Goal: Task Accomplishment & Management: Use online tool/utility

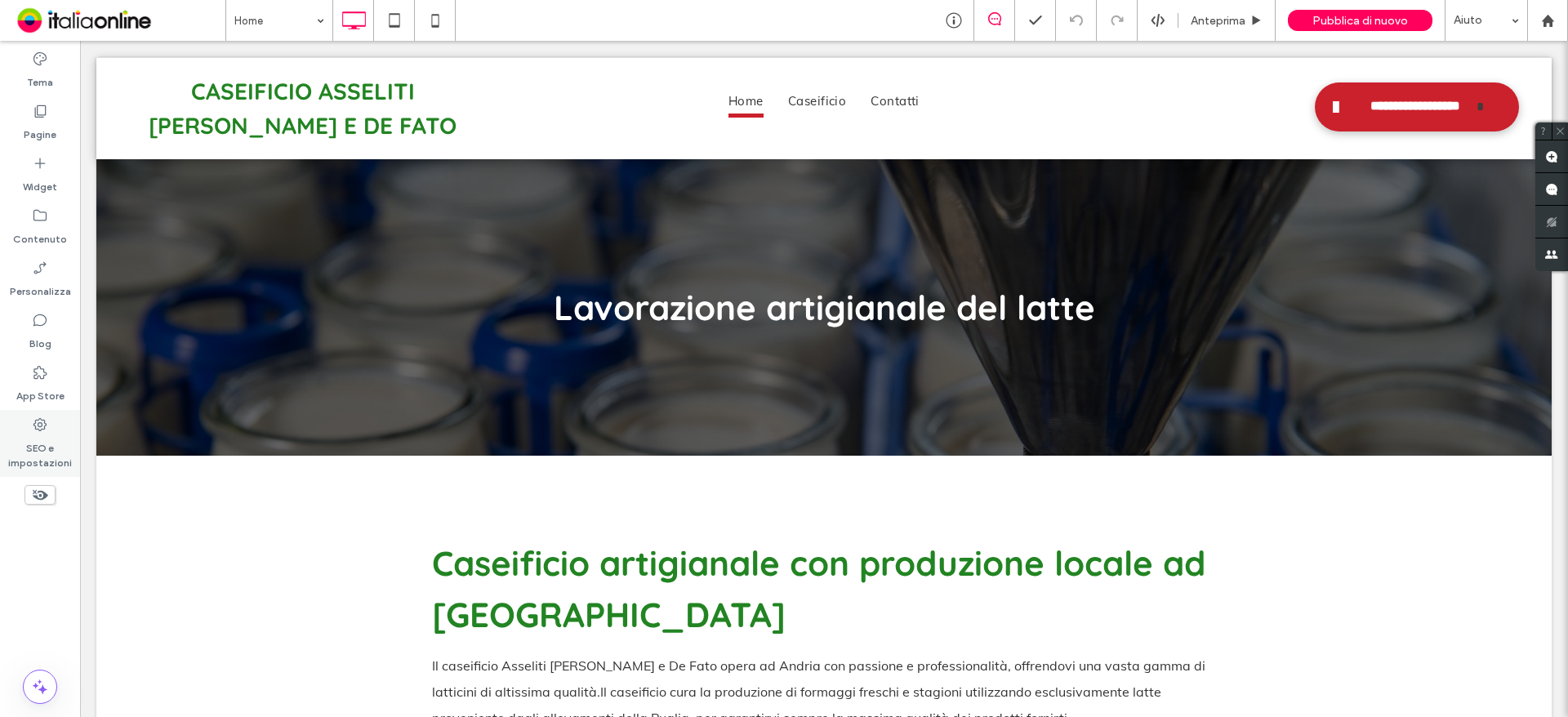
click at [25, 427] on div "SEO e impostazioni" at bounding box center [40, 443] width 80 height 67
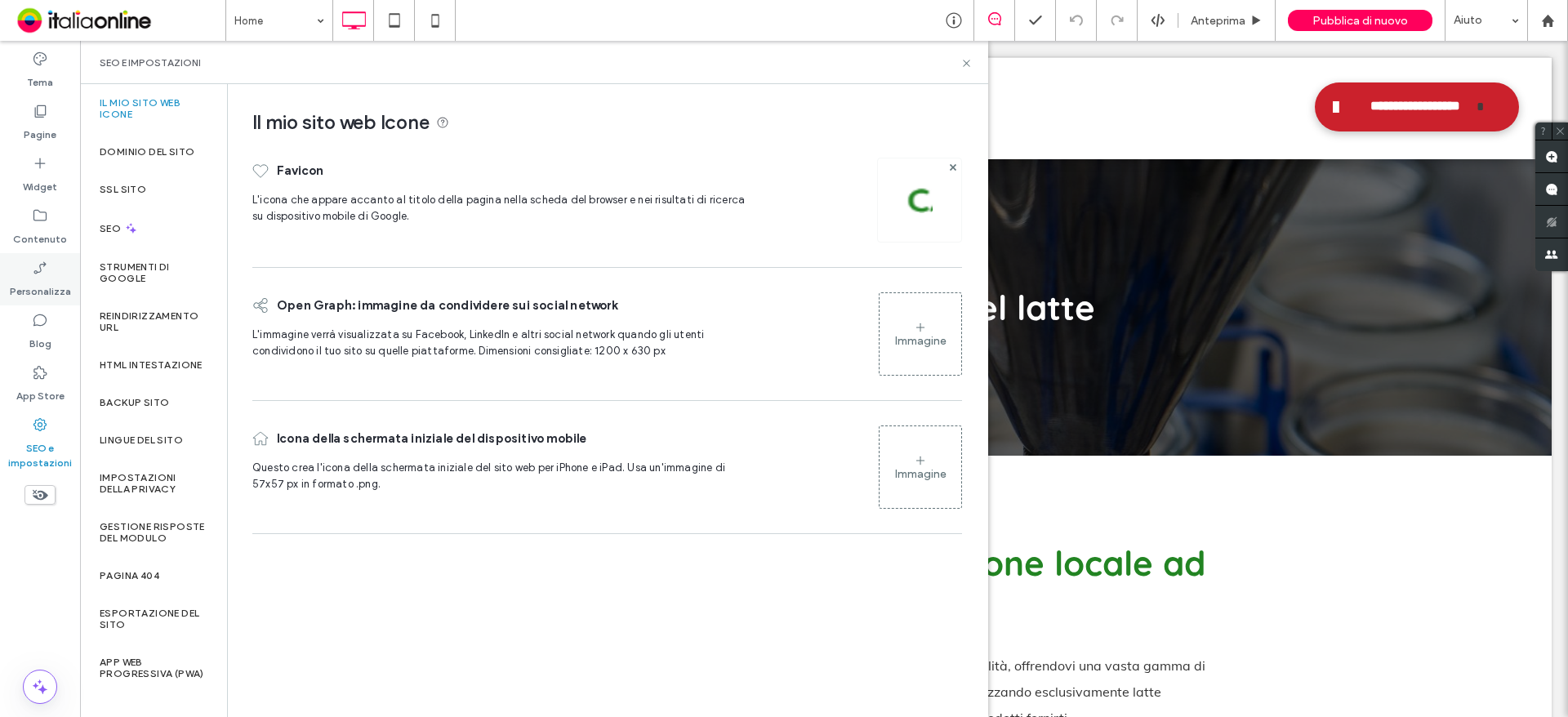
click at [30, 301] on div "Personalizza" at bounding box center [40, 279] width 80 height 52
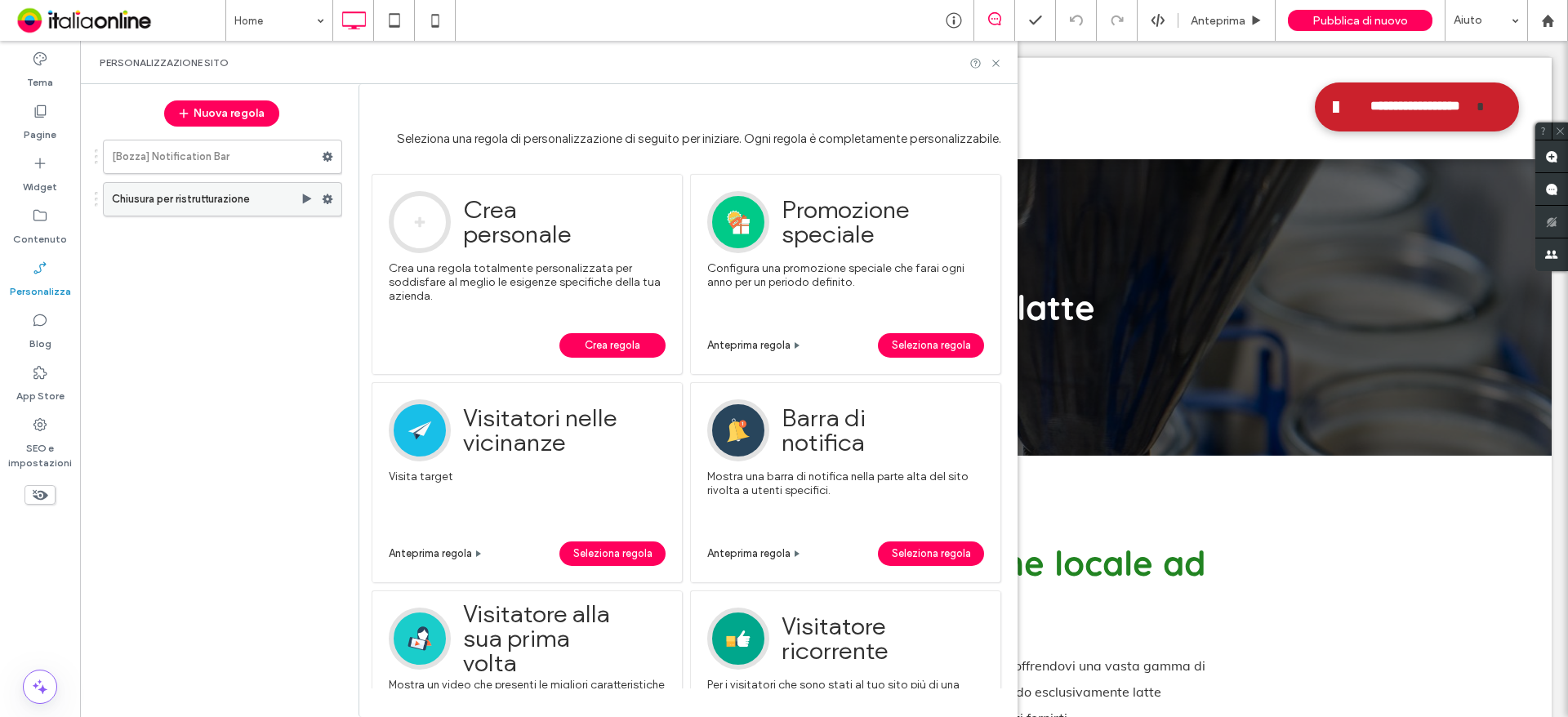
click at [245, 207] on label "Chiusura per ristrutturazione" at bounding box center [206, 200] width 189 height 33
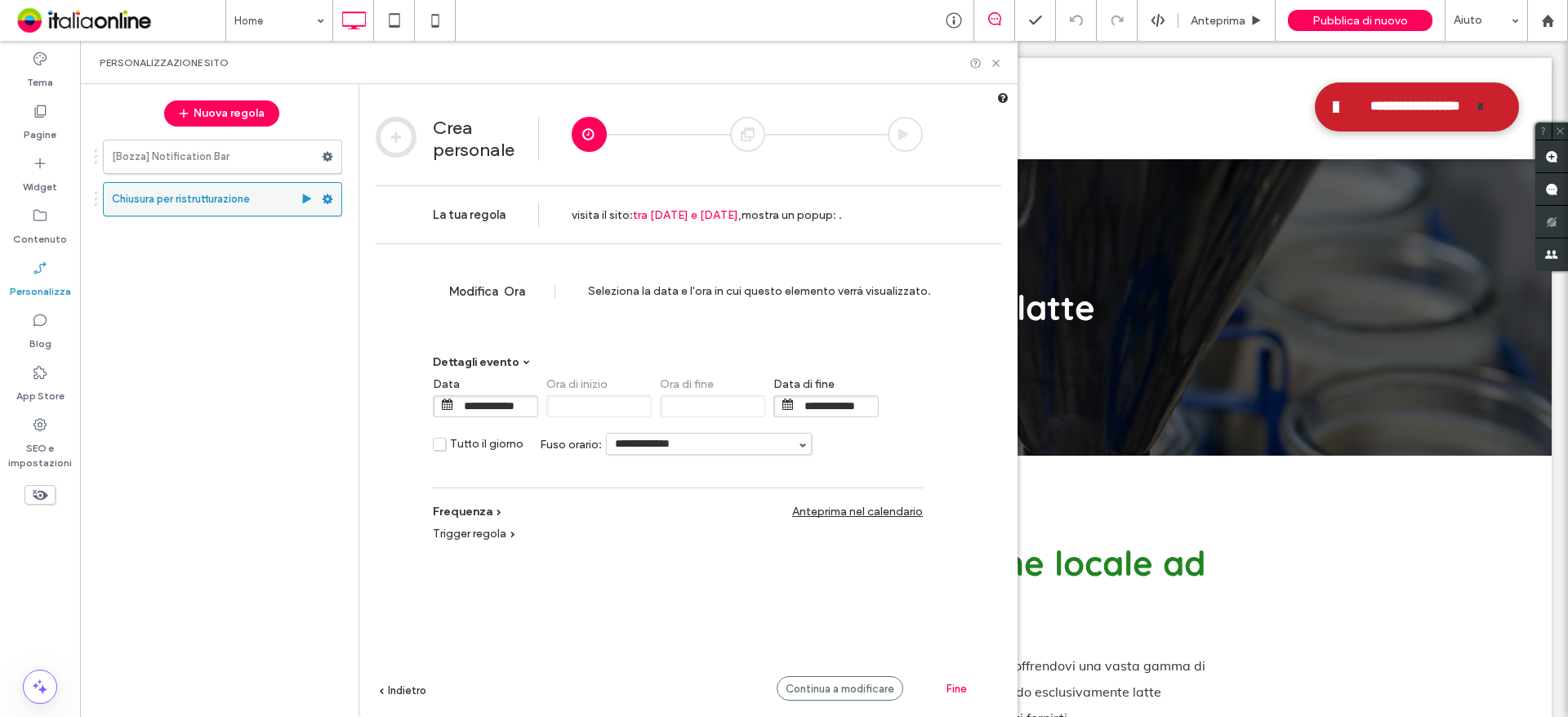
click at [330, 204] on icon at bounding box center [328, 200] width 12 height 12
click at [378, 268] on div "Disattiva" at bounding box center [439, 262] width 136 height 30
click at [237, 98] on div "Nuova regola" at bounding box center [221, 114] width 248 height 42
click at [231, 115] on button "Nuova regola" at bounding box center [221, 113] width 115 height 26
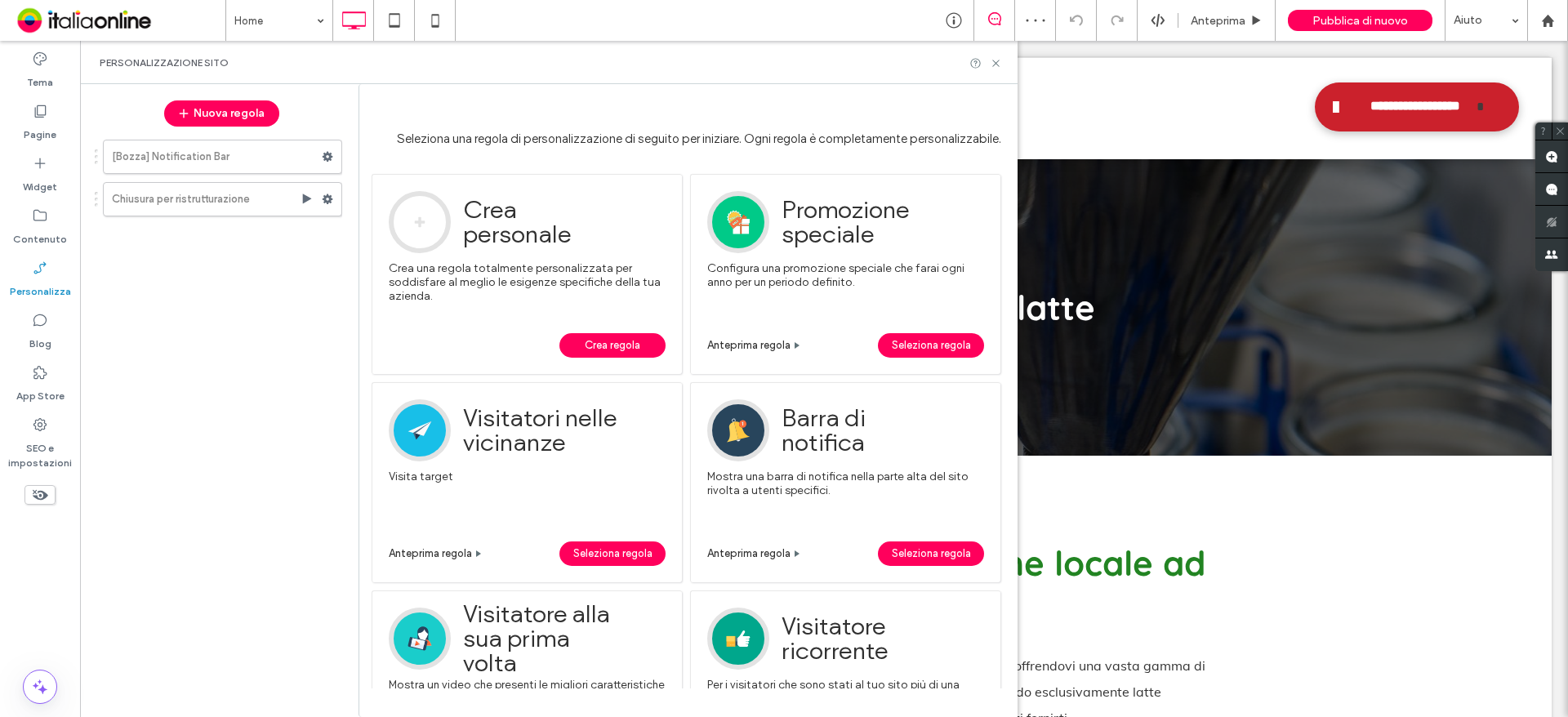
click at [614, 342] on span "Crea regola" at bounding box center [613, 345] width 56 height 24
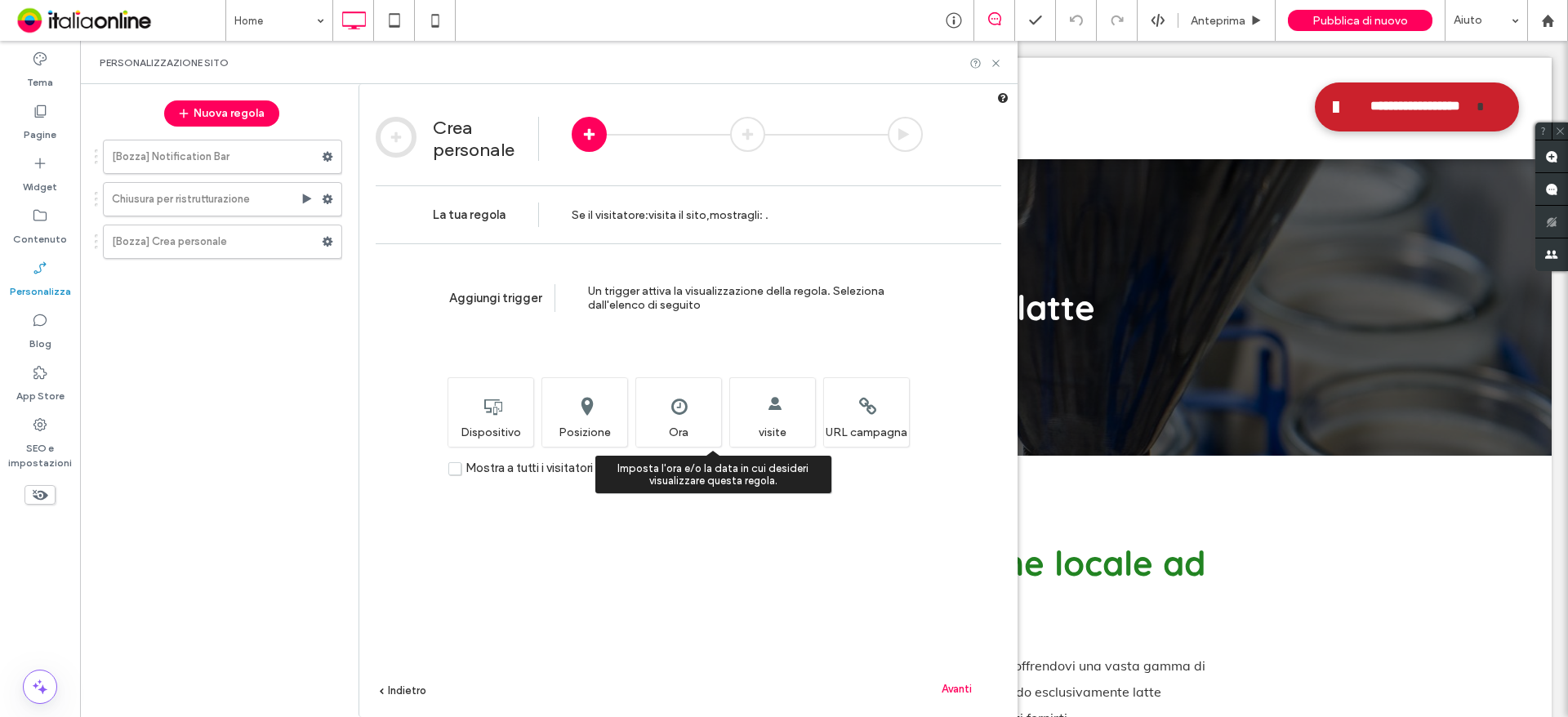
click at [669, 412] on div "Imposta l'ora e/o la data in cui desideri visualizzare questa regola. Ora" at bounding box center [678, 412] width 86 height 69
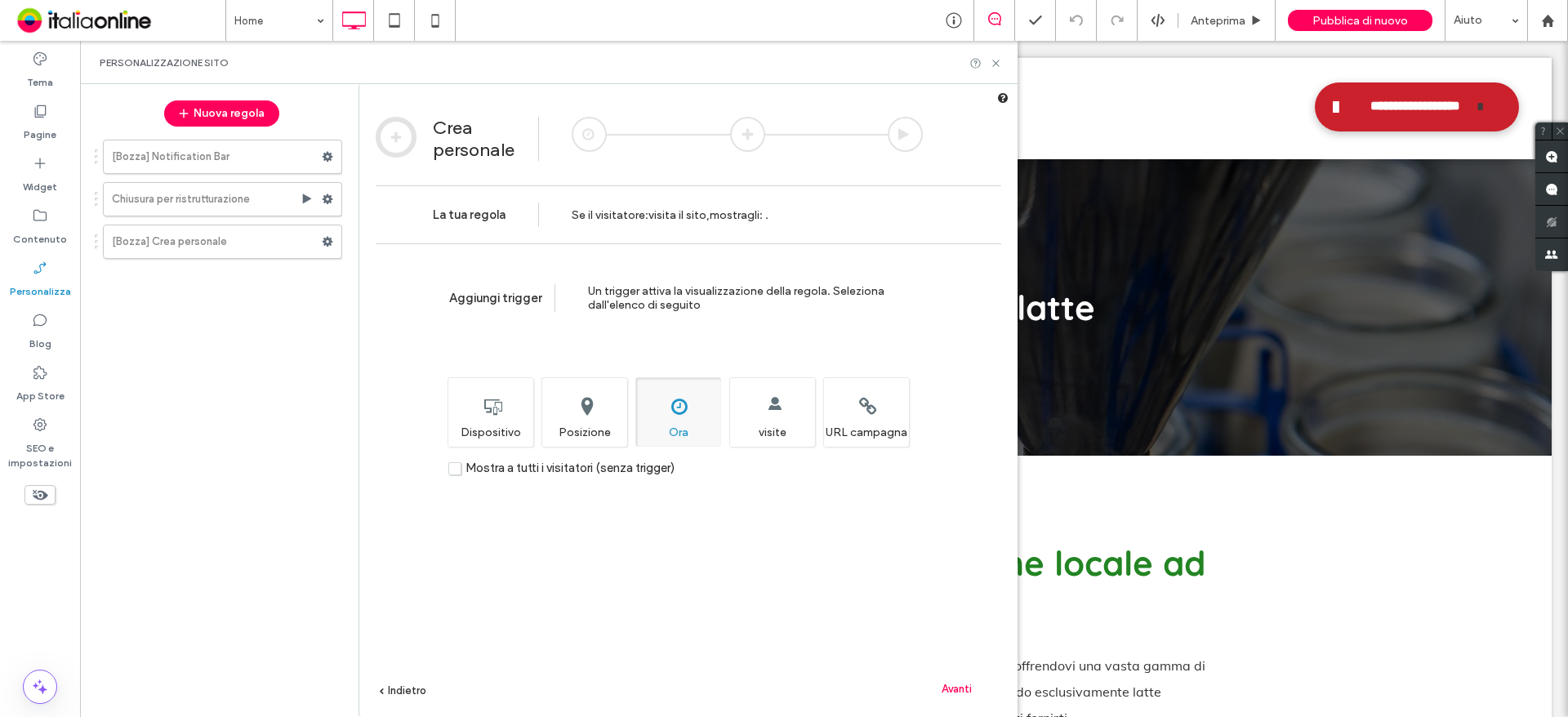
click at [966, 685] on span "Avanti" at bounding box center [956, 689] width 30 height 13
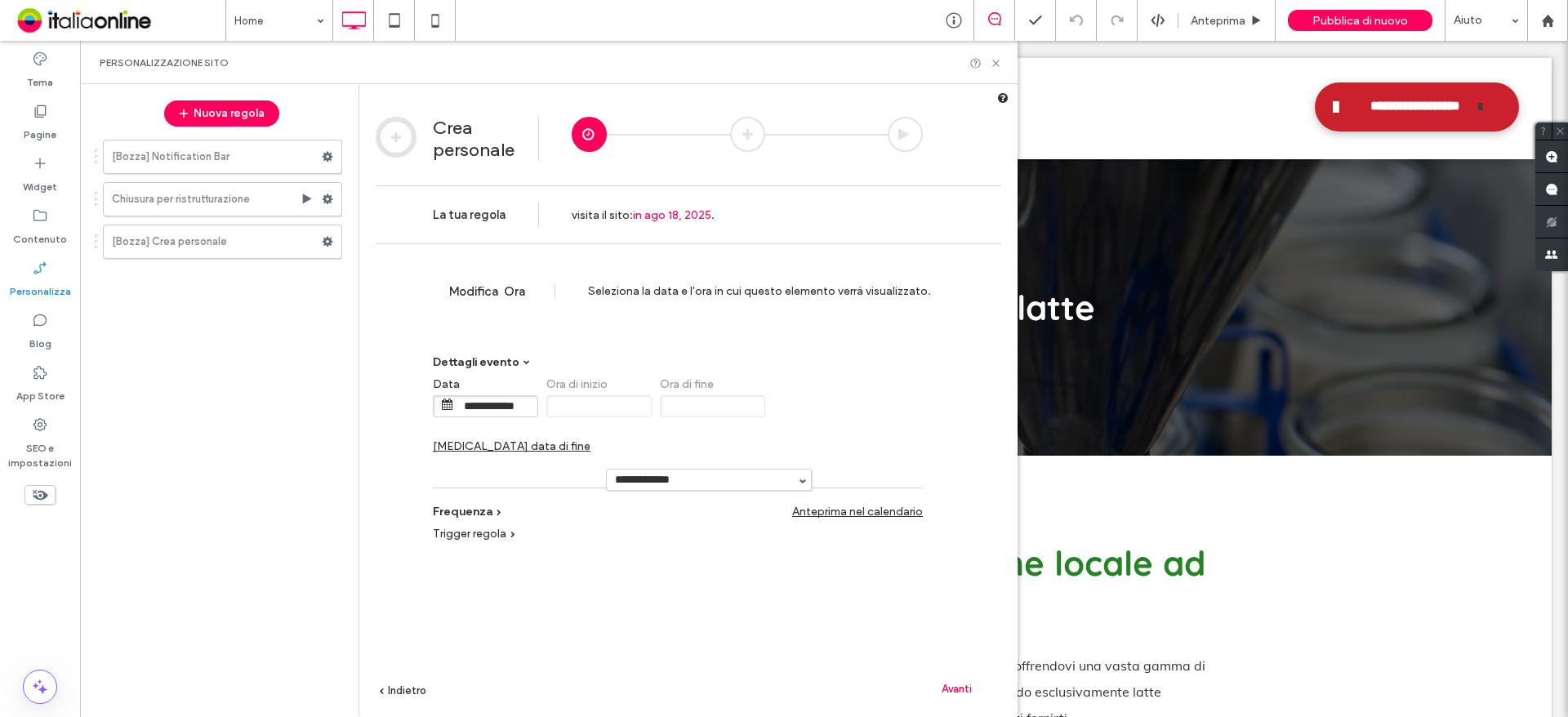
click at [786, 413] on div "**********" at bounding box center [678, 421] width 490 height 102
click at [591, 439] on span "Cambia data di fine" at bounding box center [511, 446] width 157 height 14
click at [797, 407] on input "**********" at bounding box center [837, 406] width 82 height 20
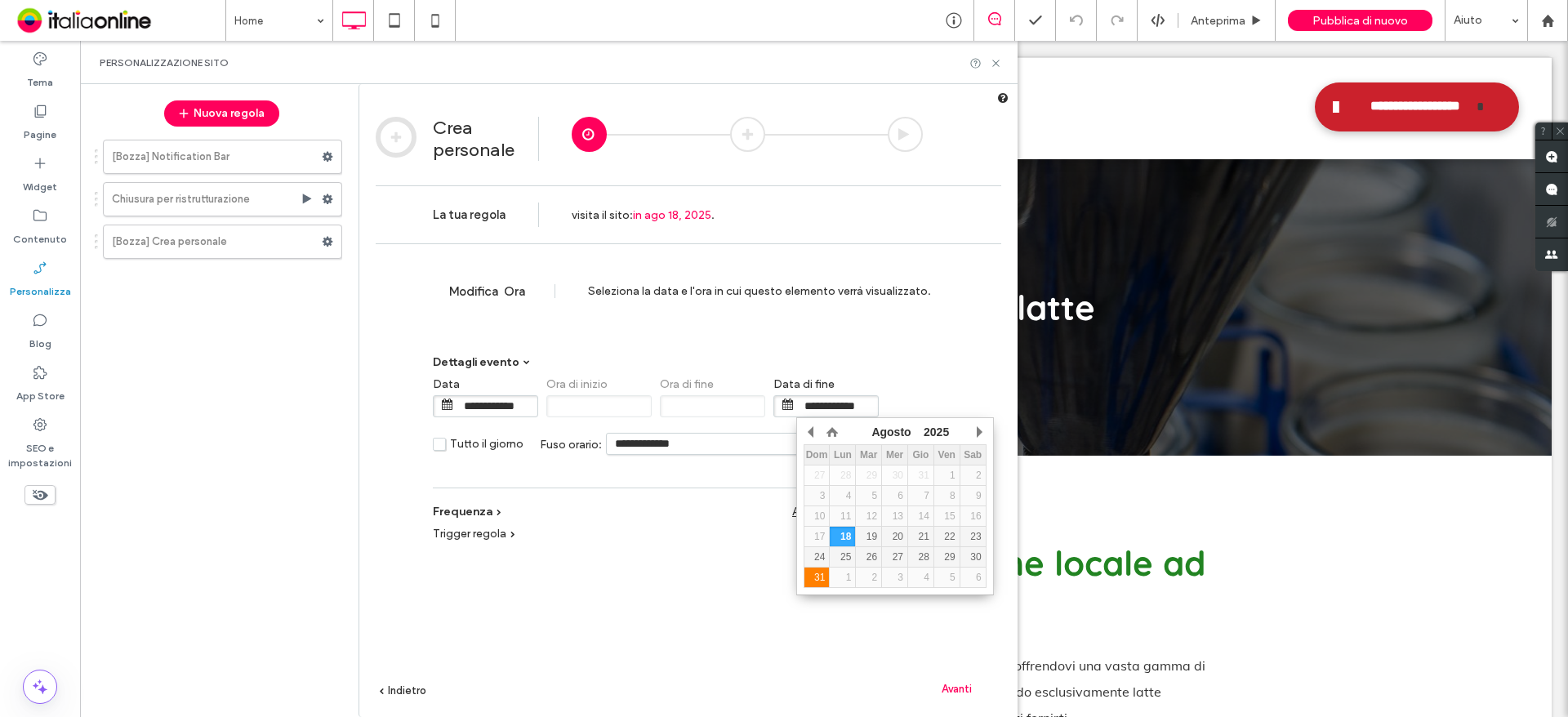
click at [822, 580] on div "31" at bounding box center [817, 578] width 25 height 12
type input "**********"
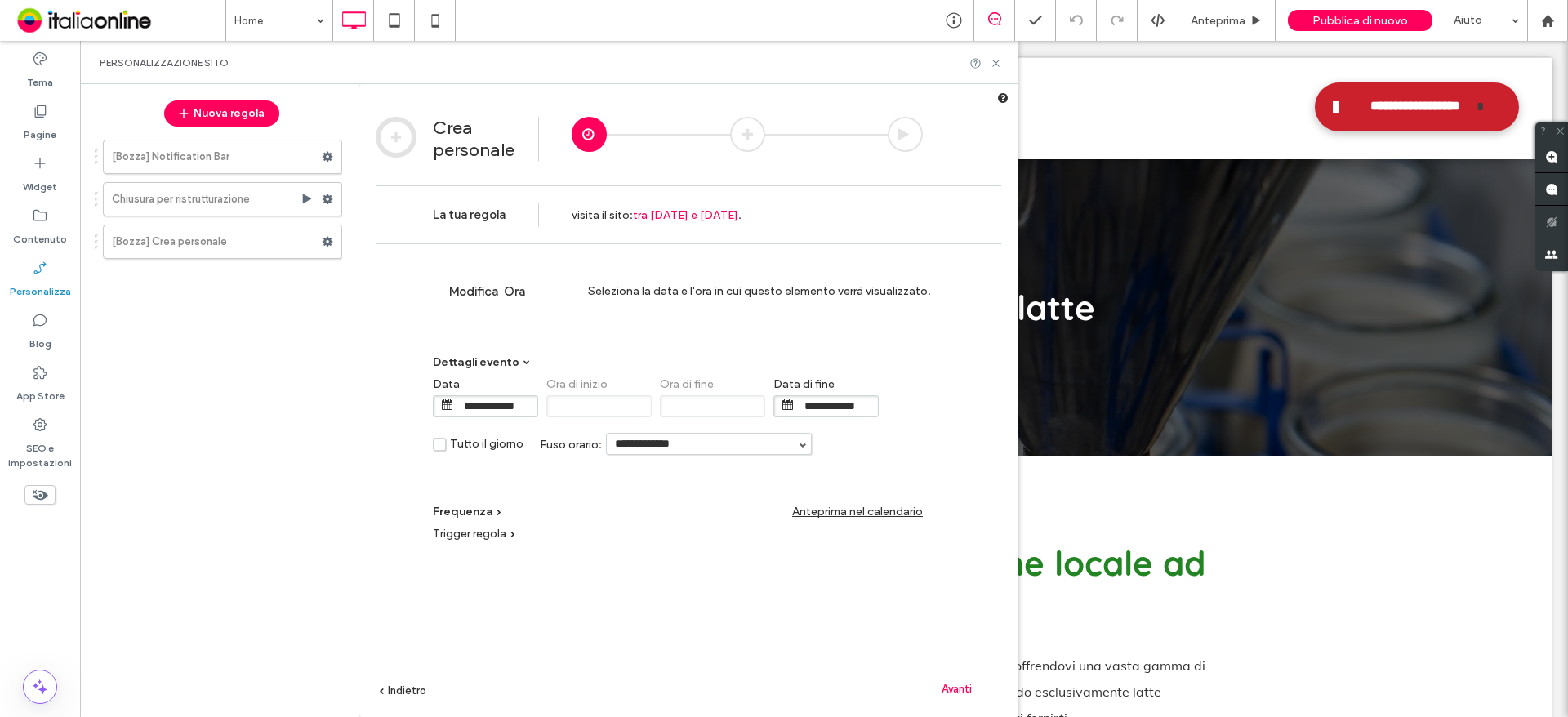
click at [675, 440] on input "**********" at bounding box center [709, 443] width 205 height 20
click at [692, 473] on li "Europe/Rome" at bounding box center [709, 469] width 205 height 30
type input "**********"
click at [967, 688] on span "Avanti" at bounding box center [956, 689] width 30 height 13
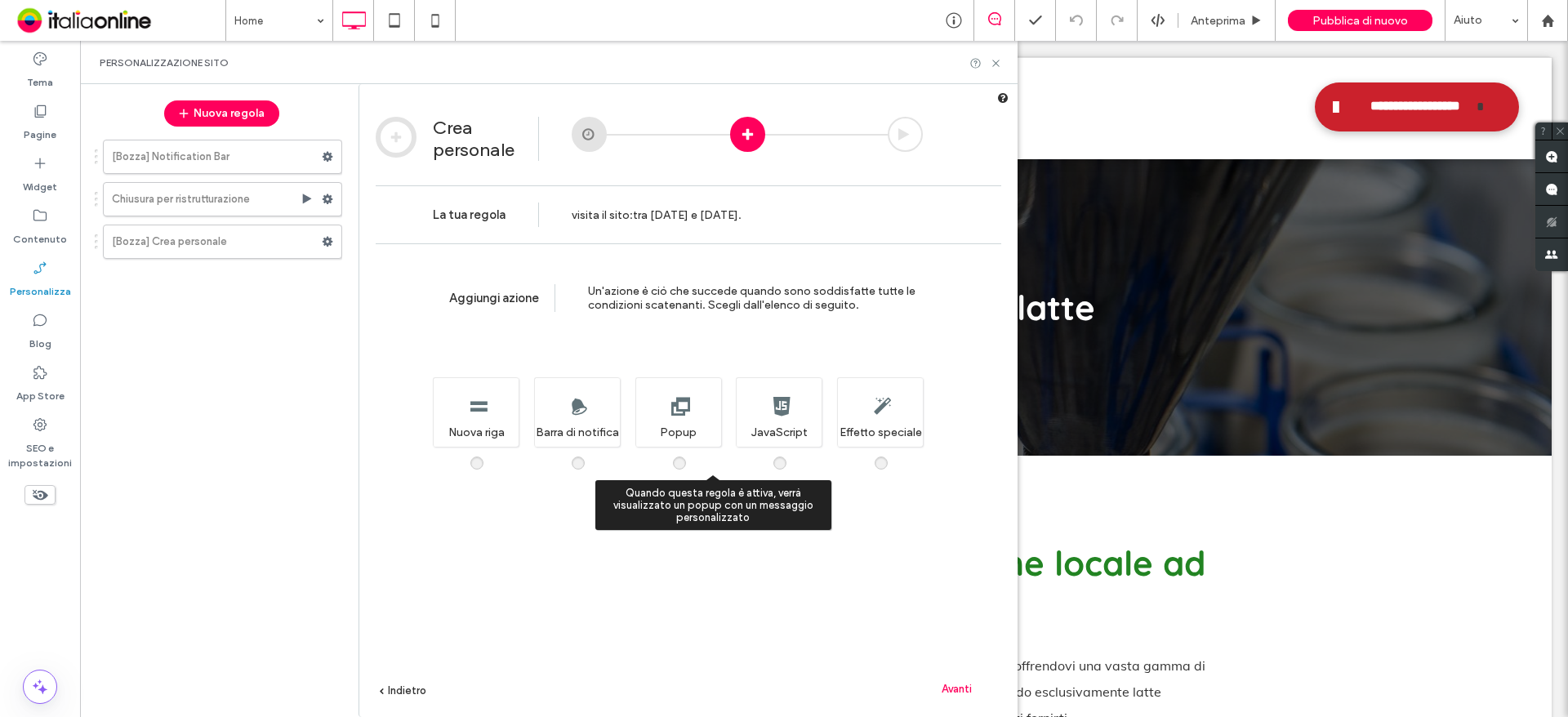
click at [689, 455] on span at bounding box center [689, 455] width 0 height 0
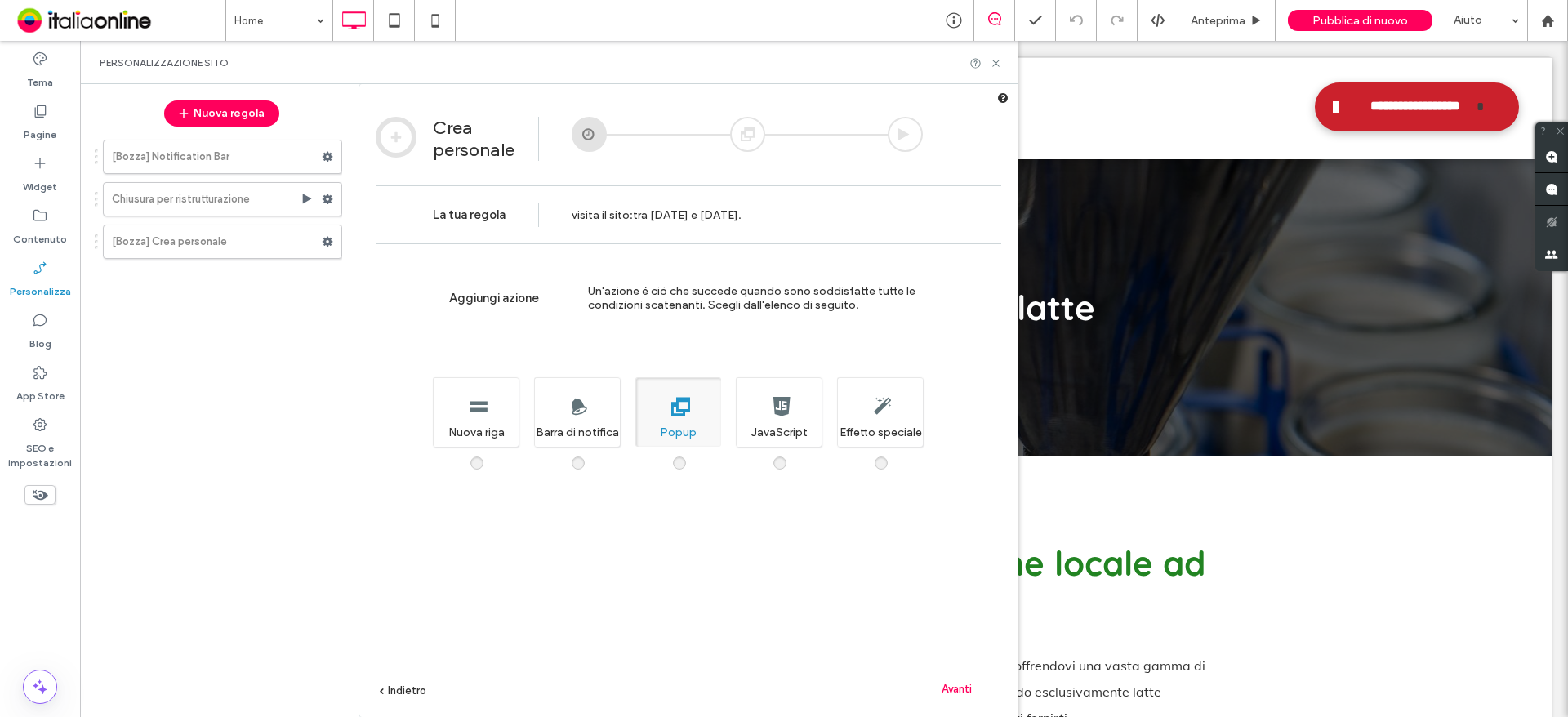
click at [965, 692] on span "Avanti" at bounding box center [956, 689] width 30 height 13
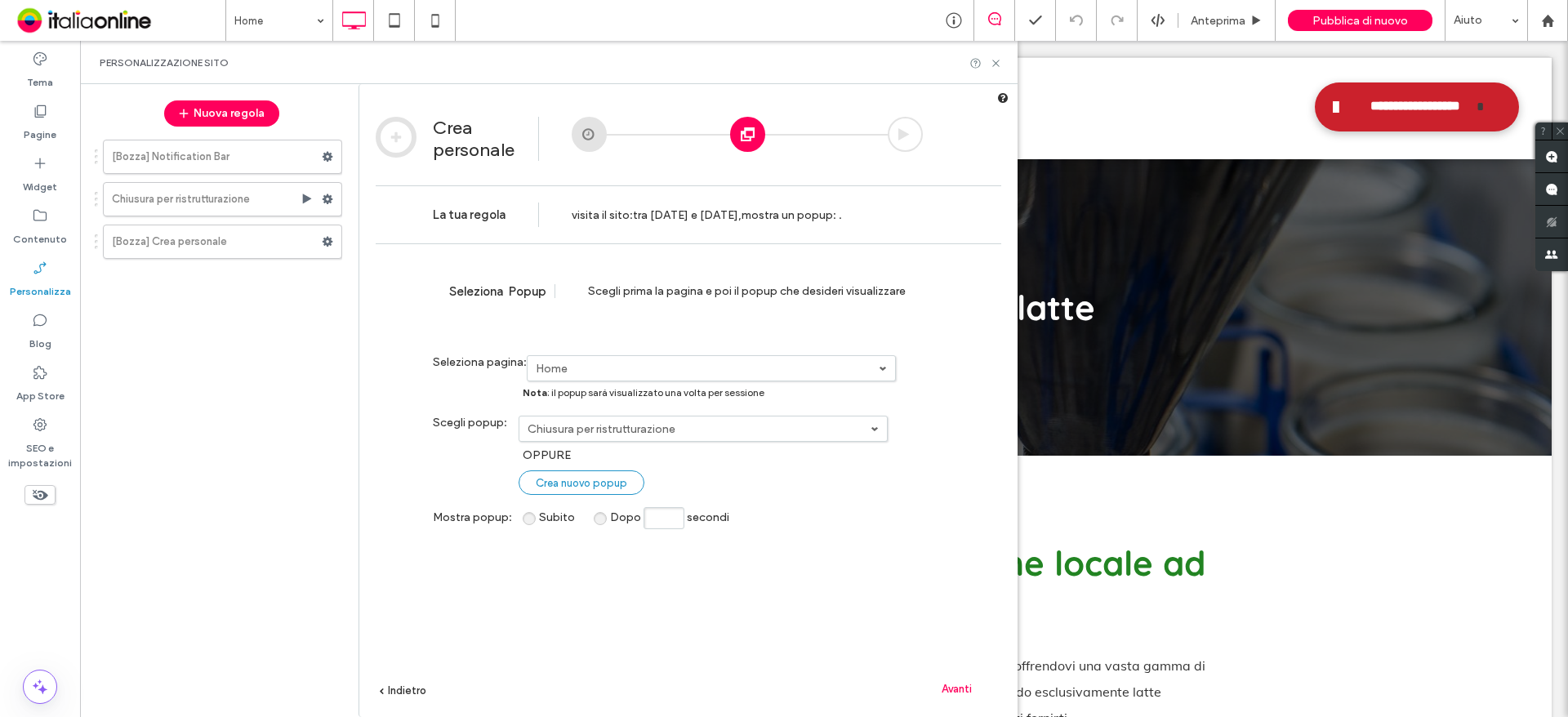
click at [593, 476] on link "Crea nuovo popup" at bounding box center [582, 483] width 125 height 24
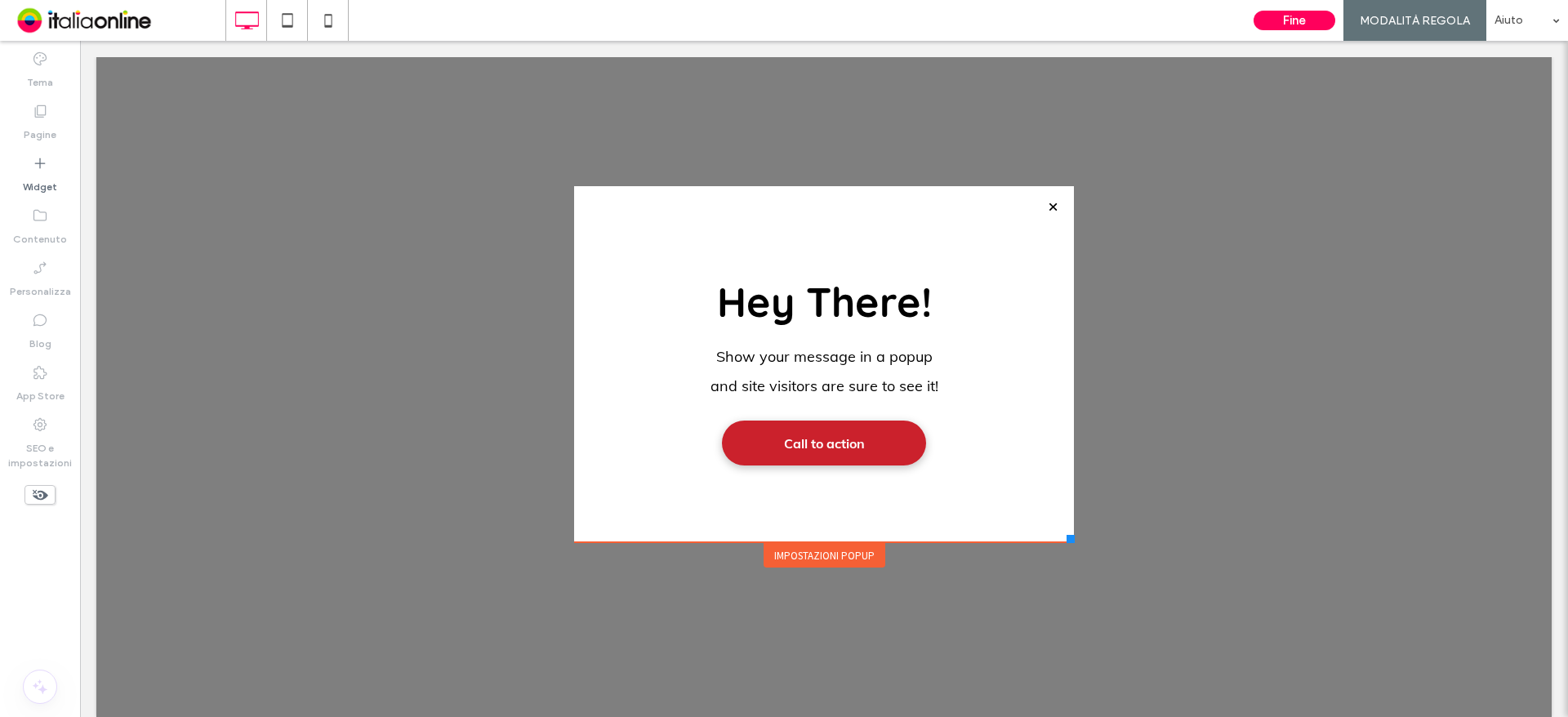
click at [812, 561] on div "Impostazioni popup" at bounding box center [824, 555] width 122 height 24
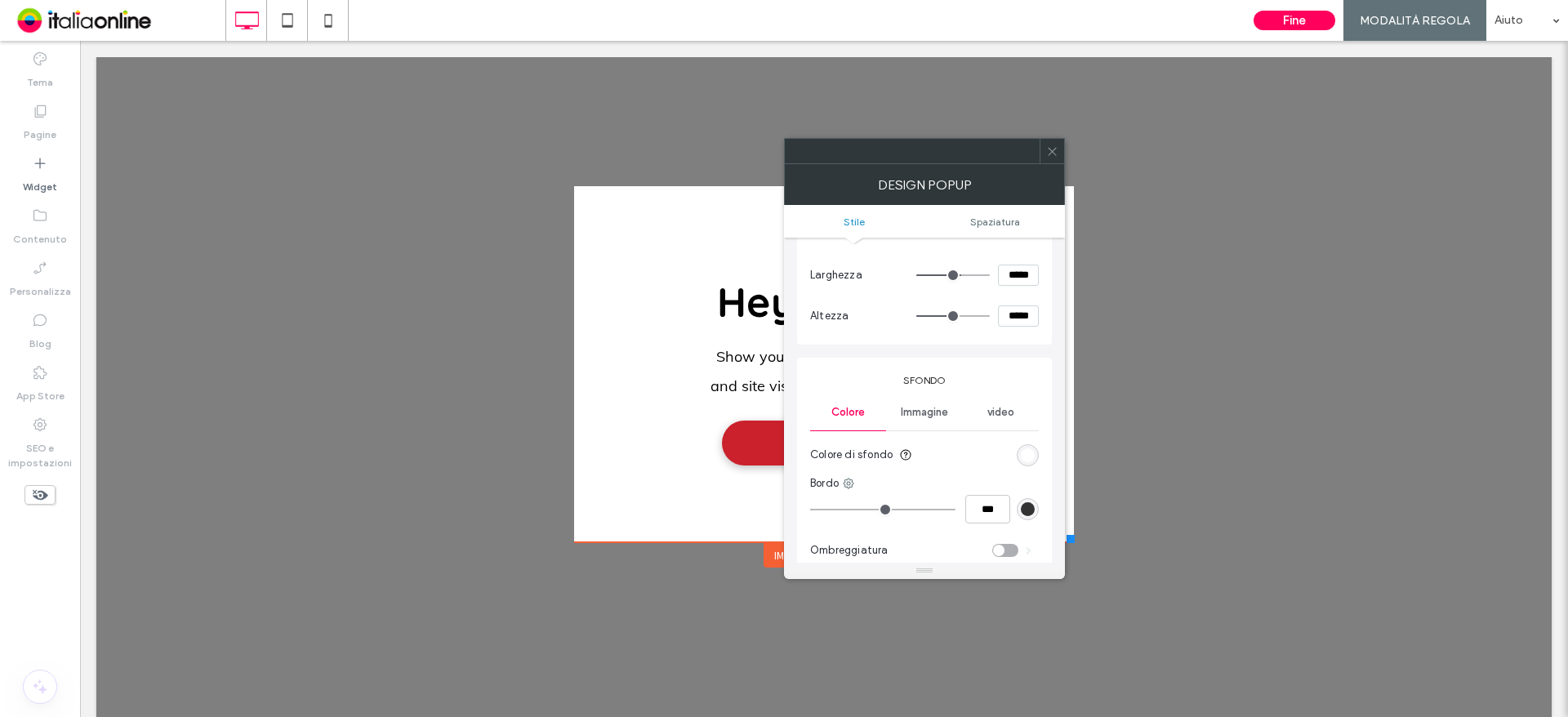
click at [897, 406] on div "Immagine" at bounding box center [923, 412] width 76 height 36
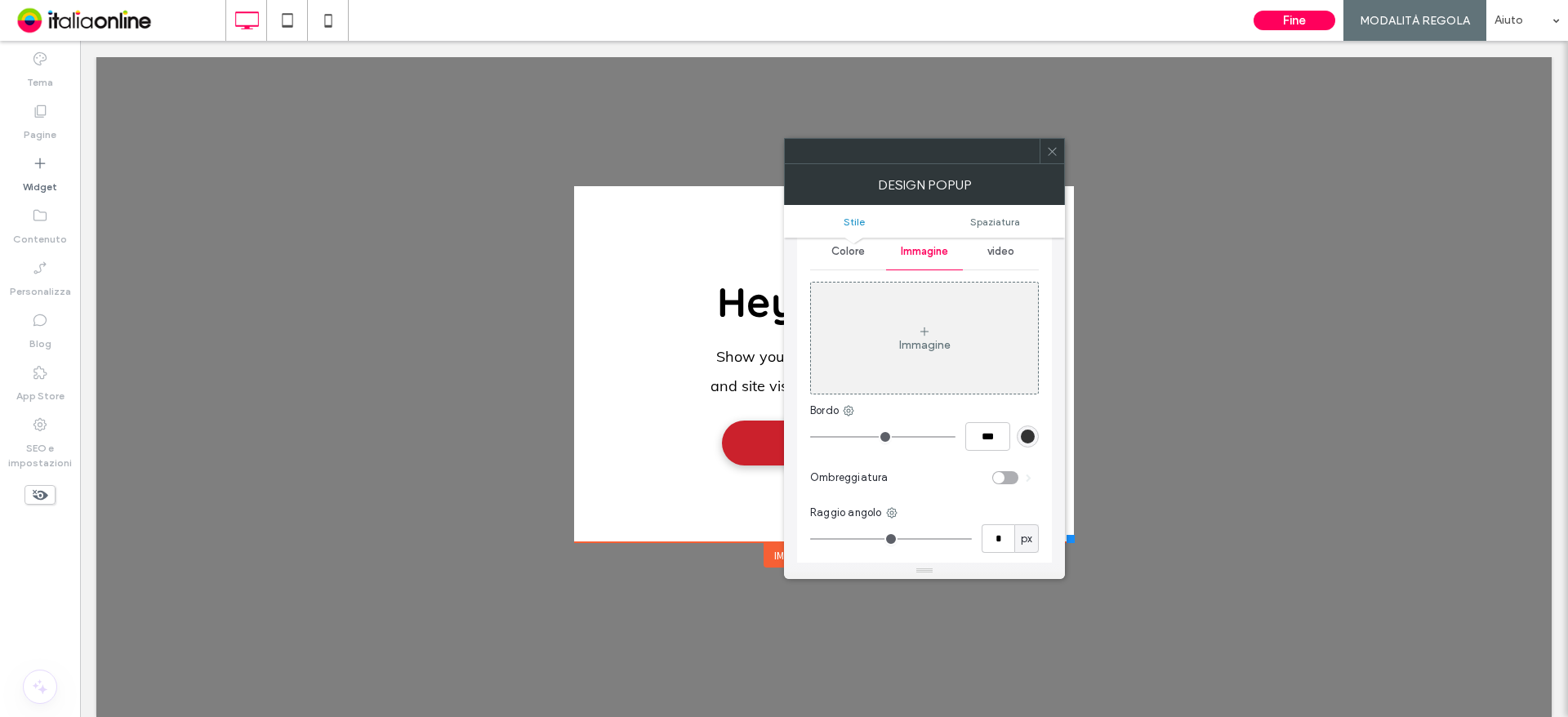
scroll to position [245, 0]
click at [899, 346] on div "Immagine" at bounding box center [924, 343] width 51 height 14
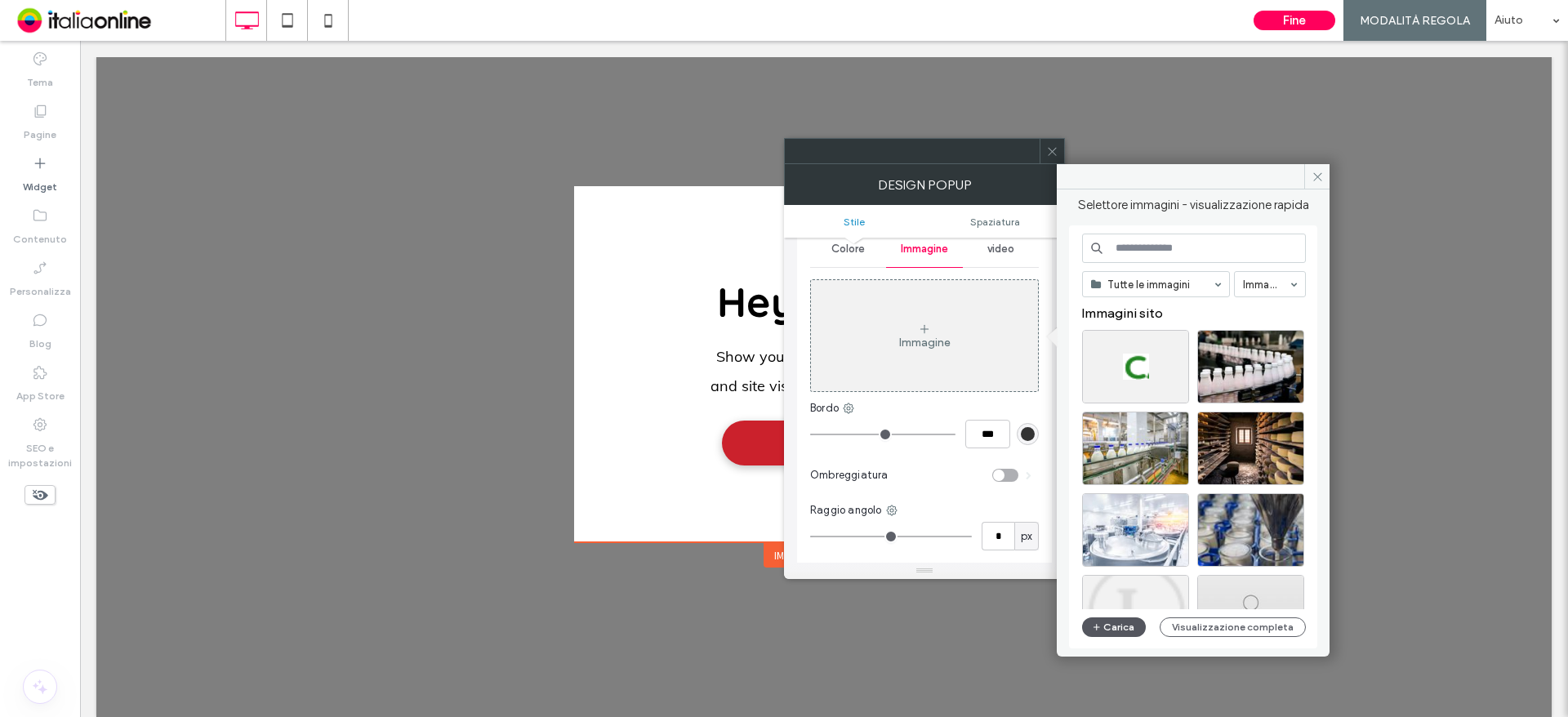
click at [1093, 623] on icon "button" at bounding box center [1097, 627] width 10 height 14
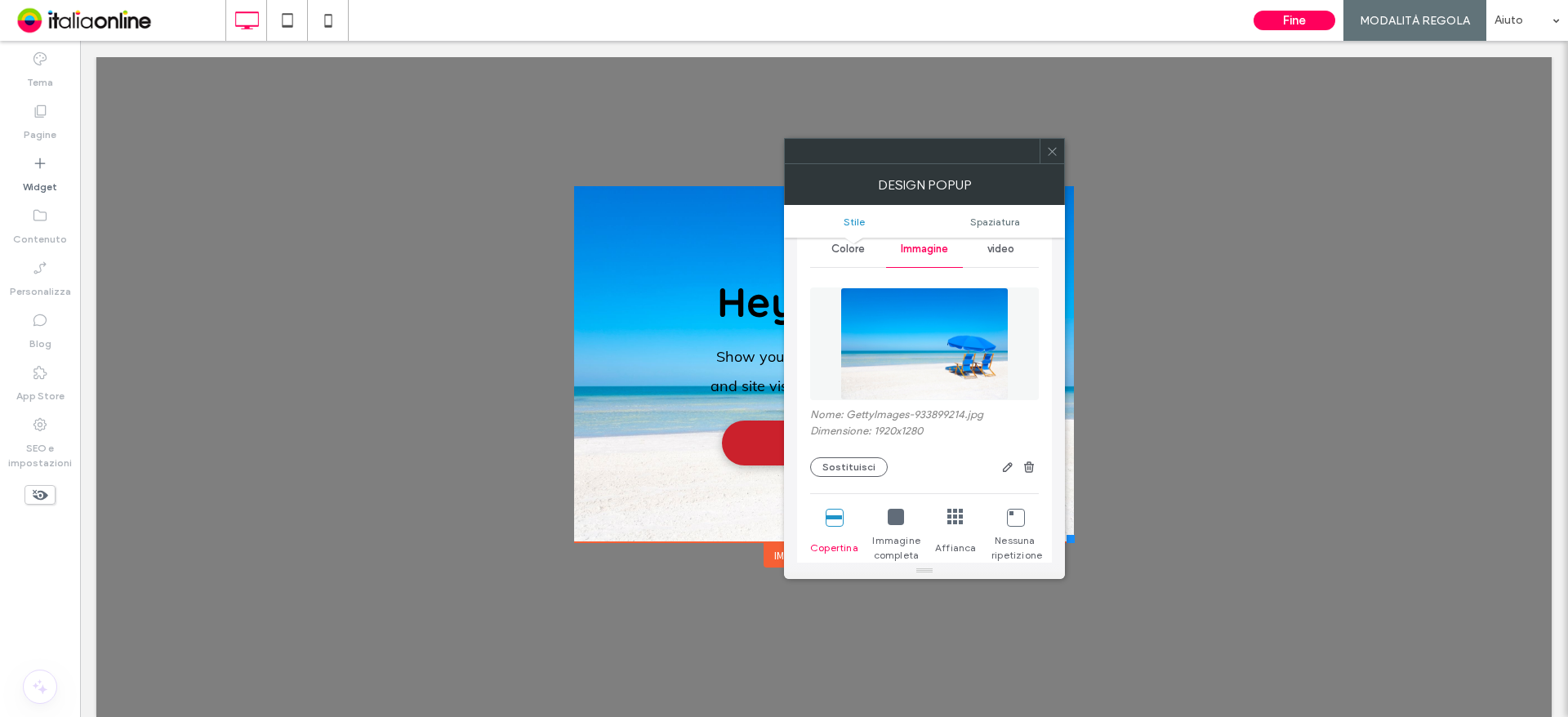
click at [1049, 157] on span at bounding box center [1052, 151] width 13 height 24
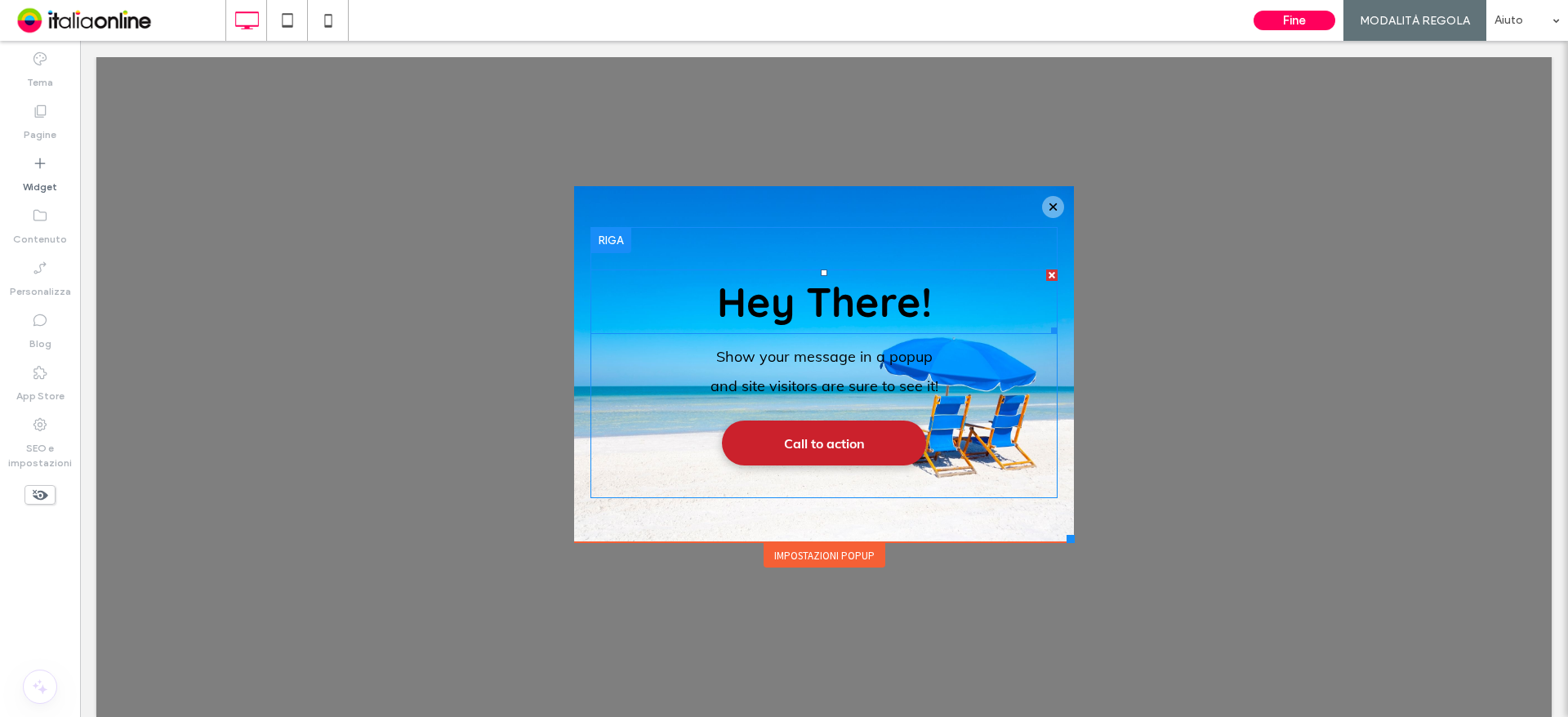
click at [1046, 277] on div at bounding box center [1052, 275] width 12 height 12
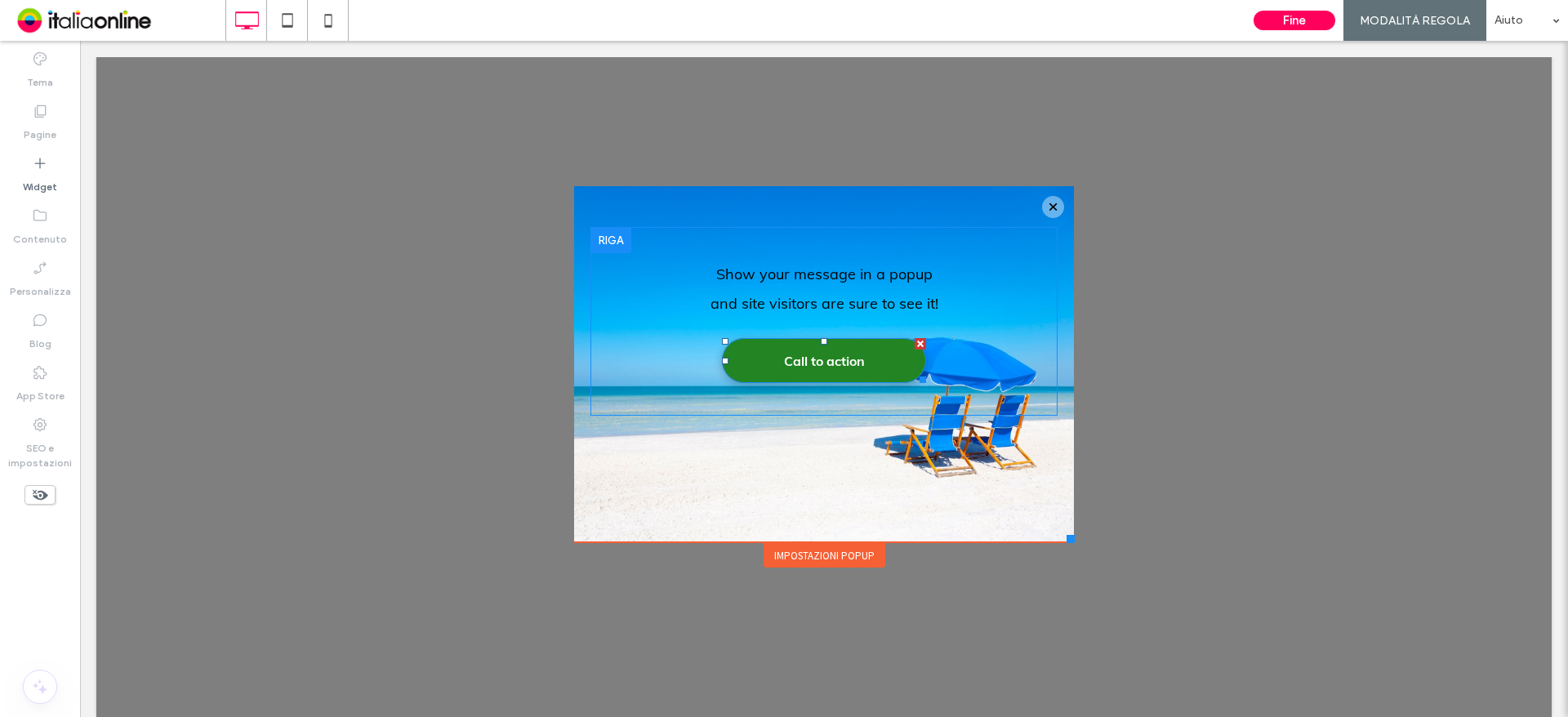
click at [915, 345] on div at bounding box center [921, 344] width 12 height 12
click at [812, 290] on p "and site visitors are sure to see it!" at bounding box center [824, 304] width 467 height 29
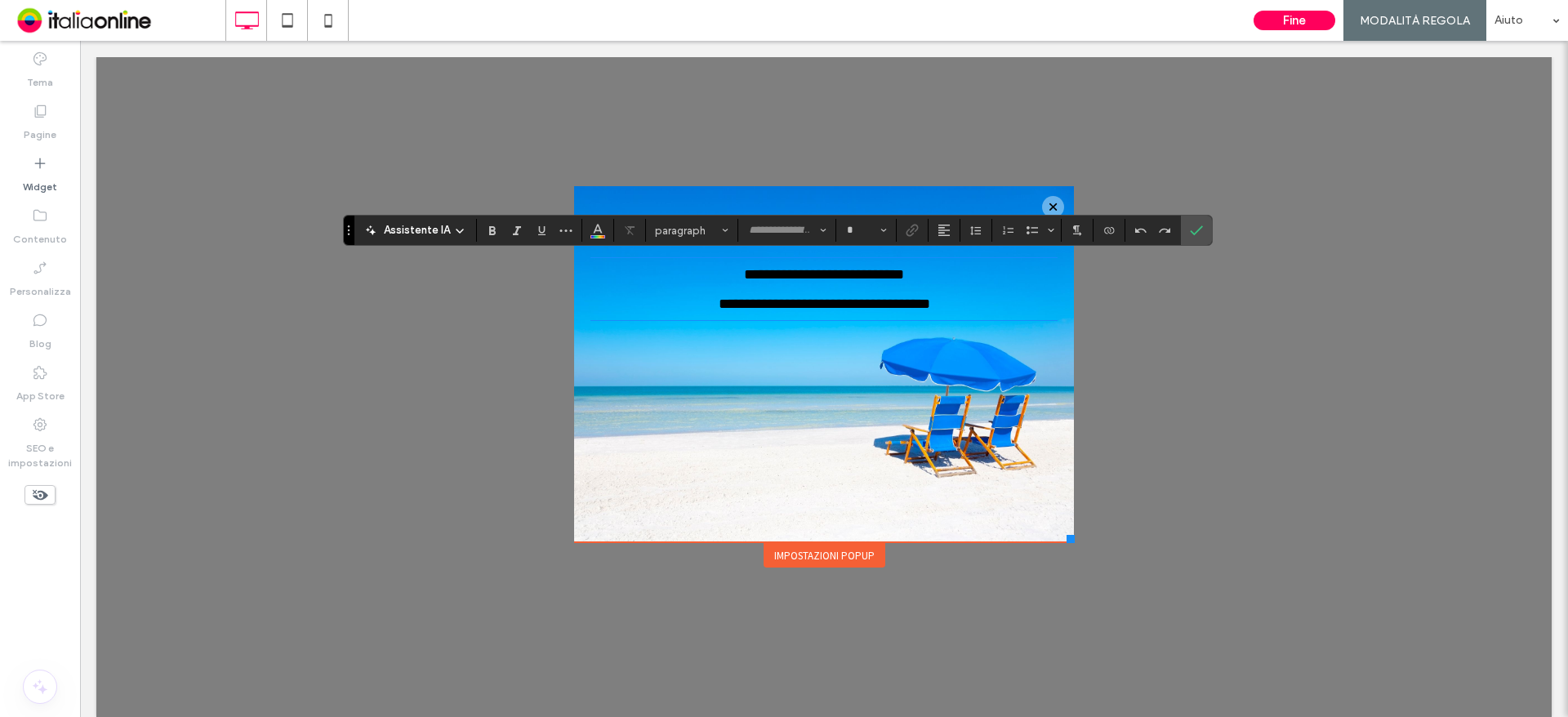
type input "****"
type input "**"
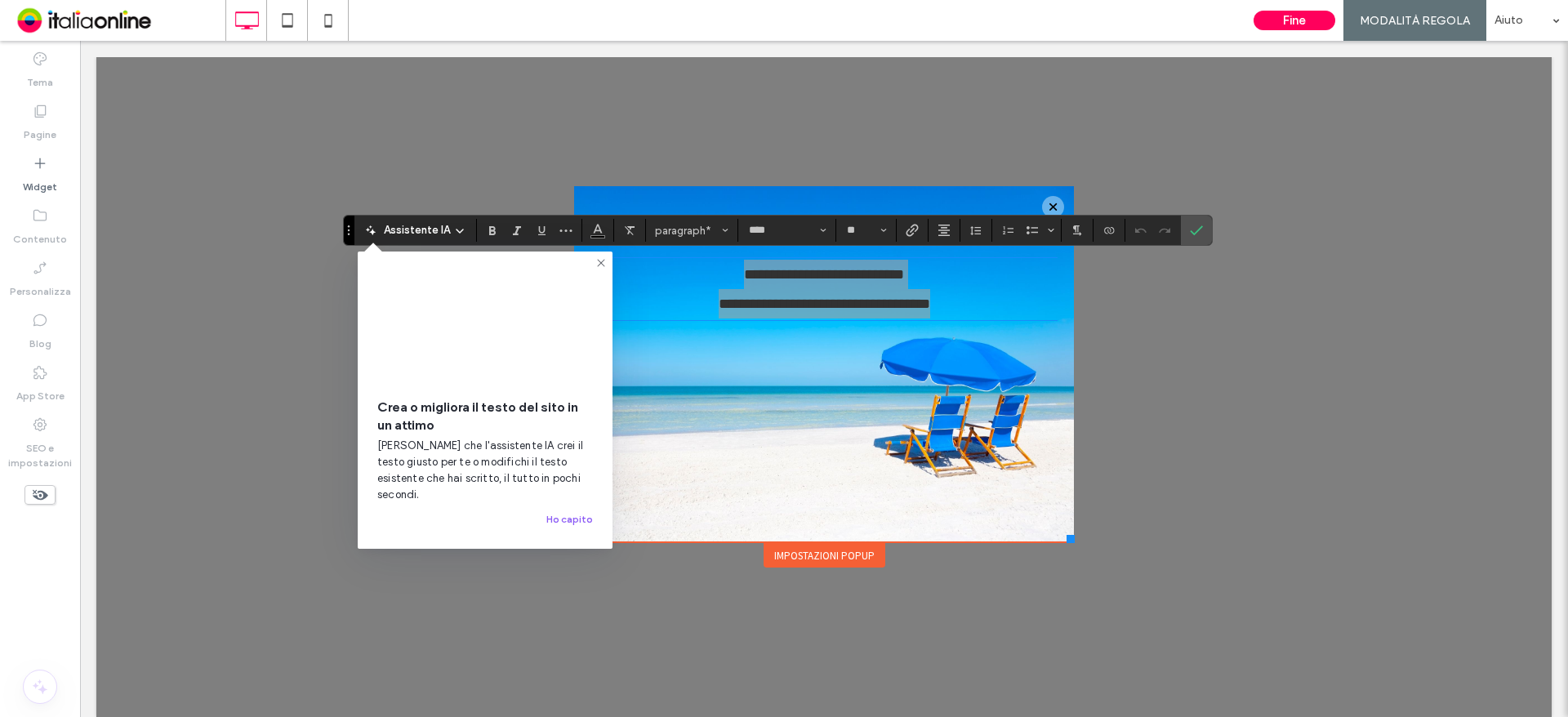
click at [603, 261] on icon at bounding box center [601, 263] width 14 height 14
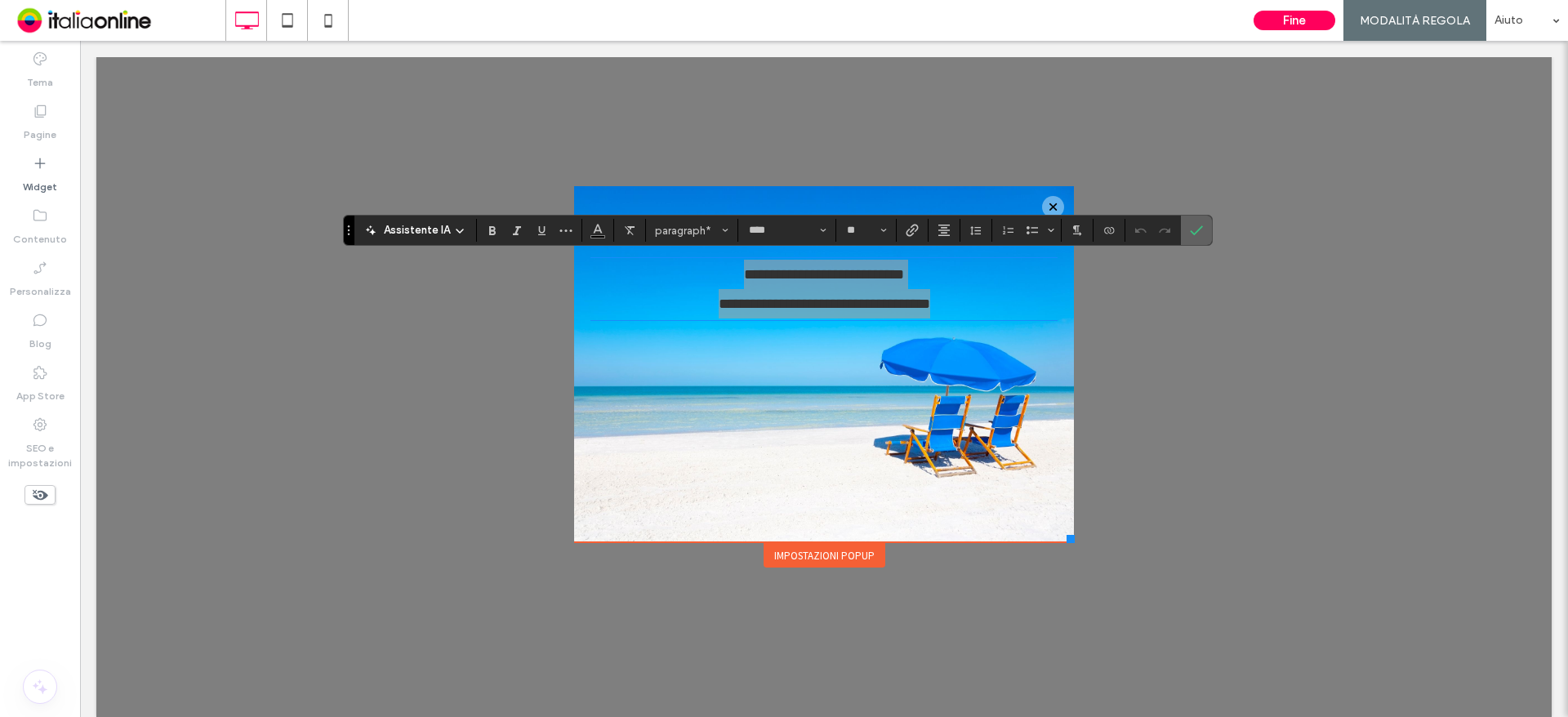
drag, startPoint x: 1194, startPoint y: 232, endPoint x: 1114, endPoint y: 184, distance: 93.3
click at [1194, 232] on icon "Conferma" at bounding box center [1197, 231] width 14 height 14
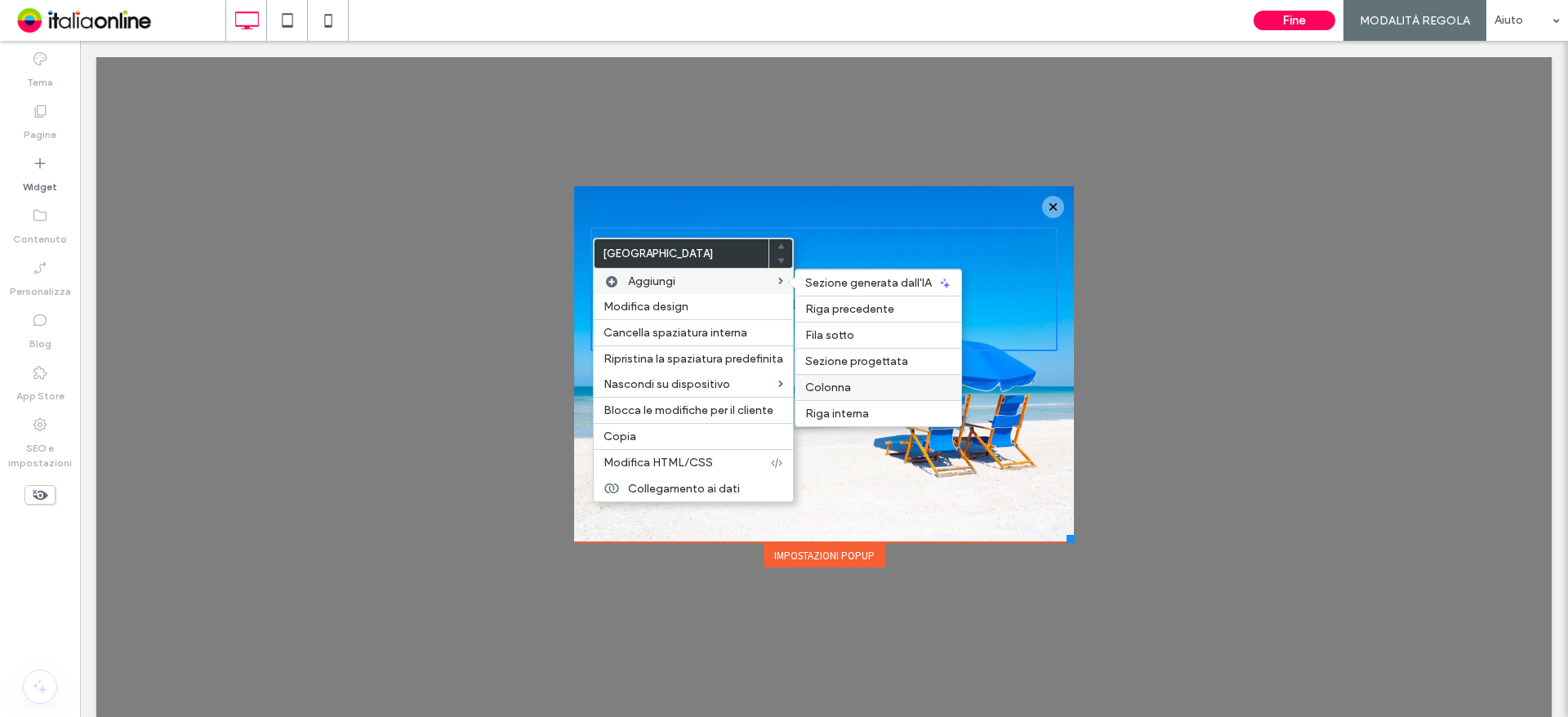
click at [839, 381] on span "Colonna" at bounding box center [828, 387] width 45 height 14
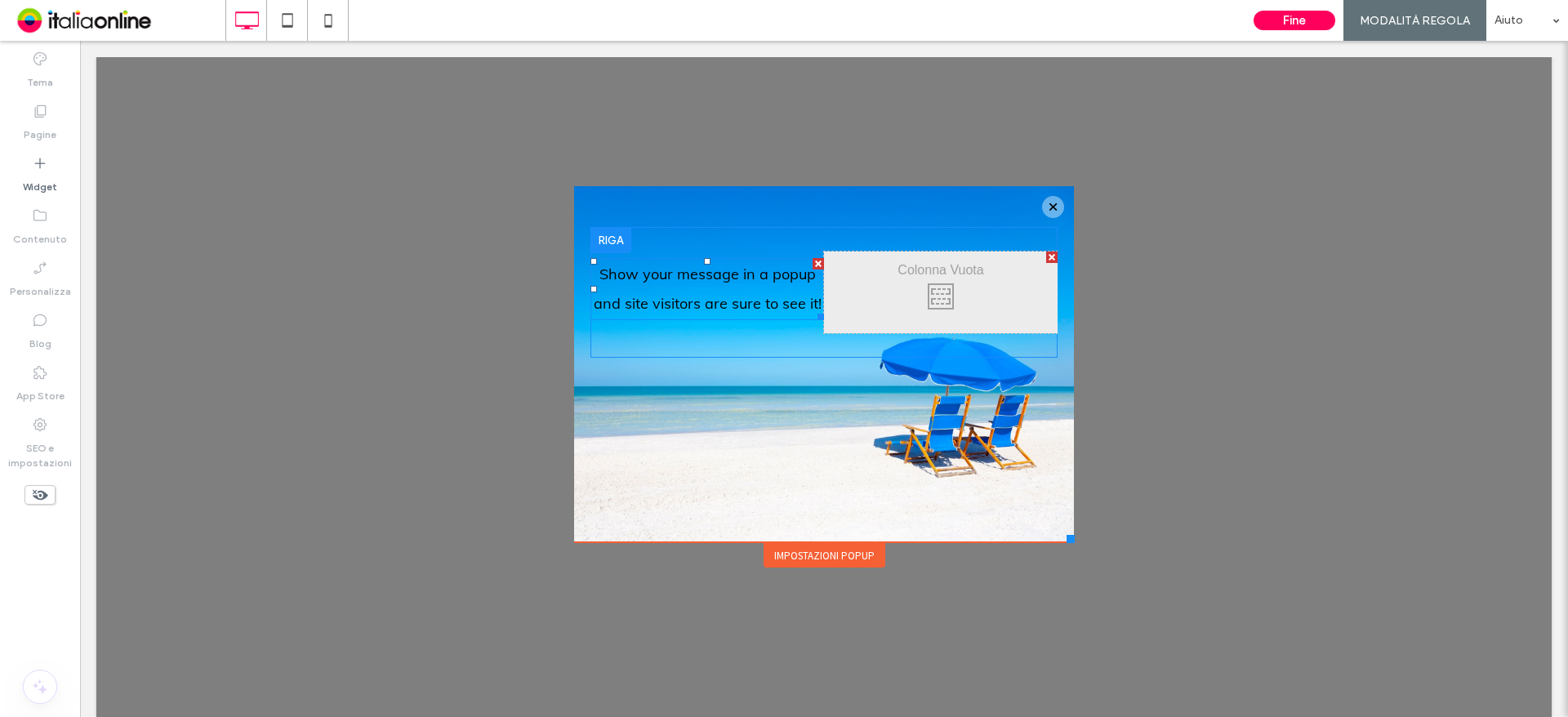
click at [653, 277] on span "Show your message in a popup" at bounding box center [707, 273] width 216 height 18
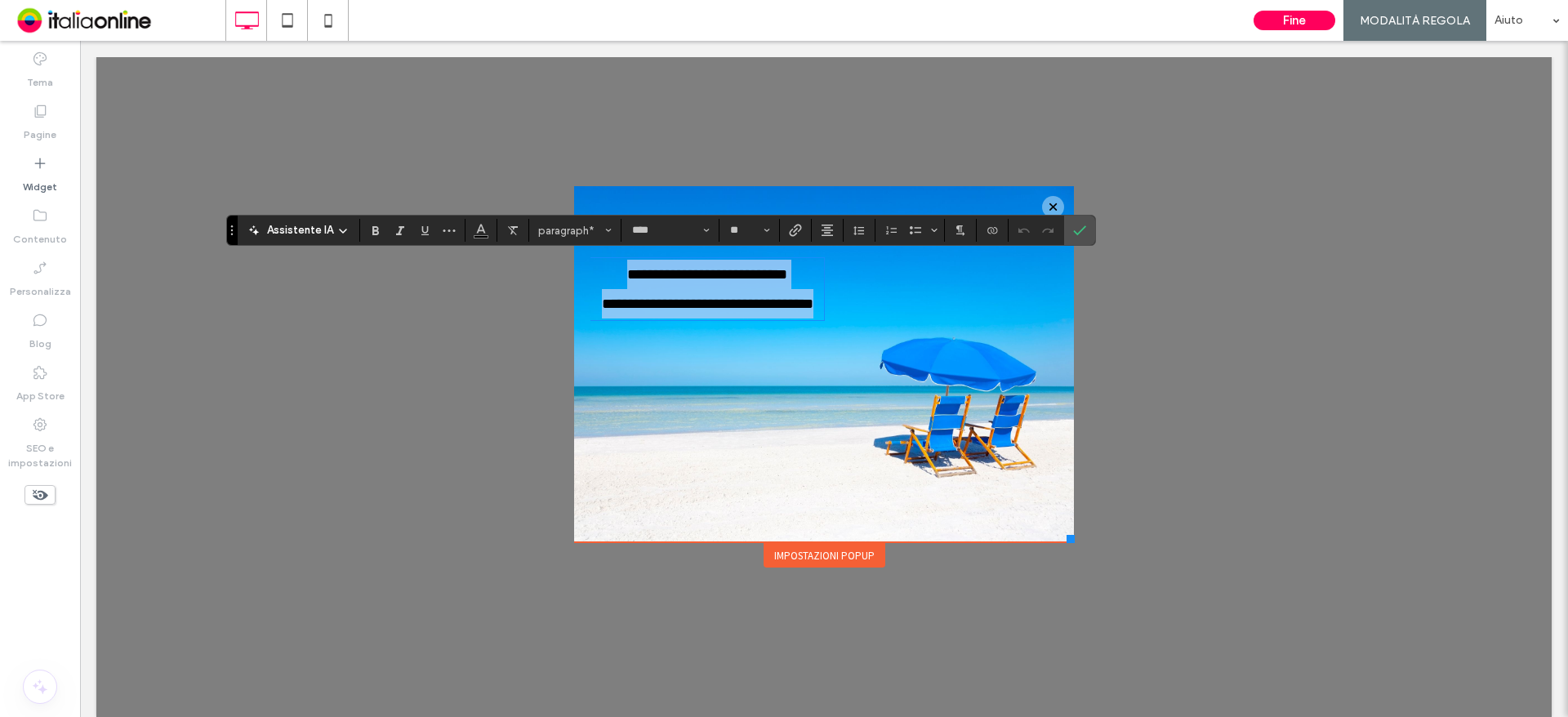
type input "**"
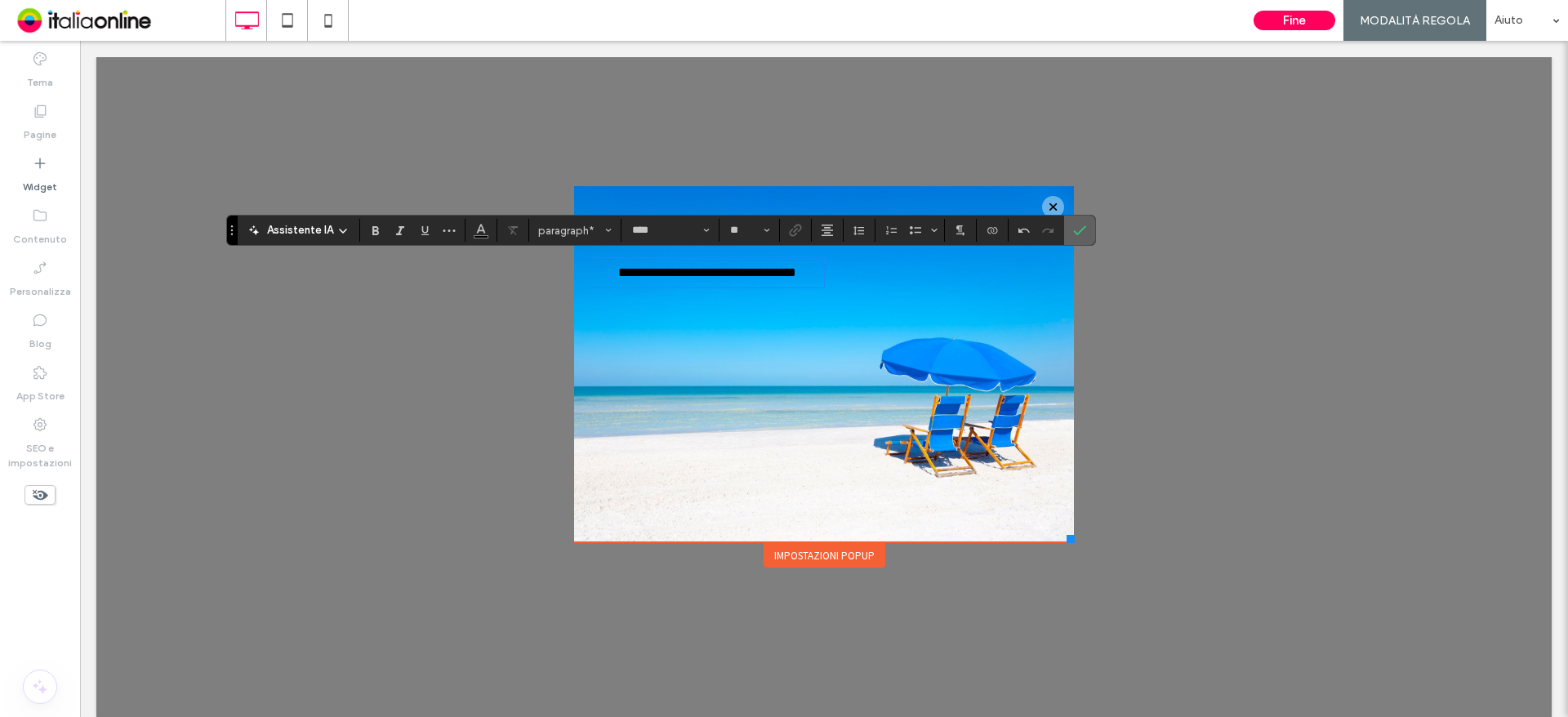
click at [1083, 217] on span "Conferma" at bounding box center [1080, 230] width 14 height 28
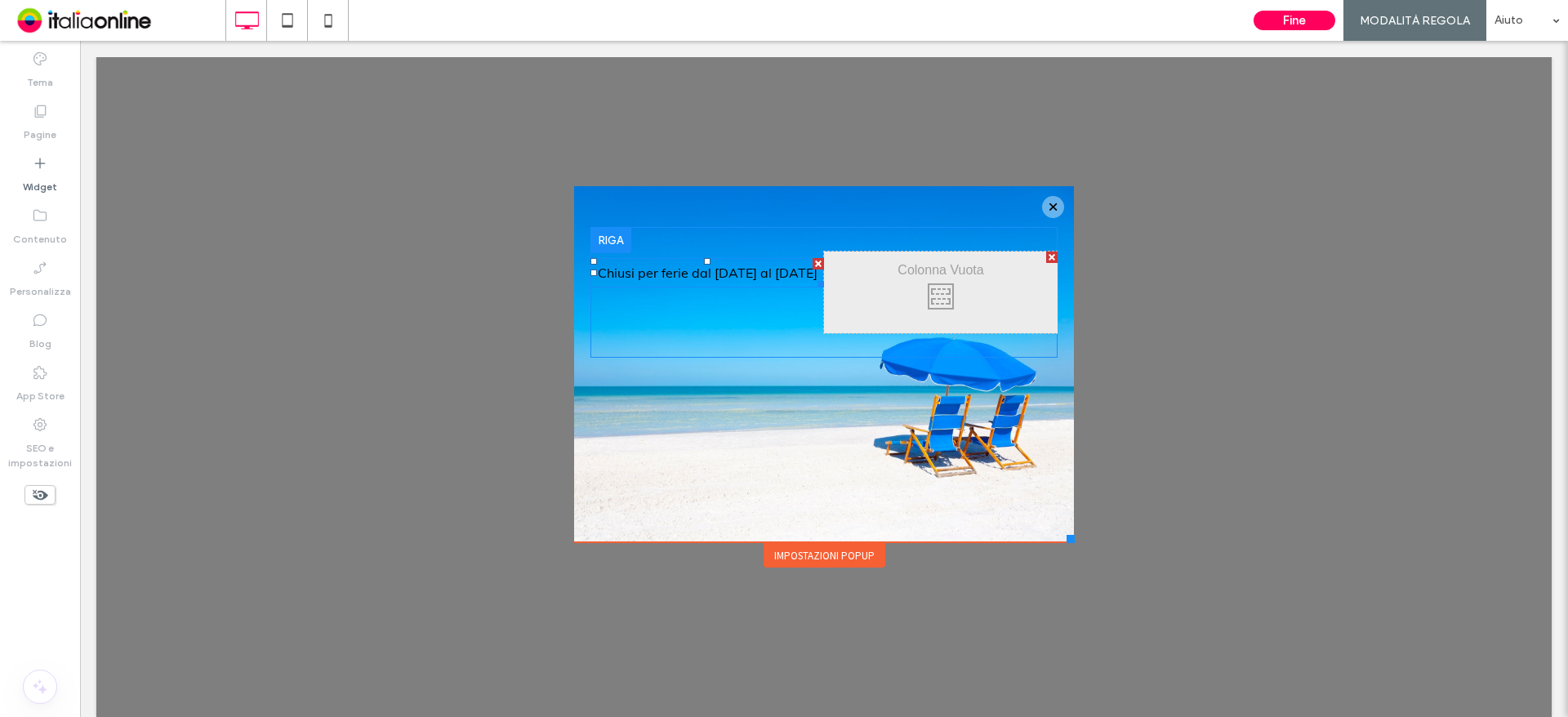
click at [718, 274] on font "Chiusi per ferie dal 18 al 31 agosto" at bounding box center [708, 272] width 220 height 16
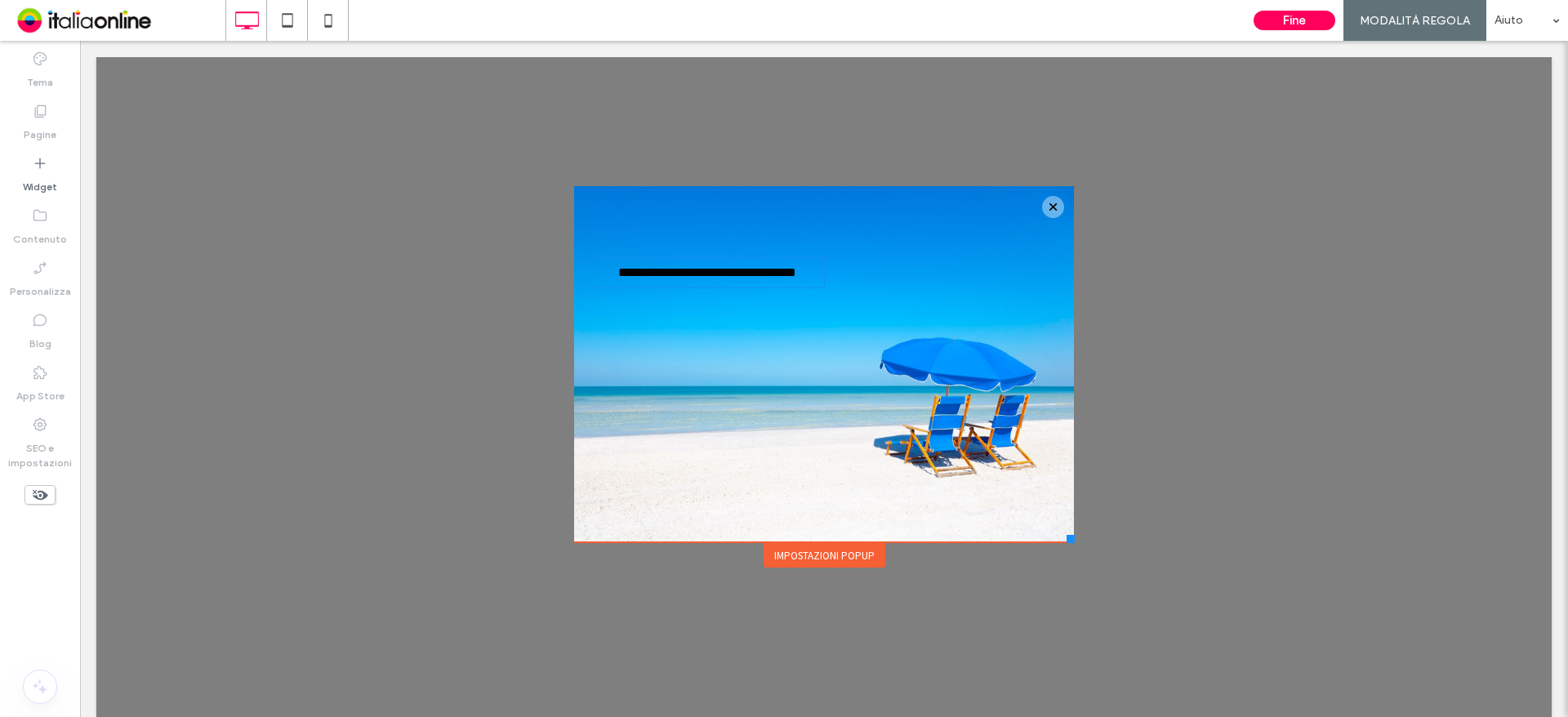
type input "****"
type input "**"
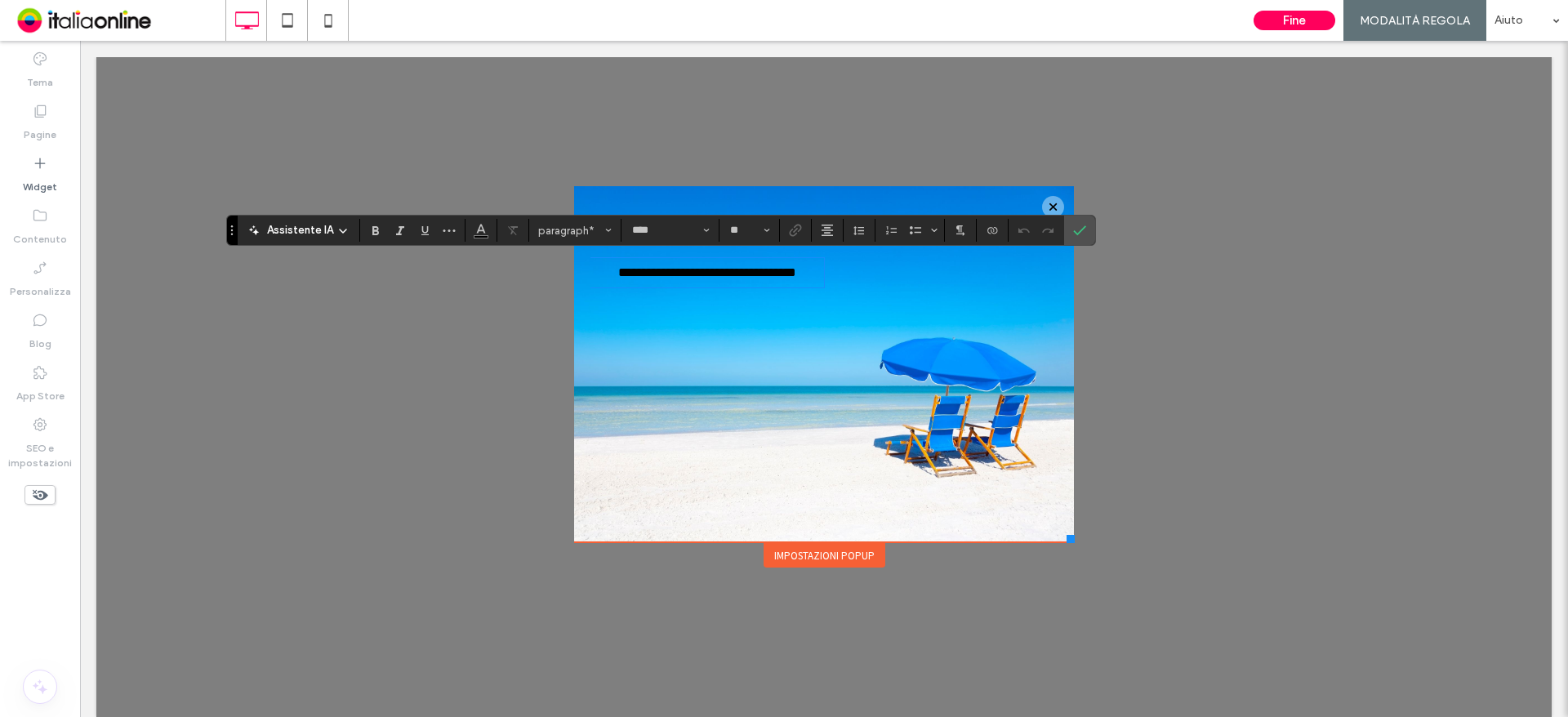
click at [619, 278] on span "**********" at bounding box center [707, 272] width 179 height 13
click at [1078, 225] on icon "Conferma" at bounding box center [1080, 231] width 14 height 14
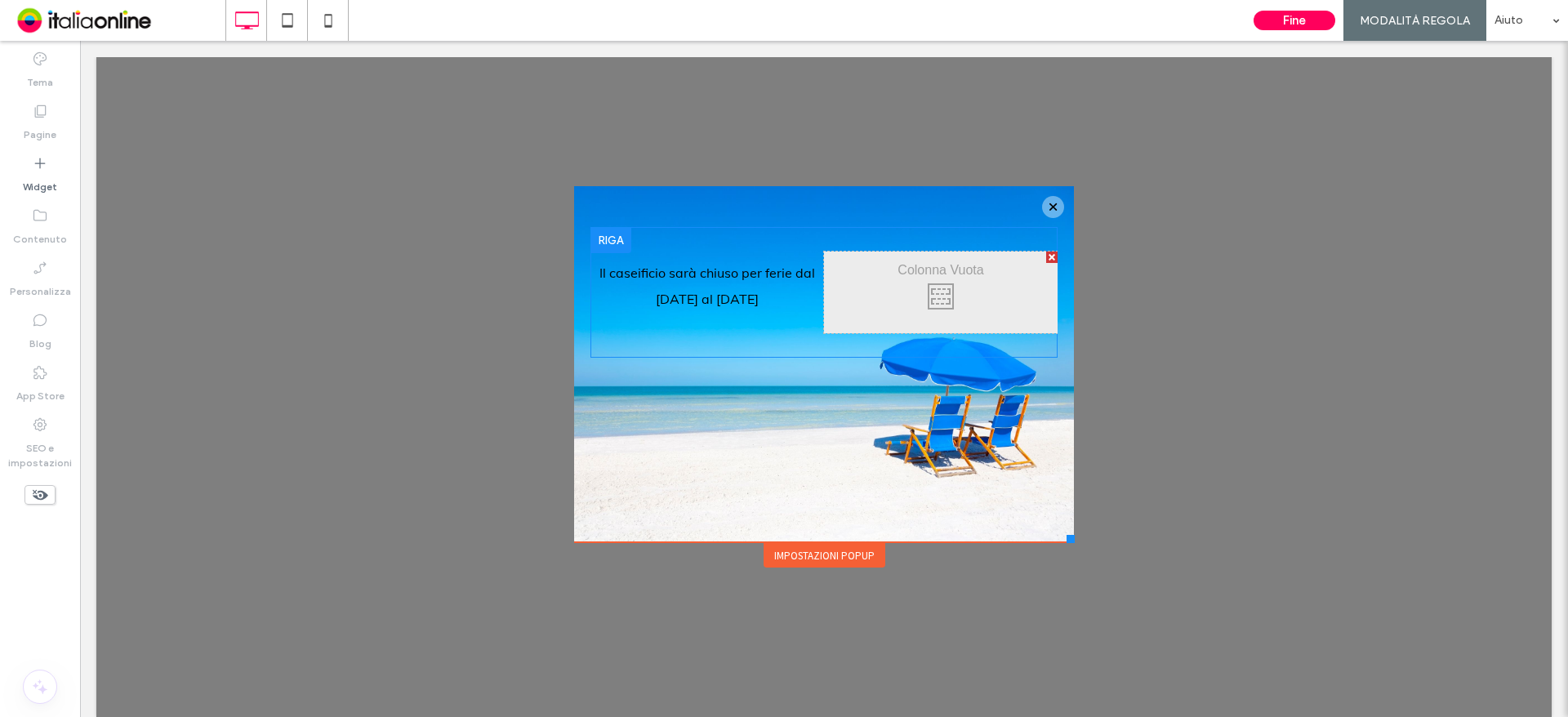
click at [1046, 259] on div at bounding box center [1052, 258] width 12 height 12
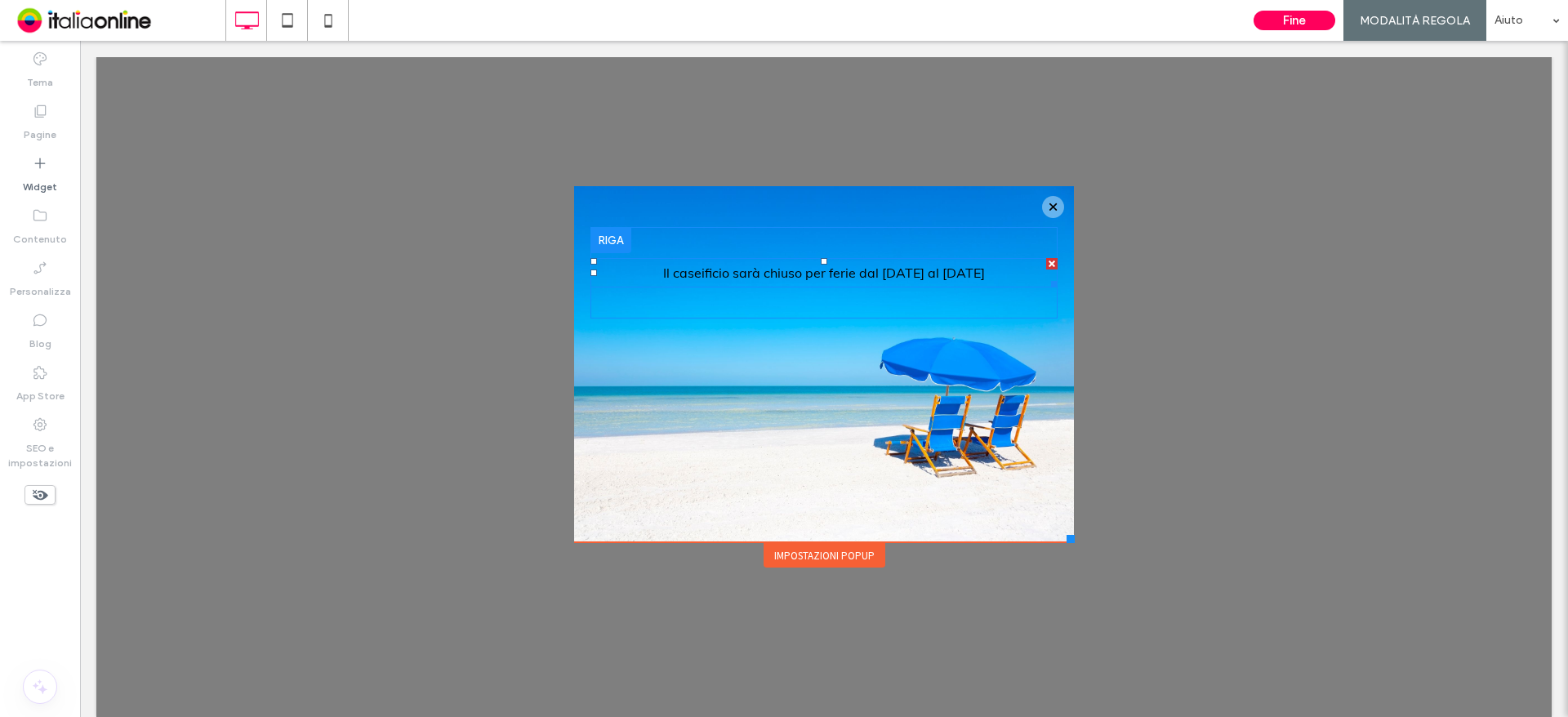
click at [703, 271] on span "Il caseificio sarà chiuso per ferie dal 18 al 31 agosto" at bounding box center [824, 272] width 322 height 16
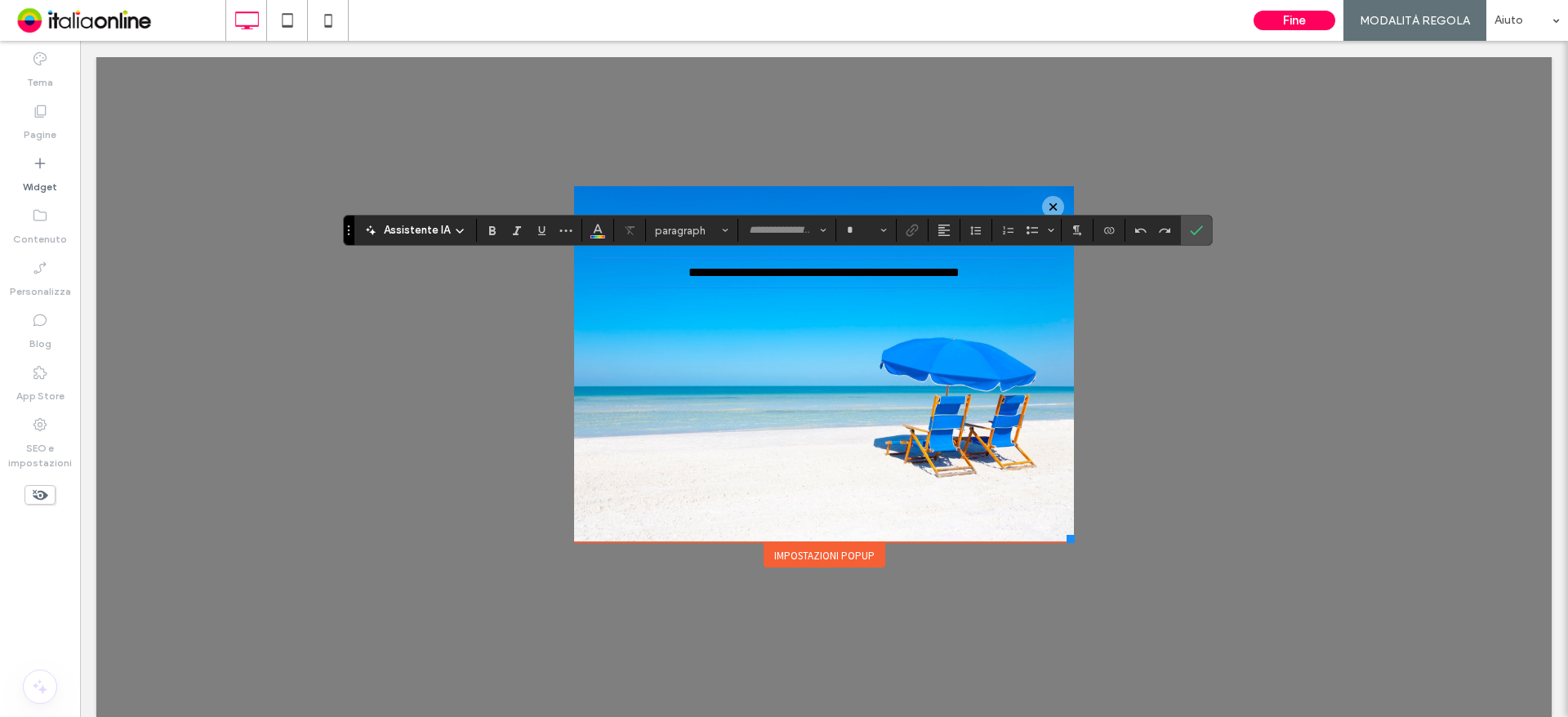
type input "****"
type input "**"
click at [701, 270] on span "**********" at bounding box center [824, 272] width 271 height 13
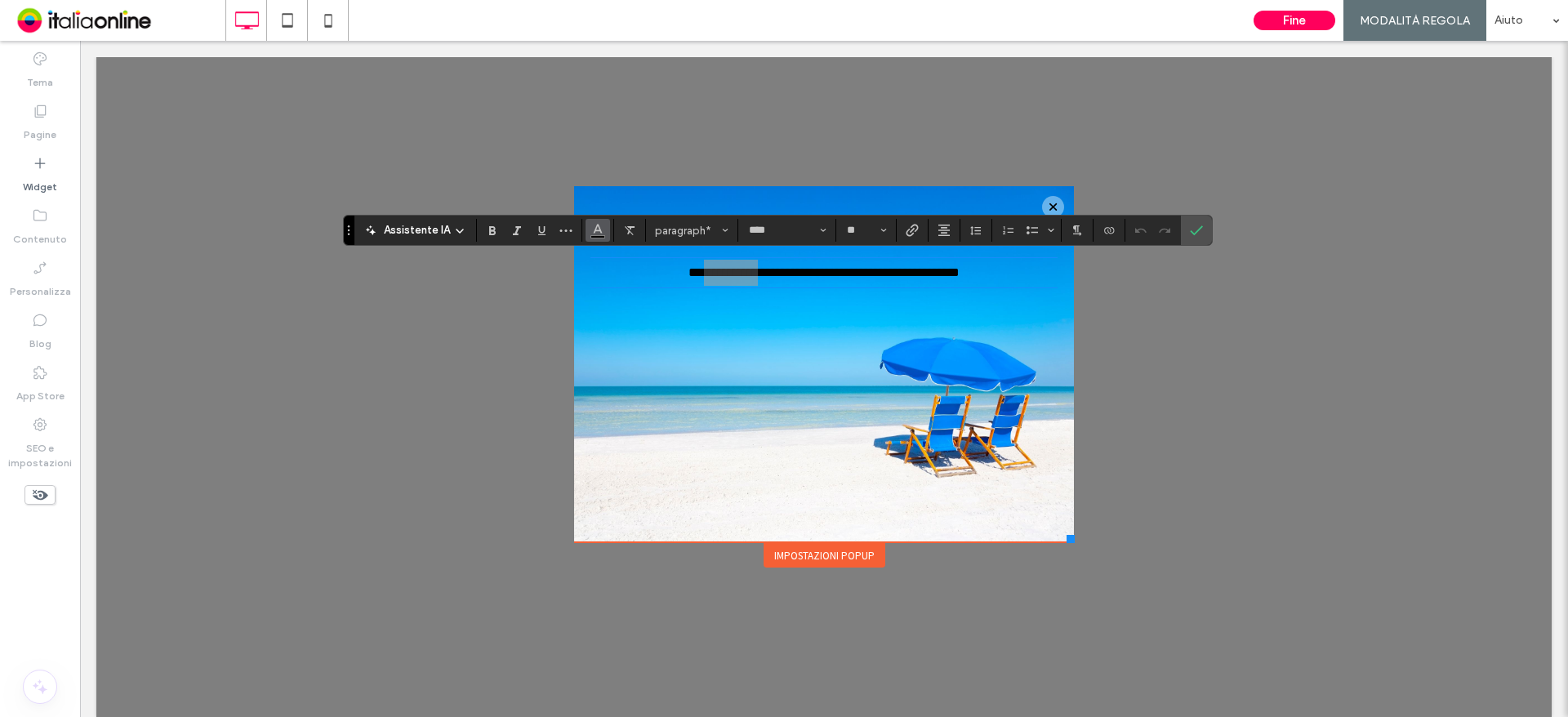
click at [594, 233] on icon "Colore" at bounding box center [598, 229] width 14 height 14
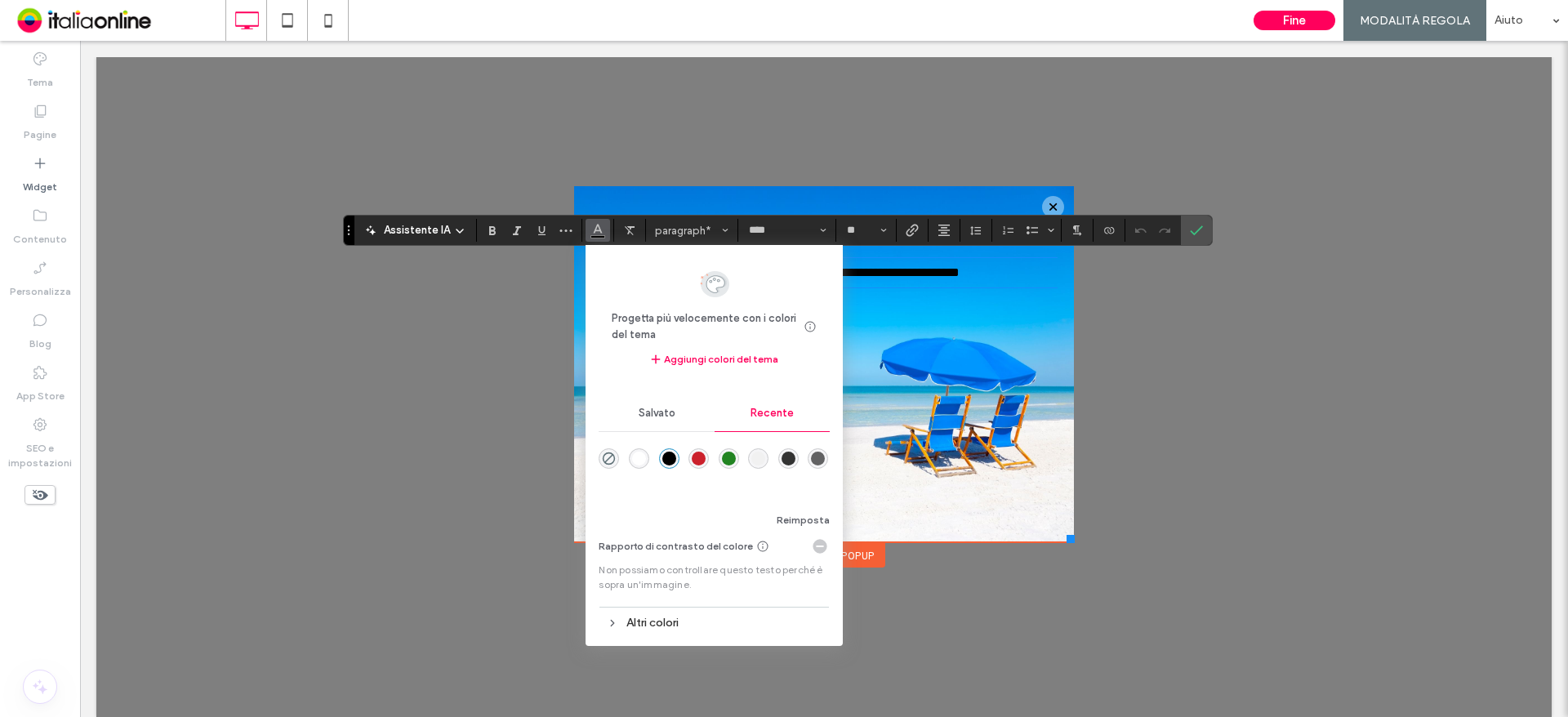
click at [1002, 281] on p "**********" at bounding box center [824, 272] width 467 height 26
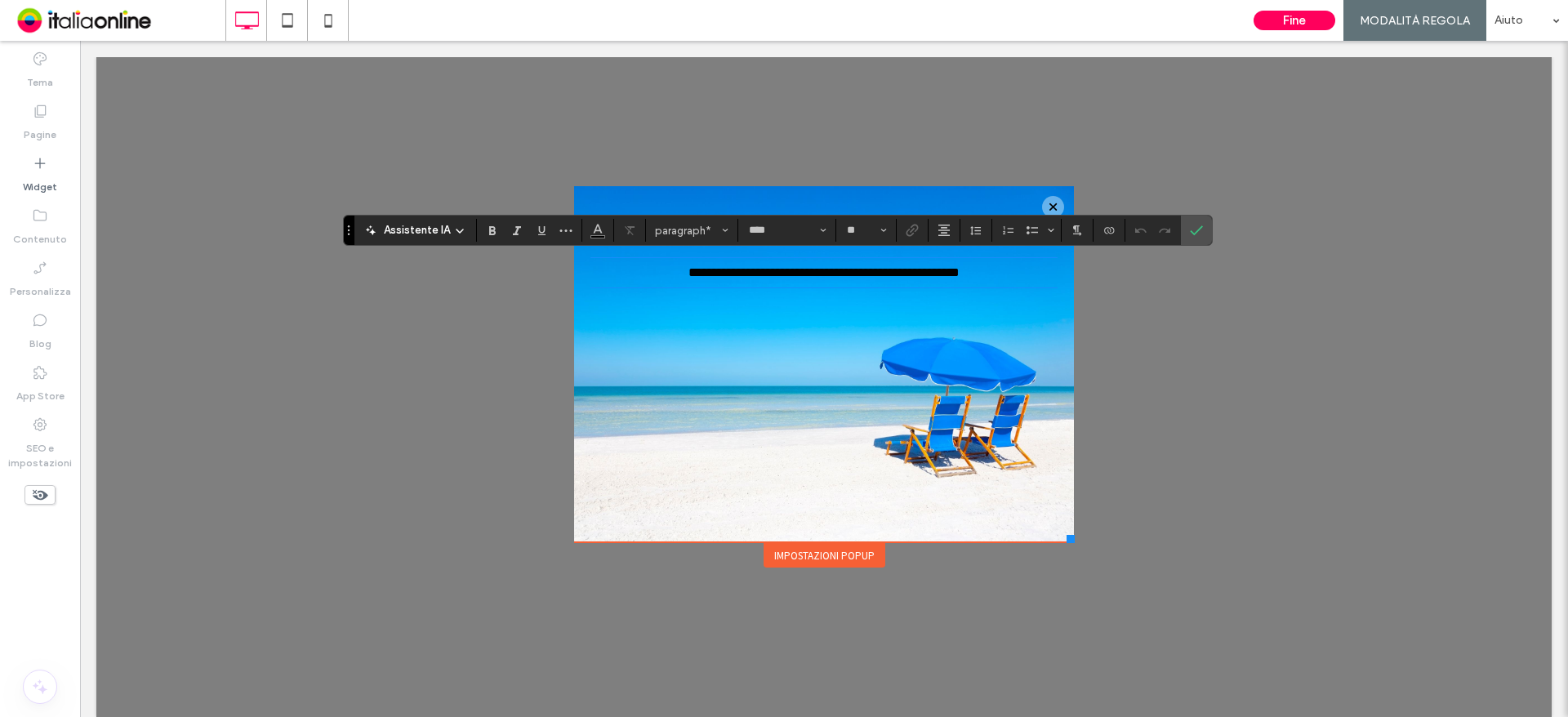
click at [1001, 281] on p "**********" at bounding box center [824, 272] width 467 height 26
click at [598, 220] on span "Colore" at bounding box center [598, 229] width 14 height 21
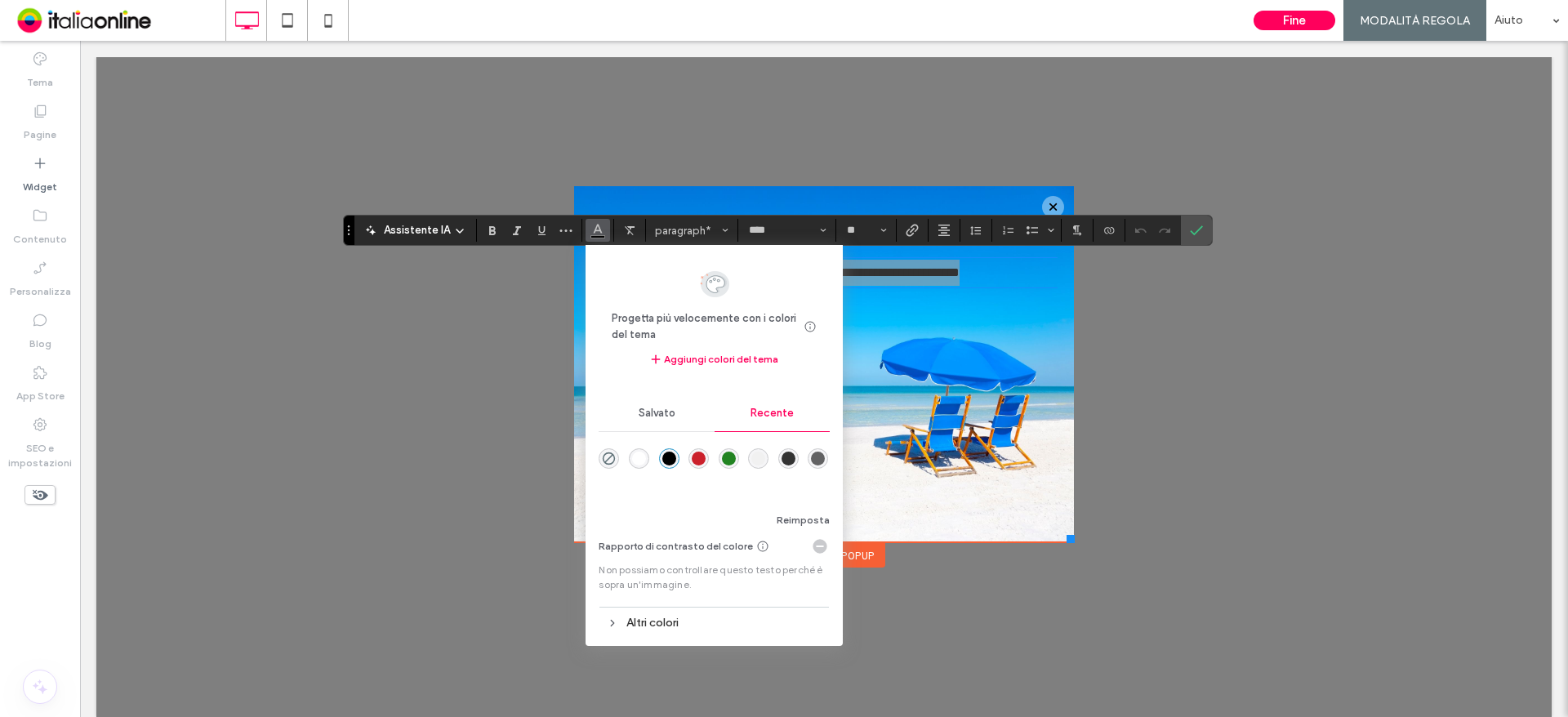
click at [640, 454] on div "rgba(255, 255, 255, 1)" at bounding box center [639, 458] width 14 height 14
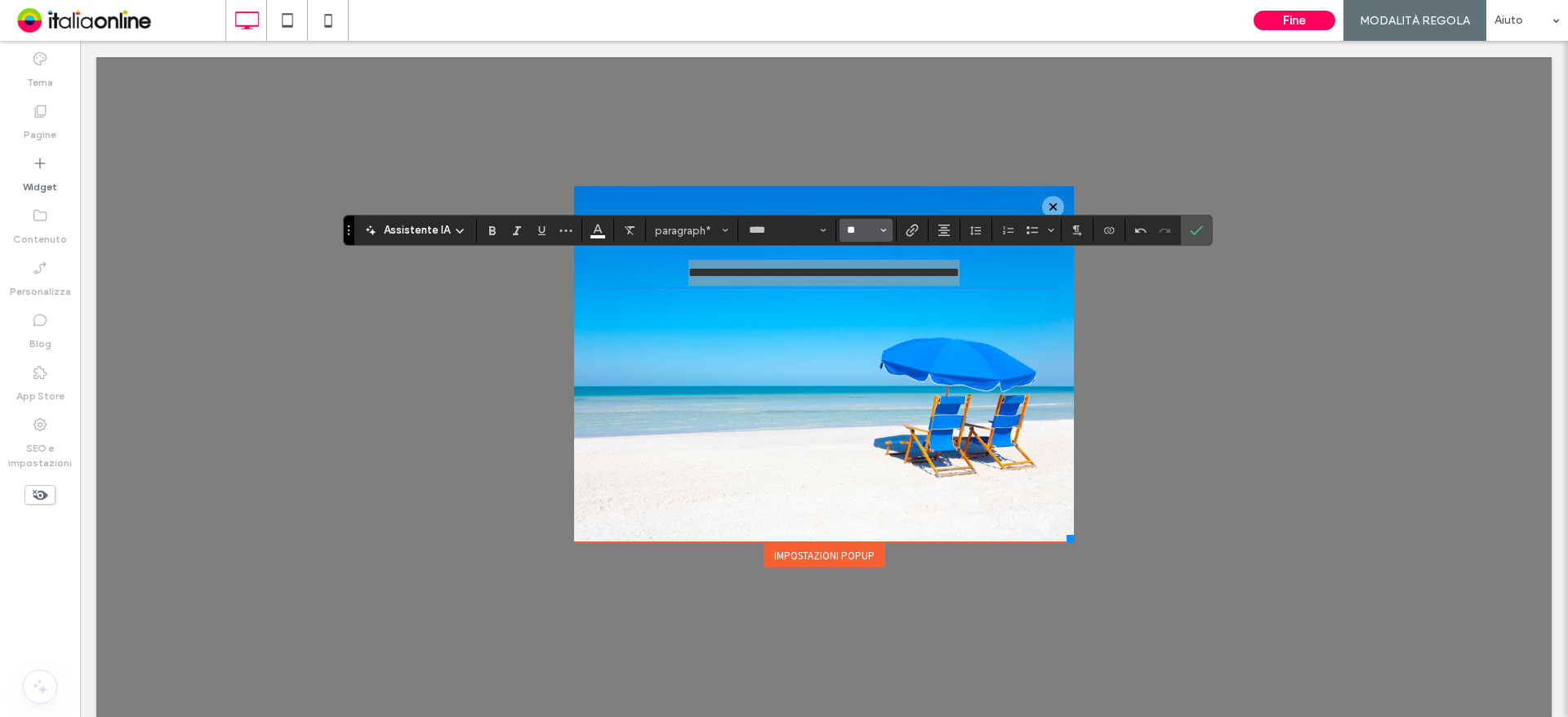
click at [870, 232] on input "**" at bounding box center [861, 231] width 32 height 14
click at [865, 354] on label "24" at bounding box center [866, 358] width 52 height 23
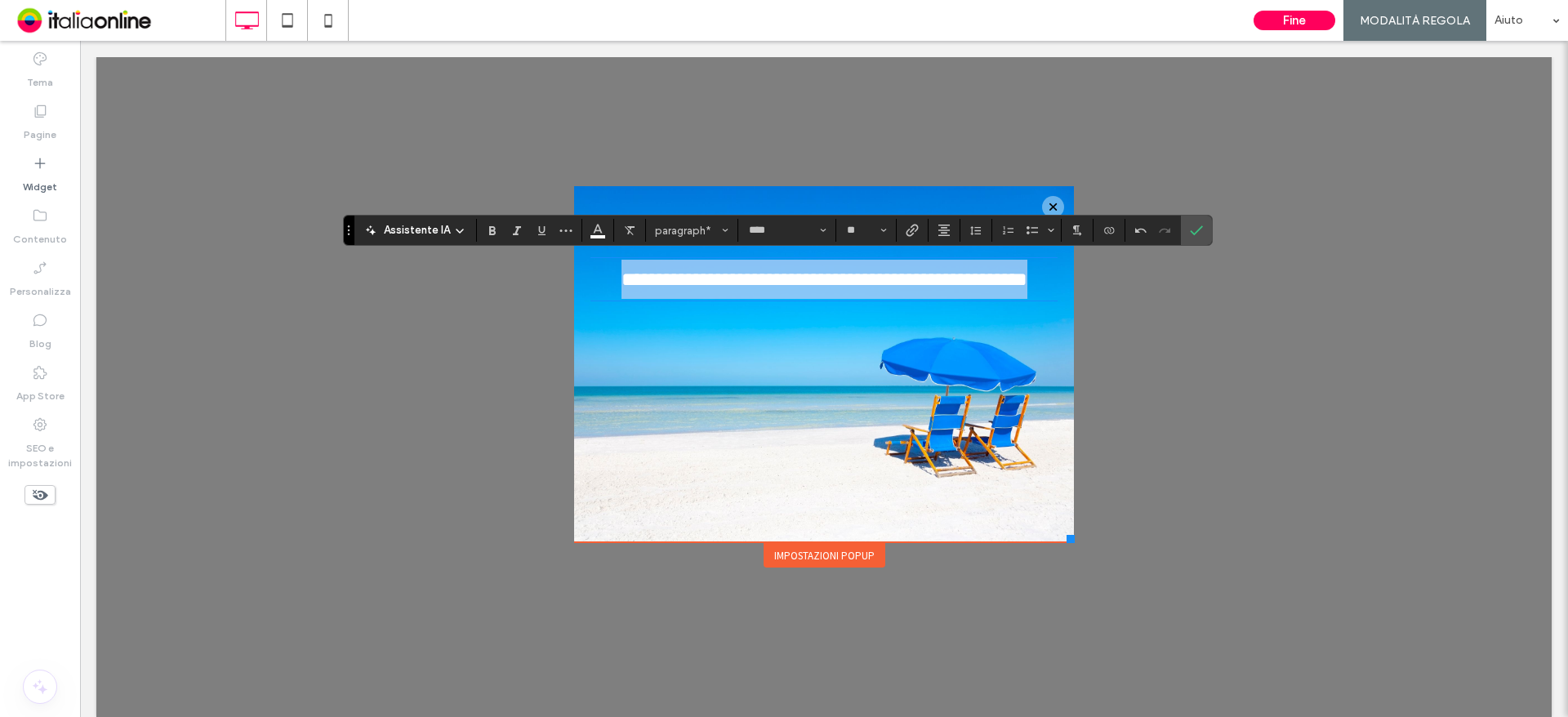
type input "**"
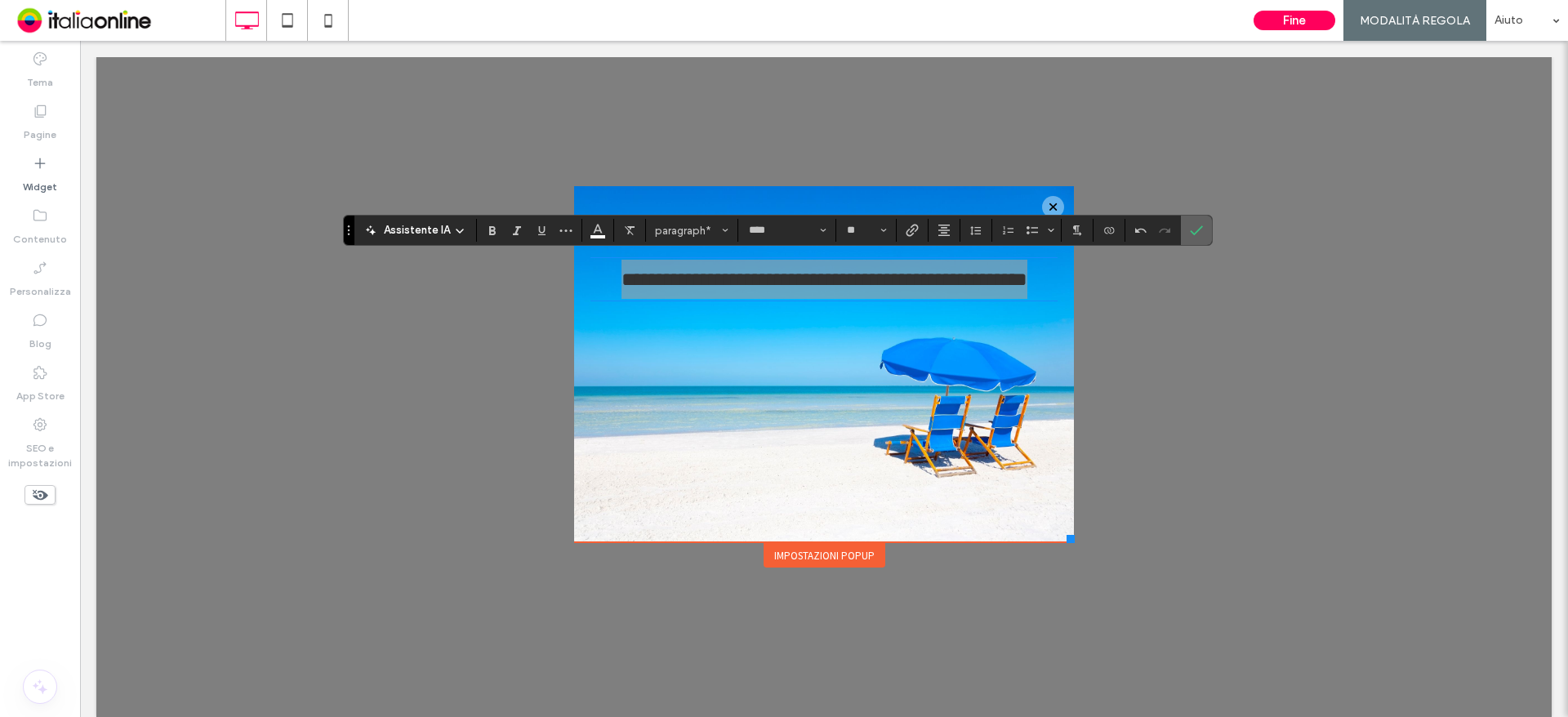
click at [1199, 224] on icon "Conferma" at bounding box center [1197, 231] width 14 height 14
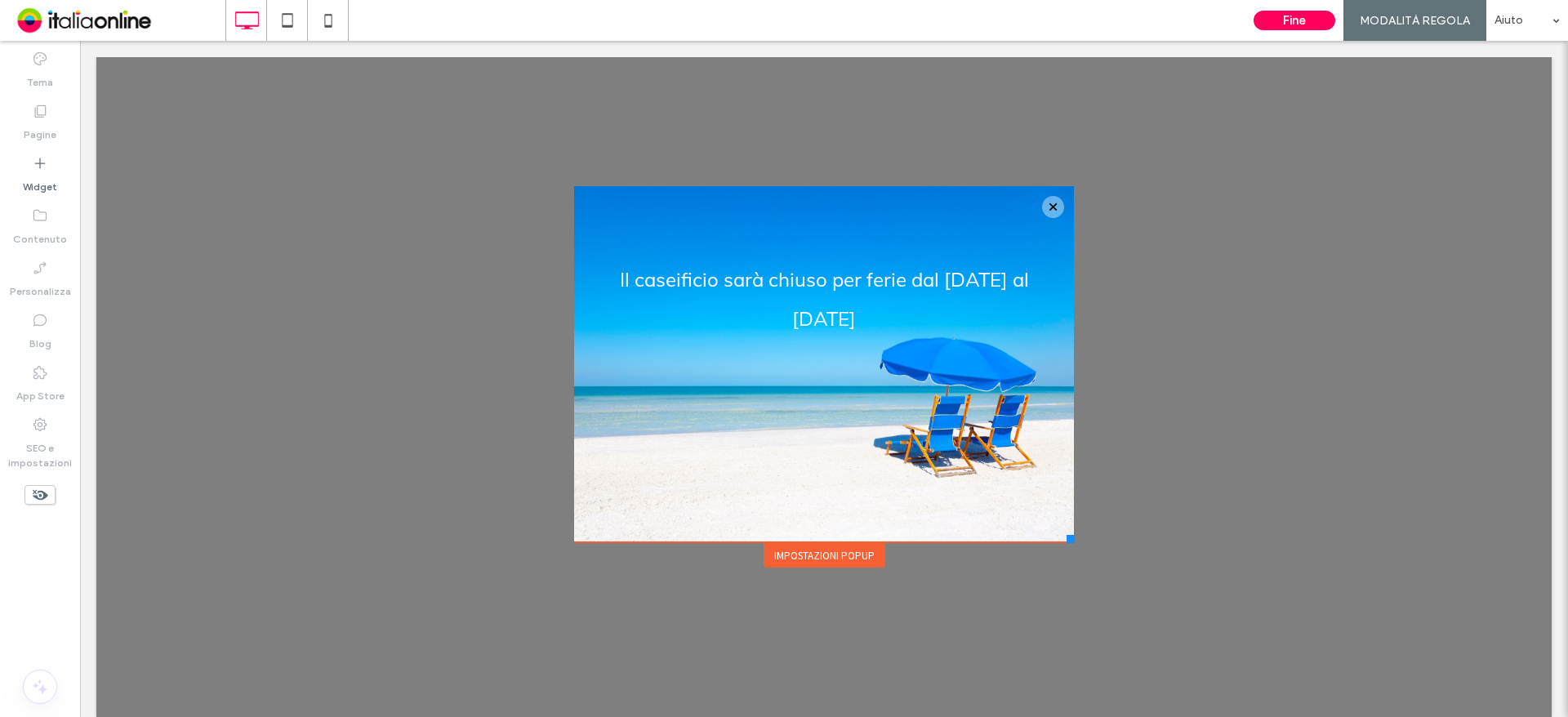
click at [843, 556] on div "Impostazioni popup" at bounding box center [824, 555] width 122 height 24
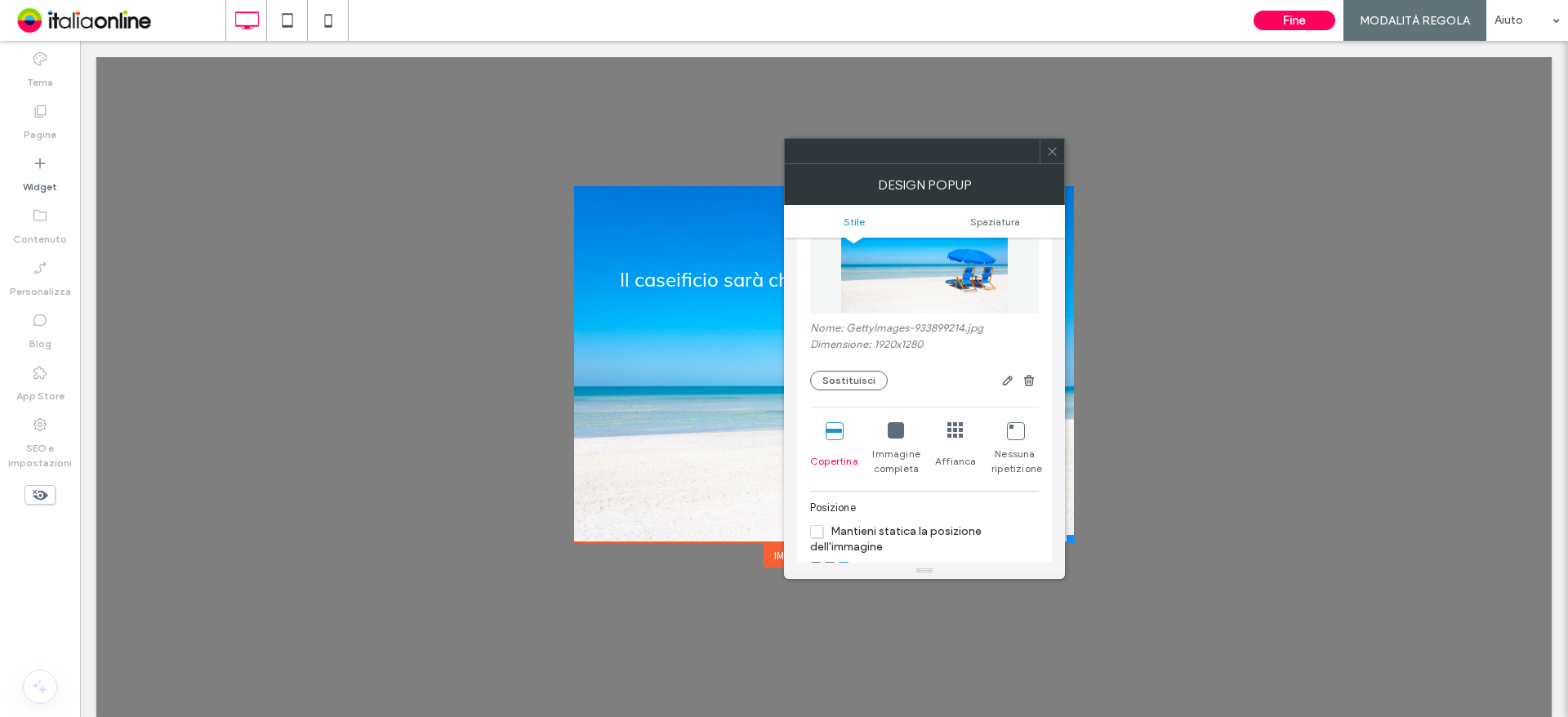
scroll to position [408, 0]
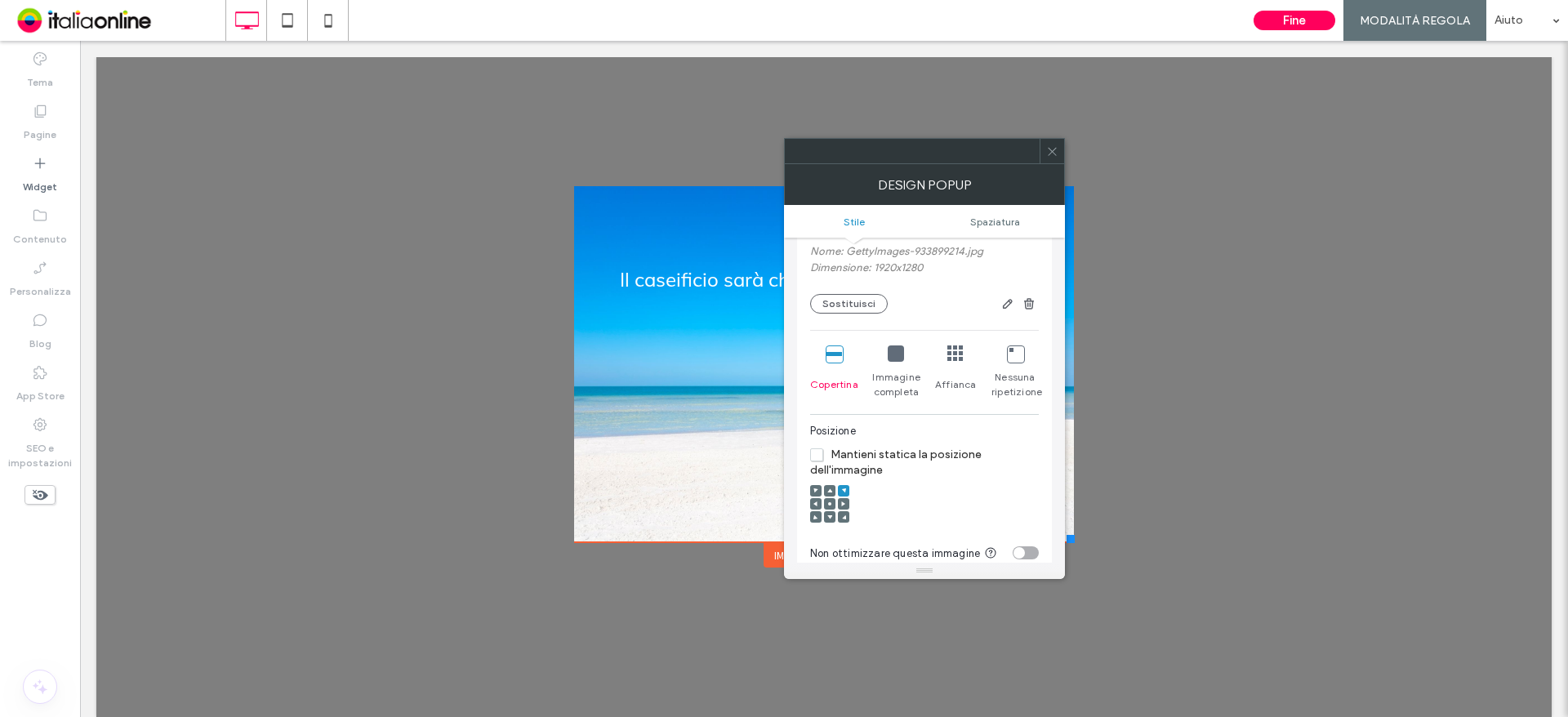
click at [896, 362] on div at bounding box center [895, 354] width 16 height 18
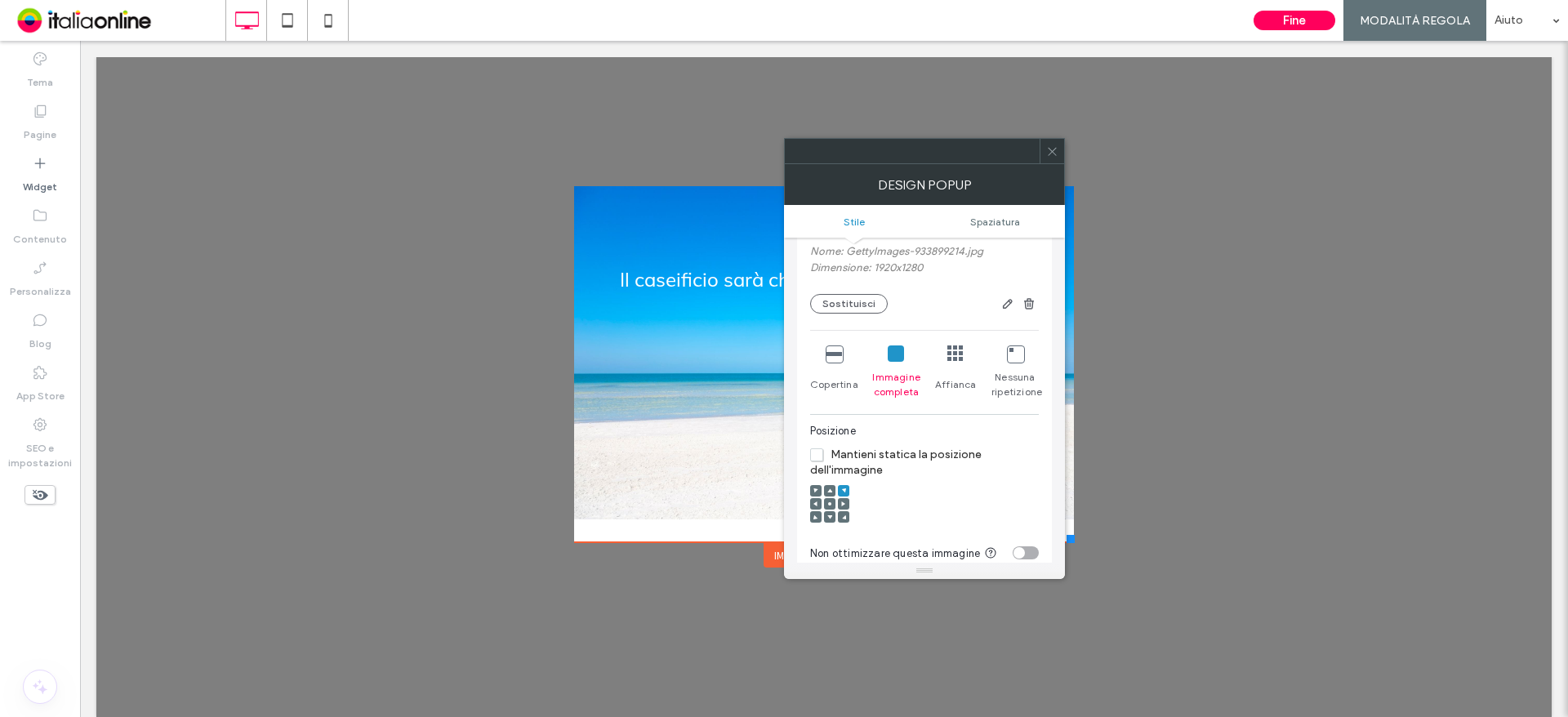
click at [1047, 152] on icon at bounding box center [1052, 152] width 13 height 13
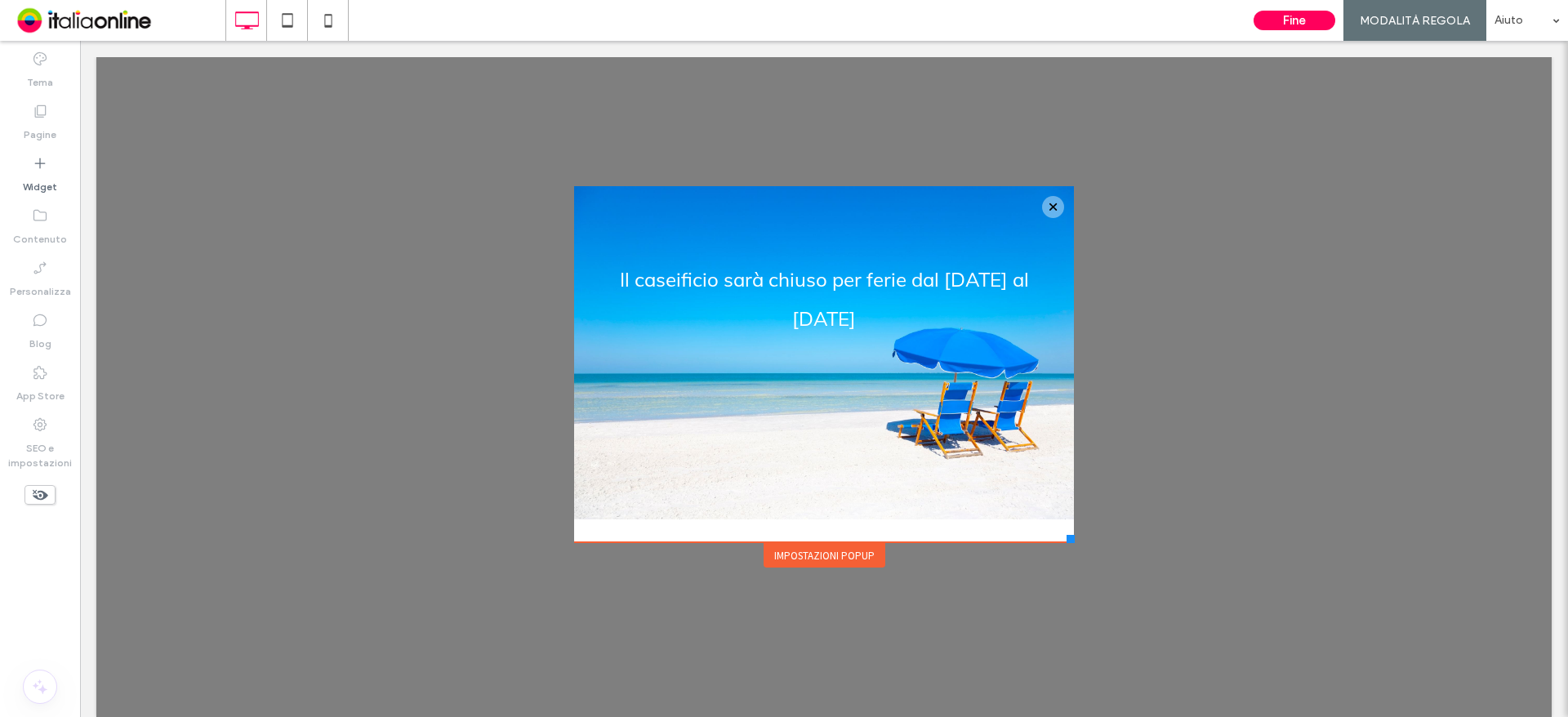
click at [806, 550] on div "Impostazioni popup" at bounding box center [824, 555] width 122 height 24
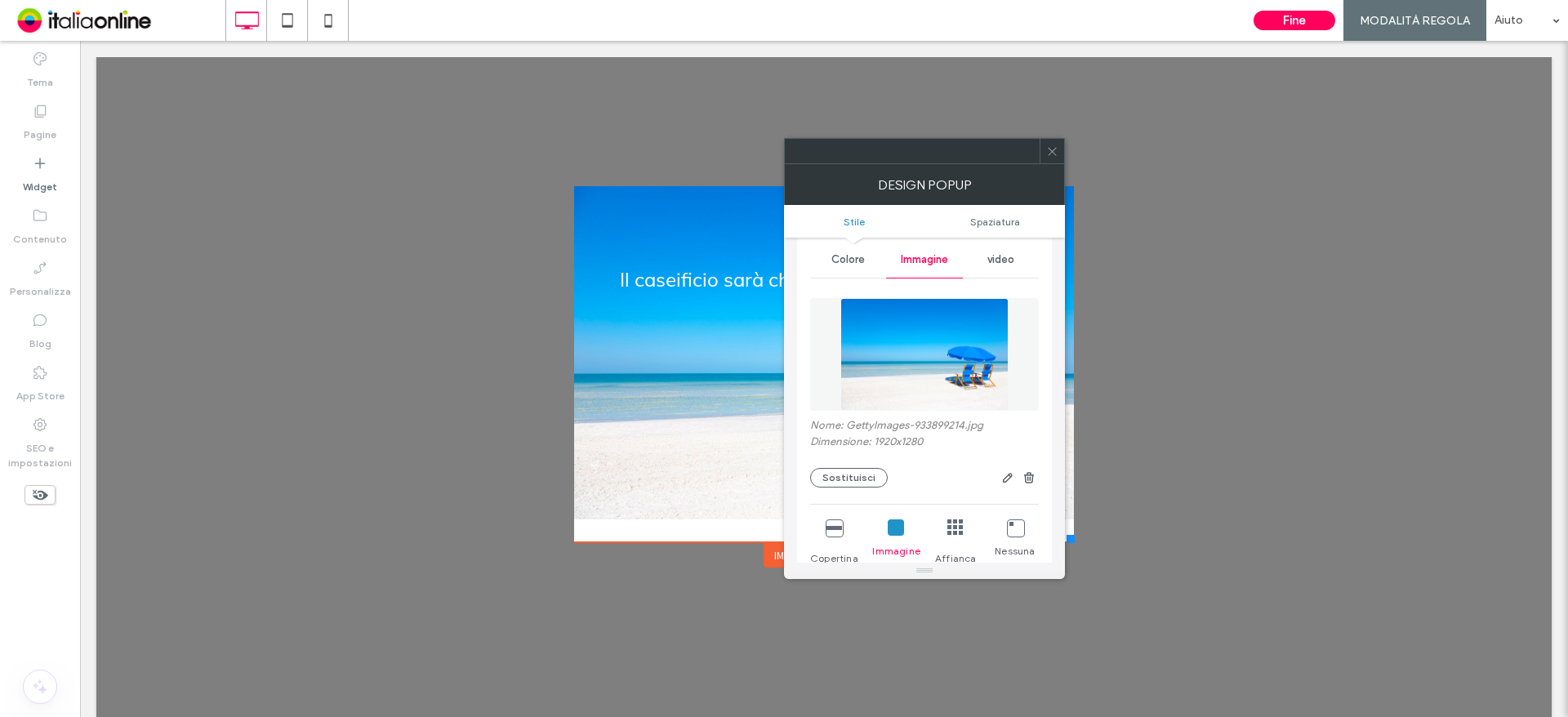
scroll to position [245, 0]
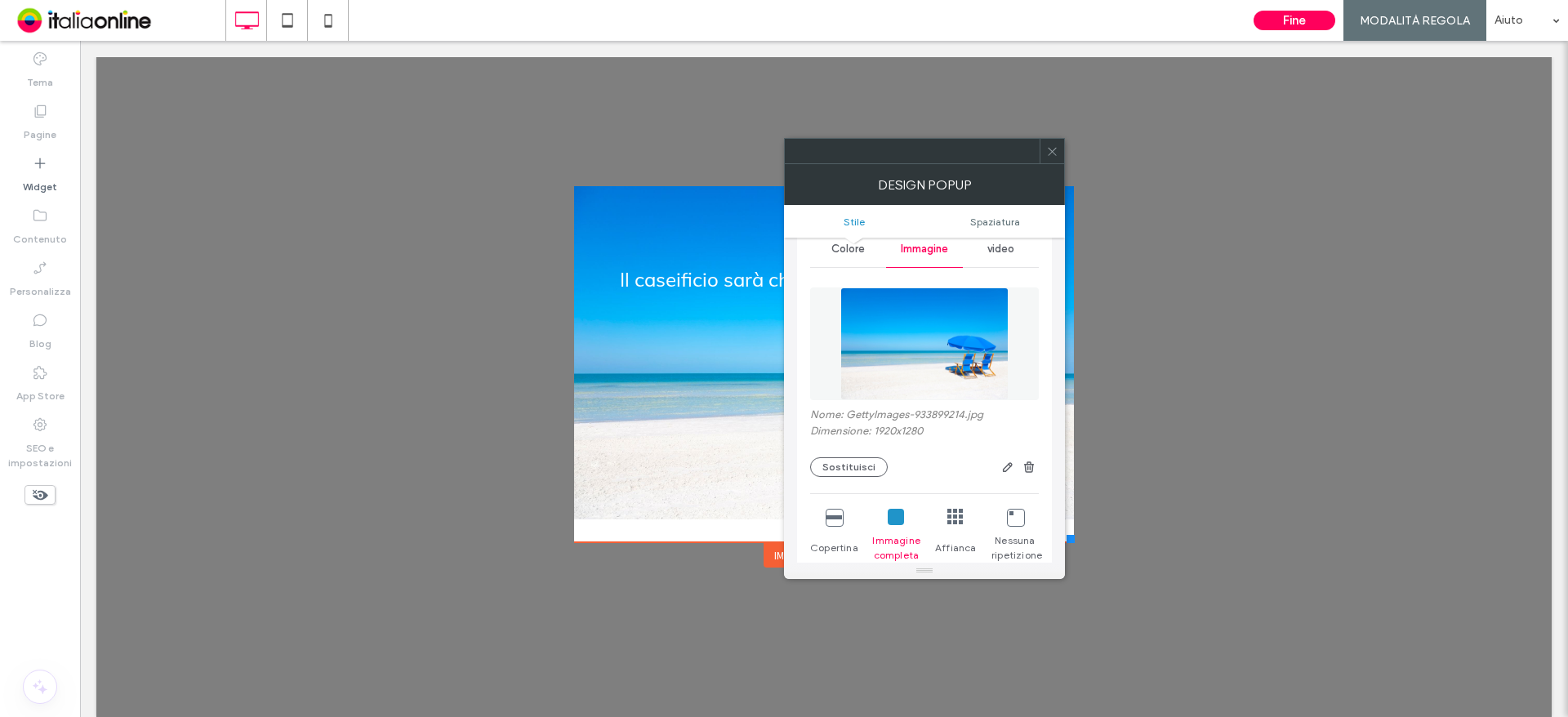
click at [843, 515] on div "Copertina" at bounding box center [834, 536] width 47 height 67
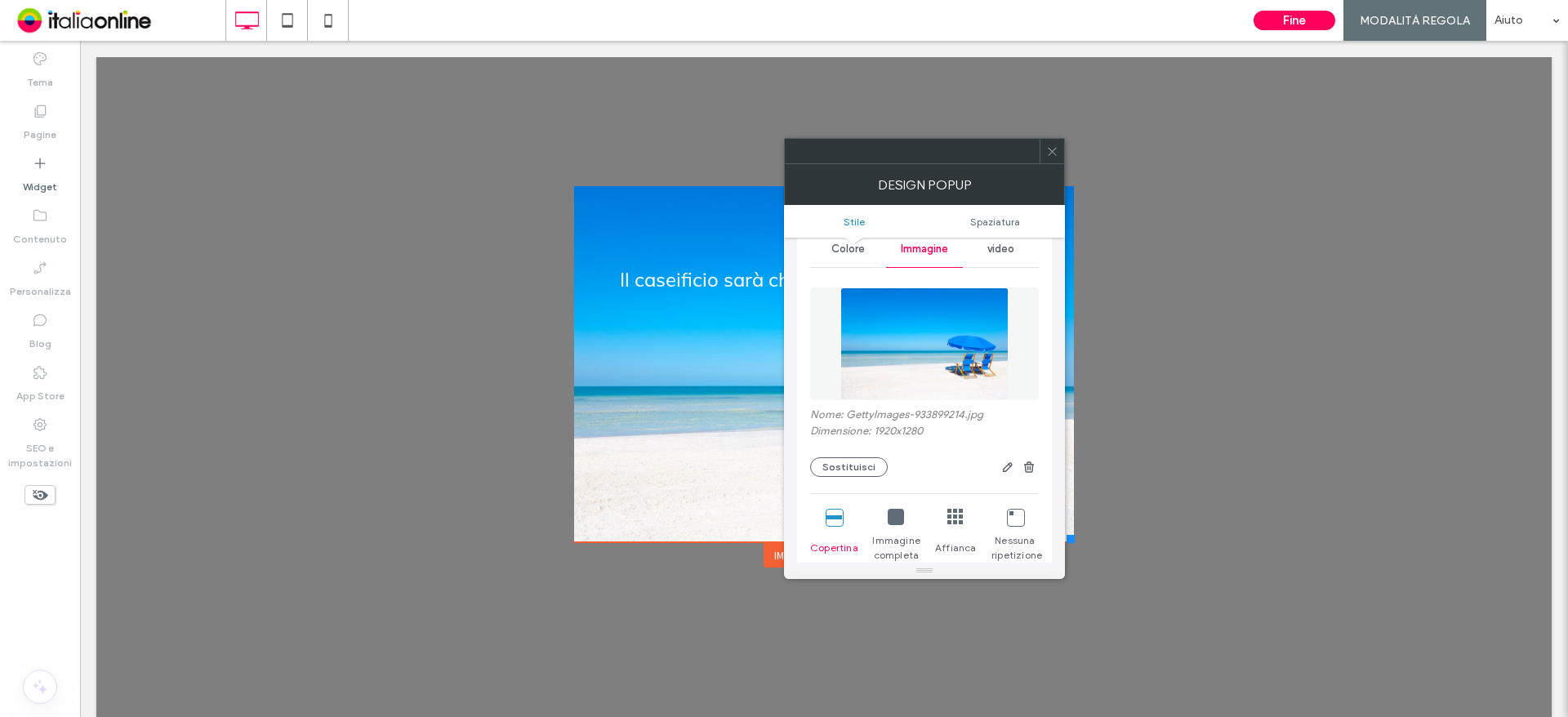
click at [1057, 146] on icon at bounding box center [1052, 152] width 13 height 13
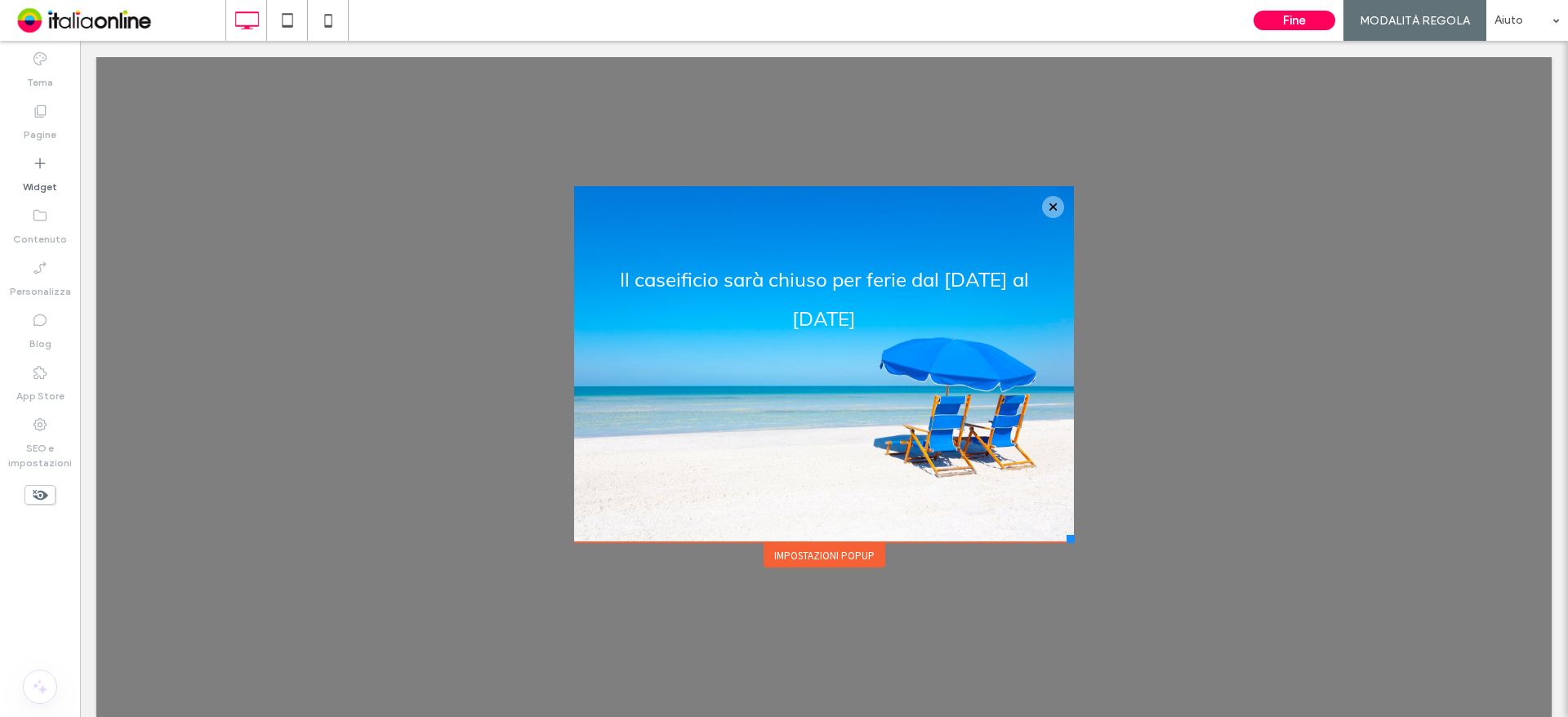
click at [784, 558] on div "Impostazioni popup" at bounding box center [824, 555] width 122 height 24
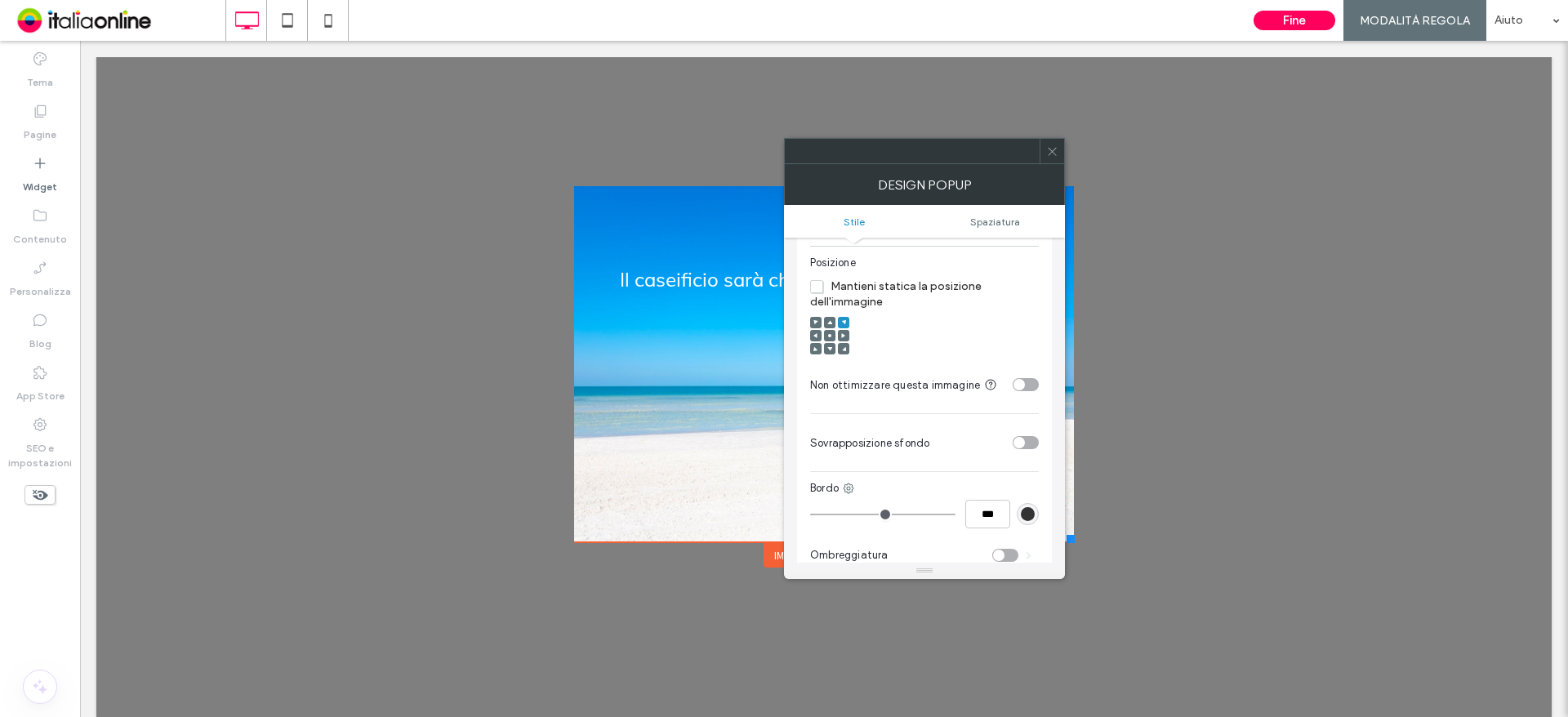
scroll to position [572, 0]
type input "*"
type input "***"
type input "*"
type input "***"
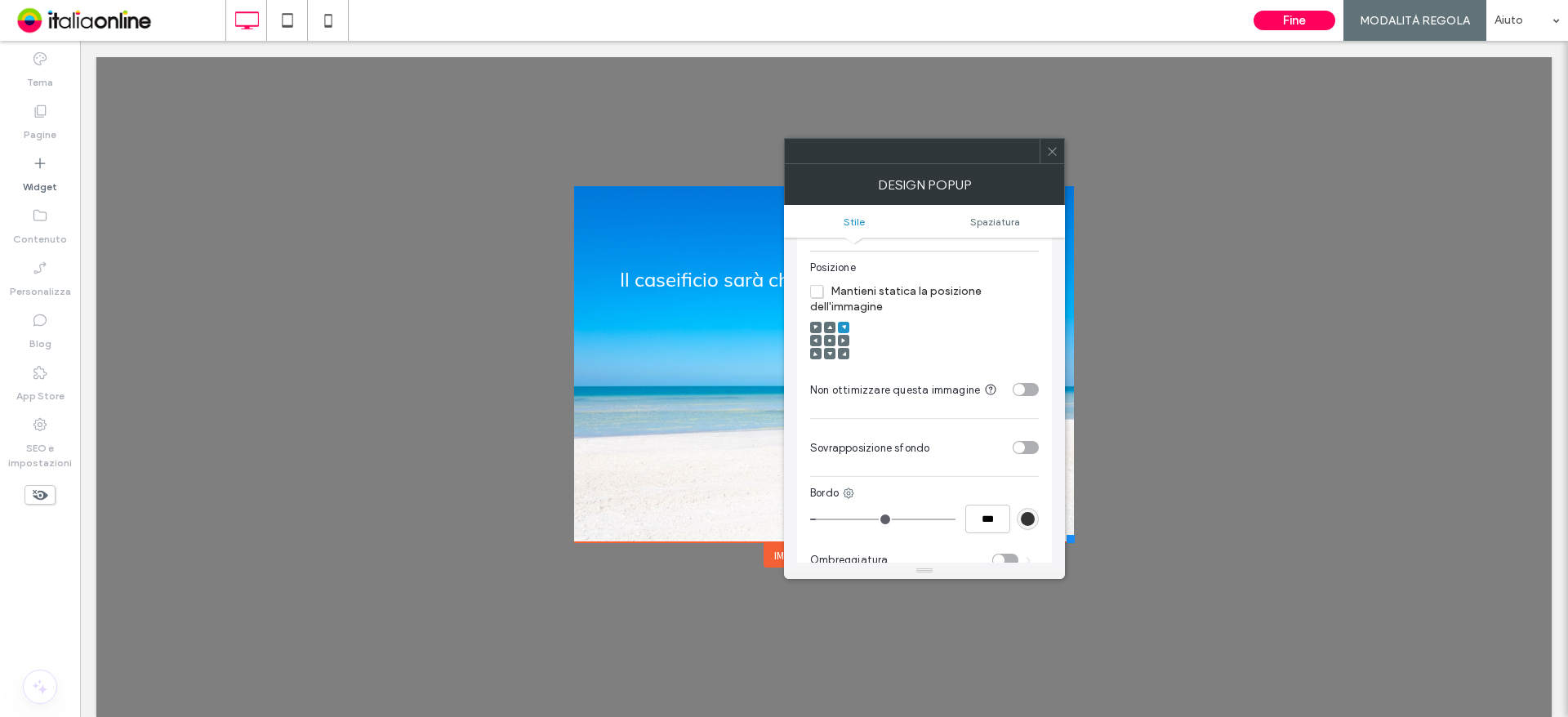
type input "*"
type input "***"
drag, startPoint x: 822, startPoint y: 517, endPoint x: 832, endPoint y: 517, distance: 10.0
type input "*"
click at [832, 519] on input "range" at bounding box center [883, 520] width 146 height 2
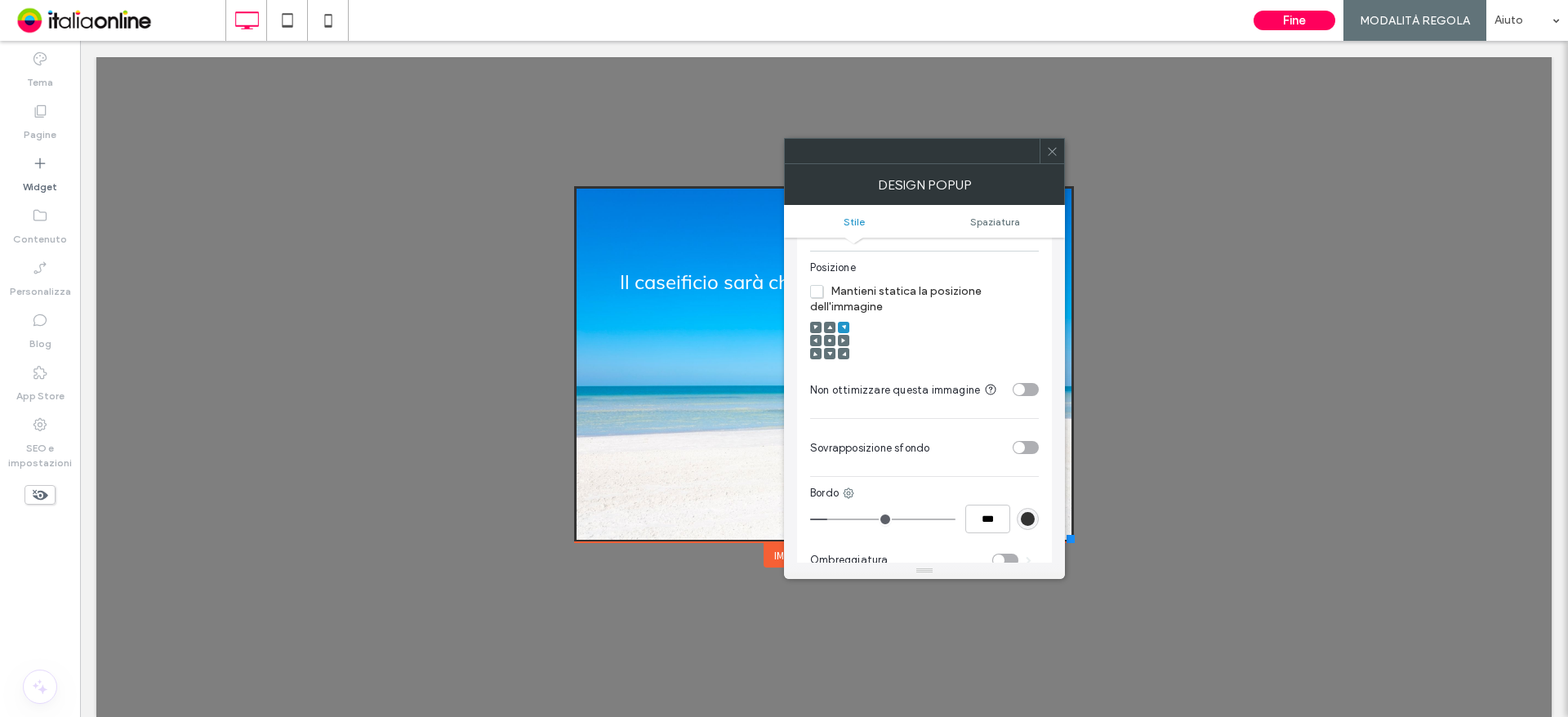
click at [1023, 519] on div "rgb(51, 51, 51)" at bounding box center [1028, 519] width 14 height 14
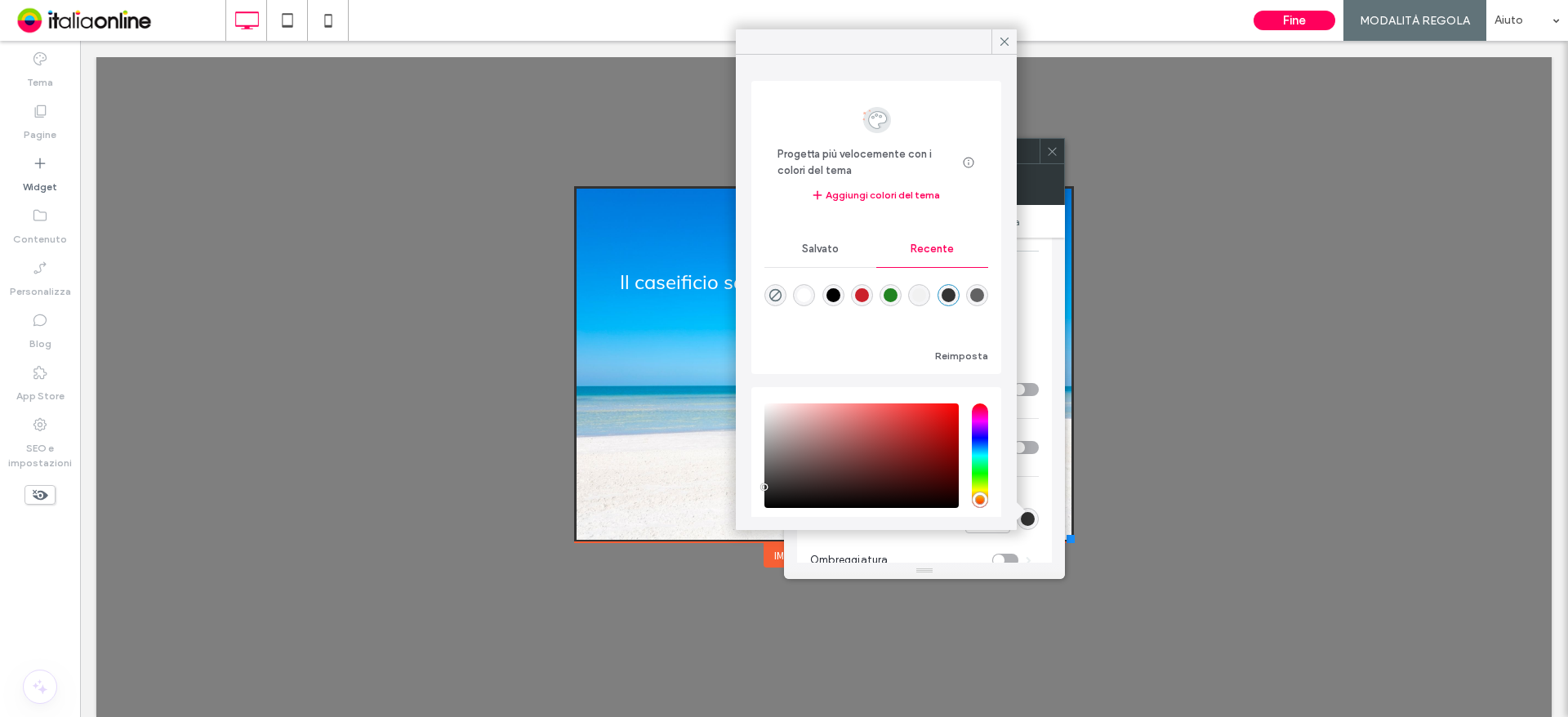
click at [812, 297] on div "rgba(255, 255, 255, 1)" at bounding box center [804, 295] width 14 height 14
type input "*******"
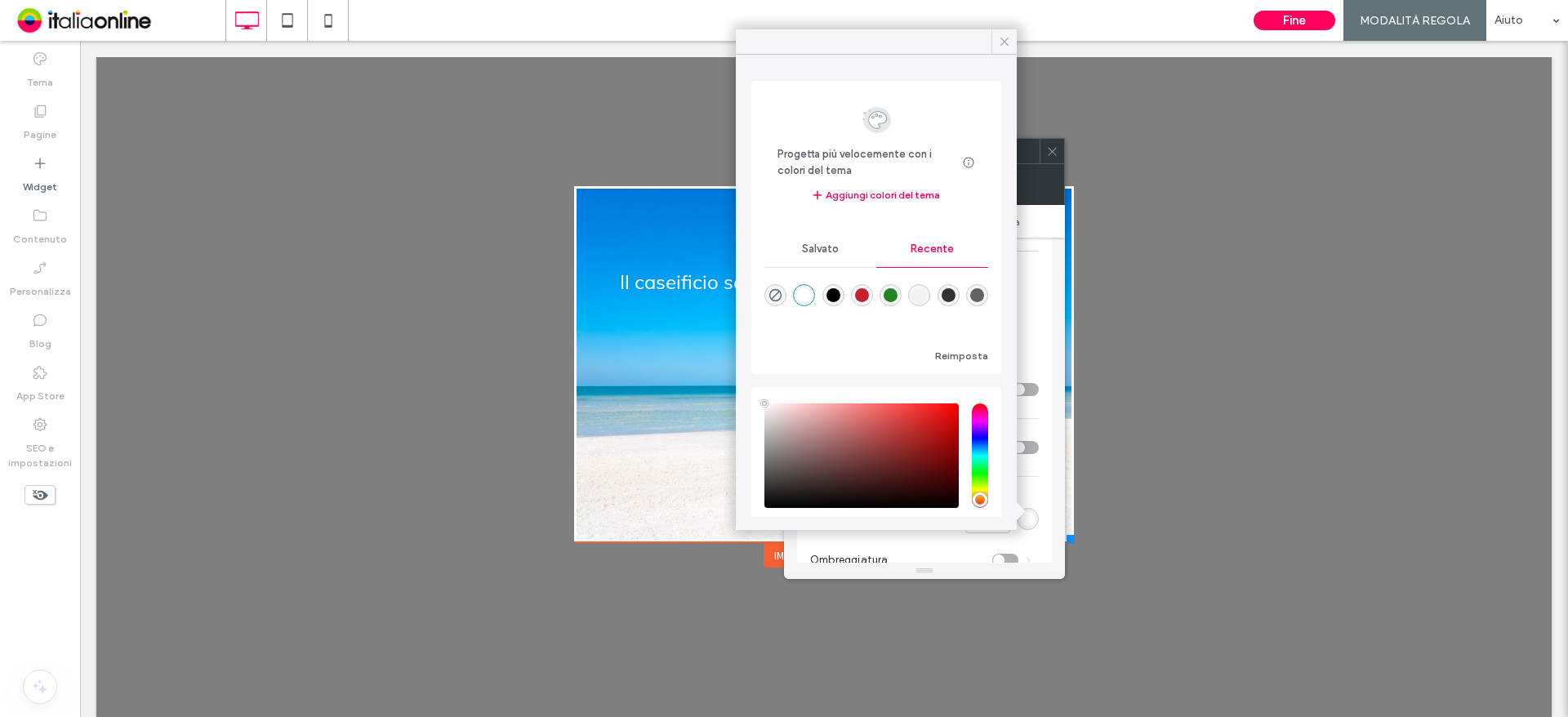
click at [1008, 32] on span at bounding box center [1004, 41] width 14 height 24
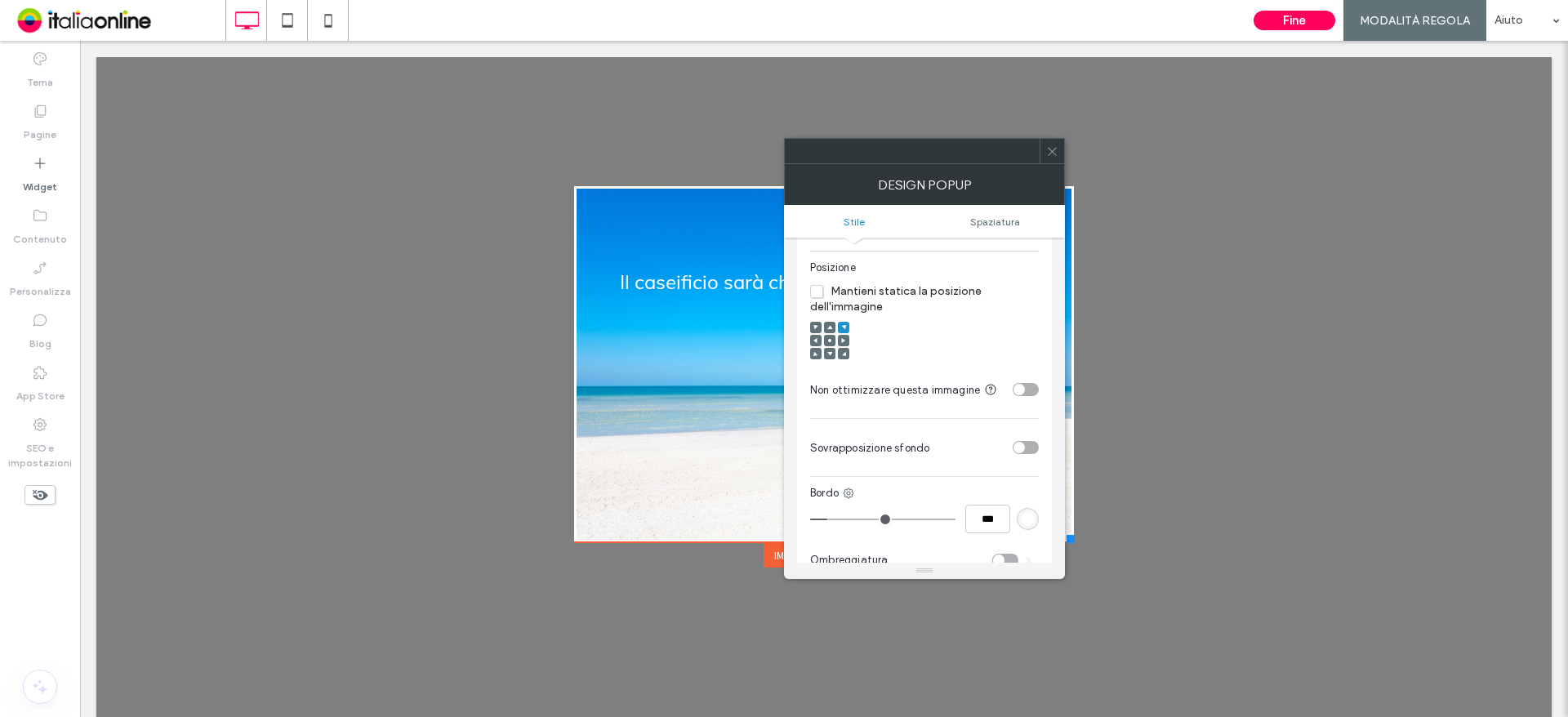
drag, startPoint x: 1049, startPoint y: 144, endPoint x: 819, endPoint y: 97, distance: 234.8
click at [1049, 144] on span at bounding box center [1052, 151] width 13 height 24
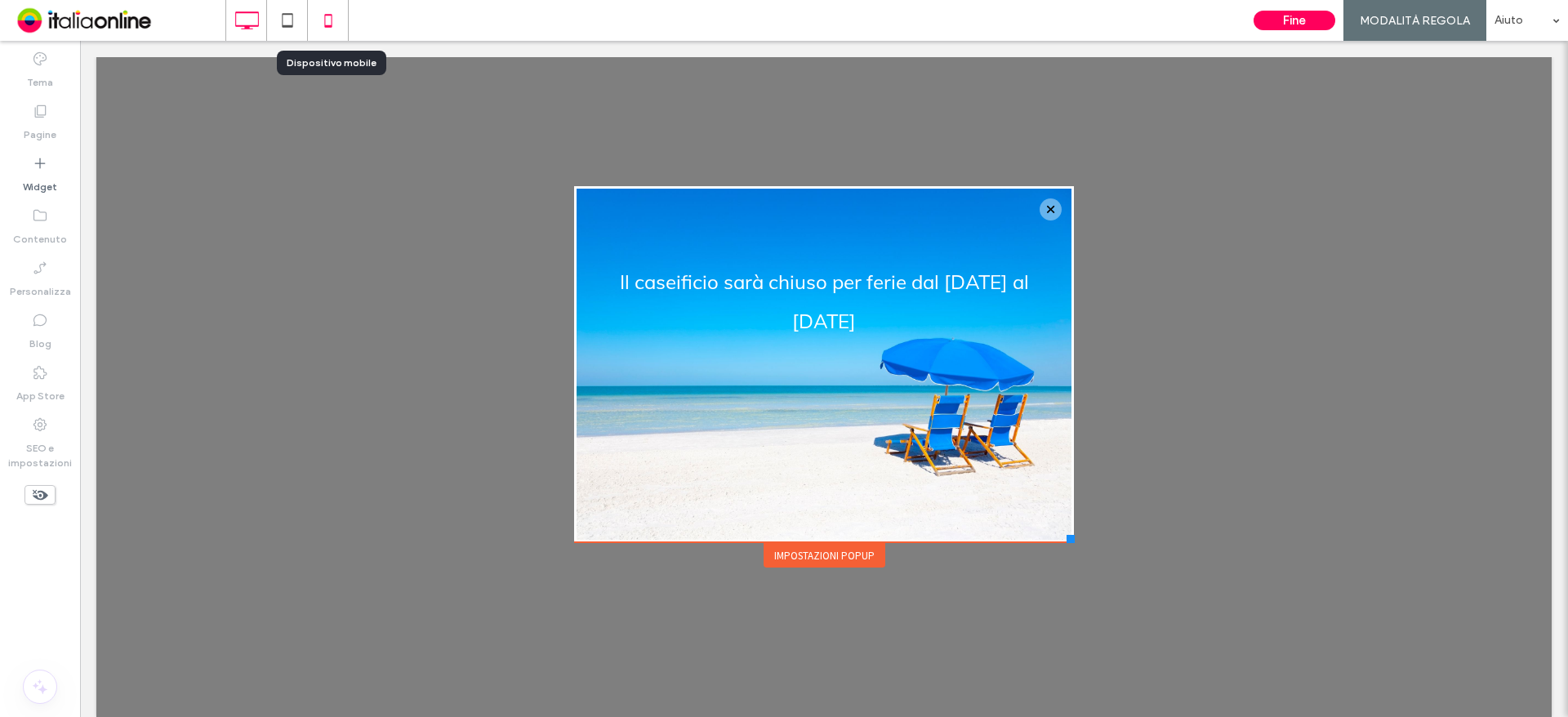
click at [329, 30] on icon at bounding box center [328, 20] width 33 height 33
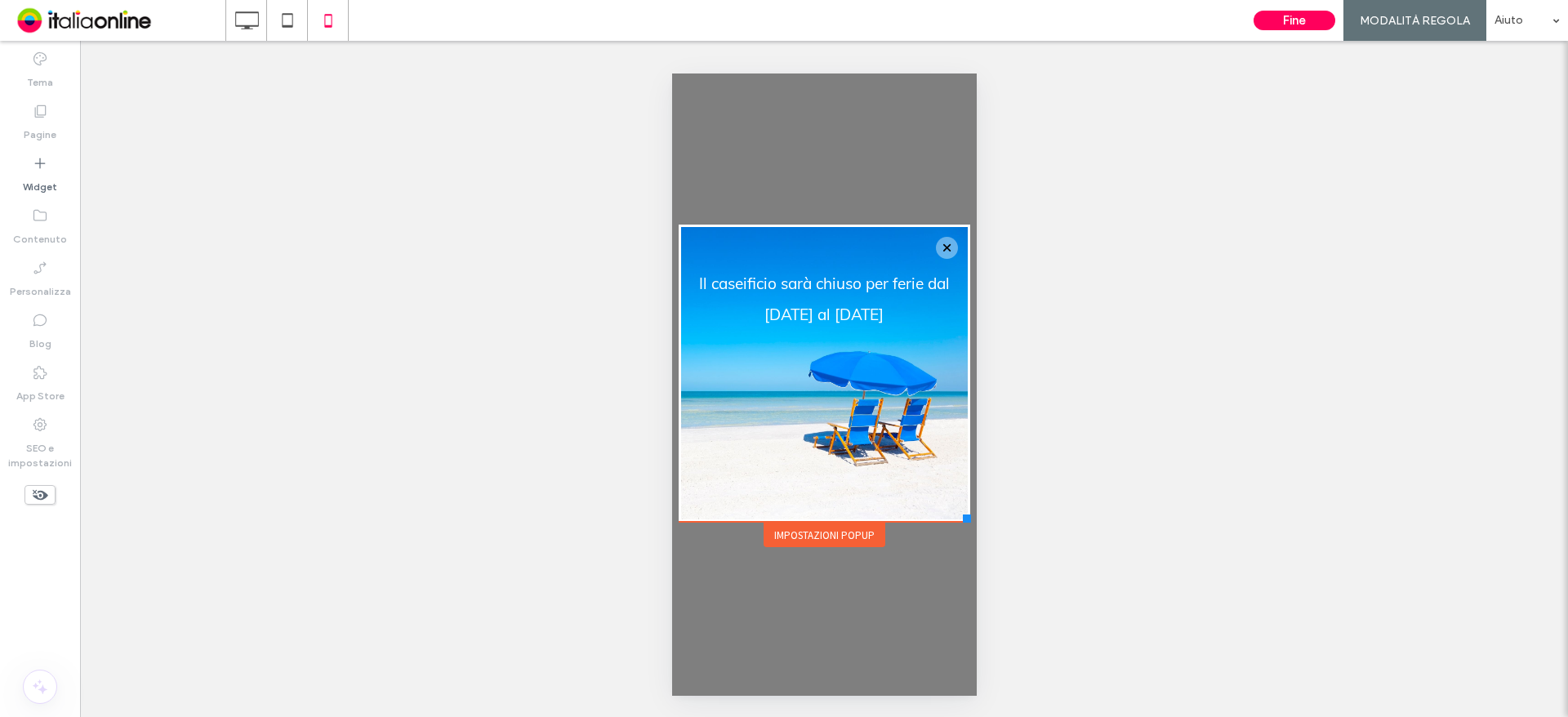
scroll to position [0, 0]
drag, startPoint x: 949, startPoint y: 326, endPoint x: 937, endPoint y: 326, distance: 12.0
click at [937, 326] on div at bounding box center [936, 325] width 13 height 13
click at [282, 18] on icon at bounding box center [288, 20] width 33 height 33
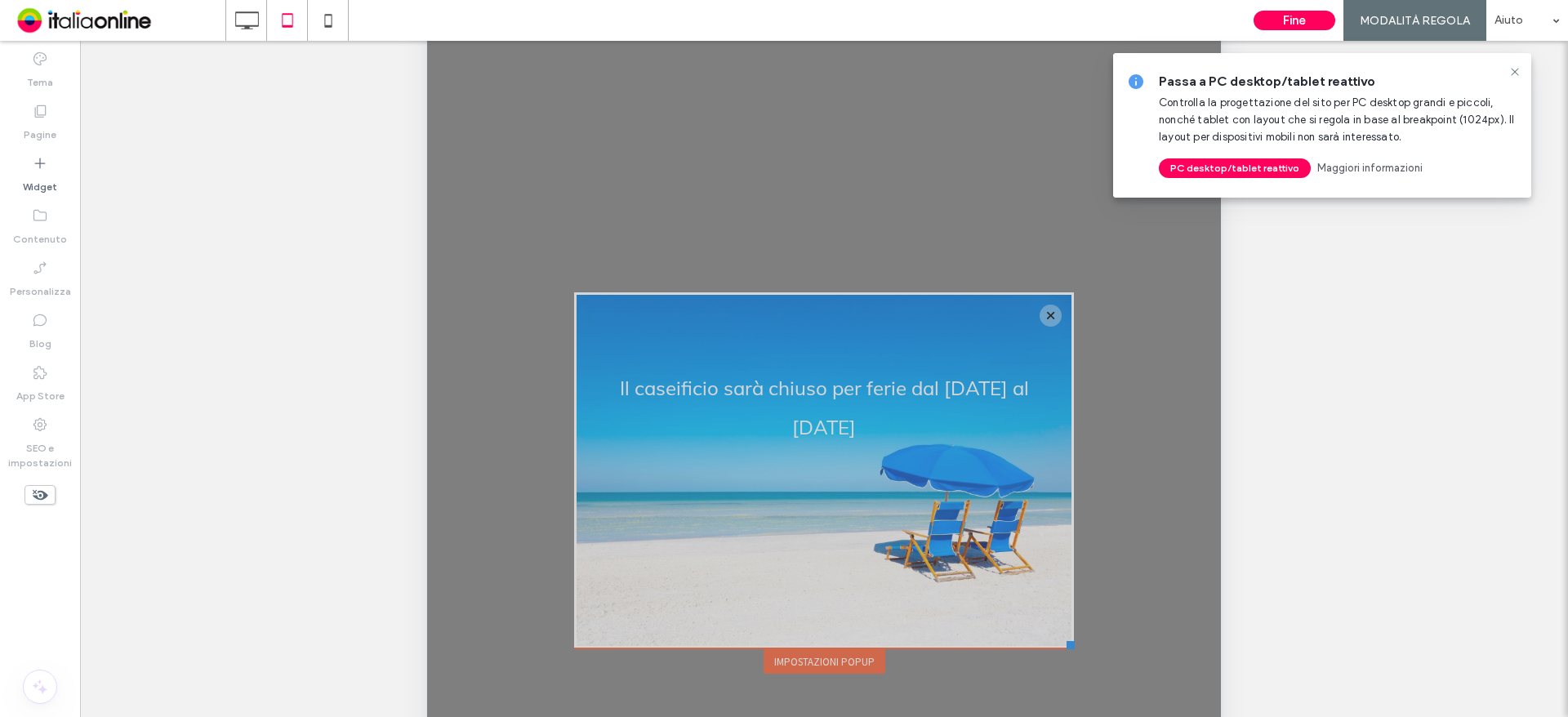
scroll to position [327, 0]
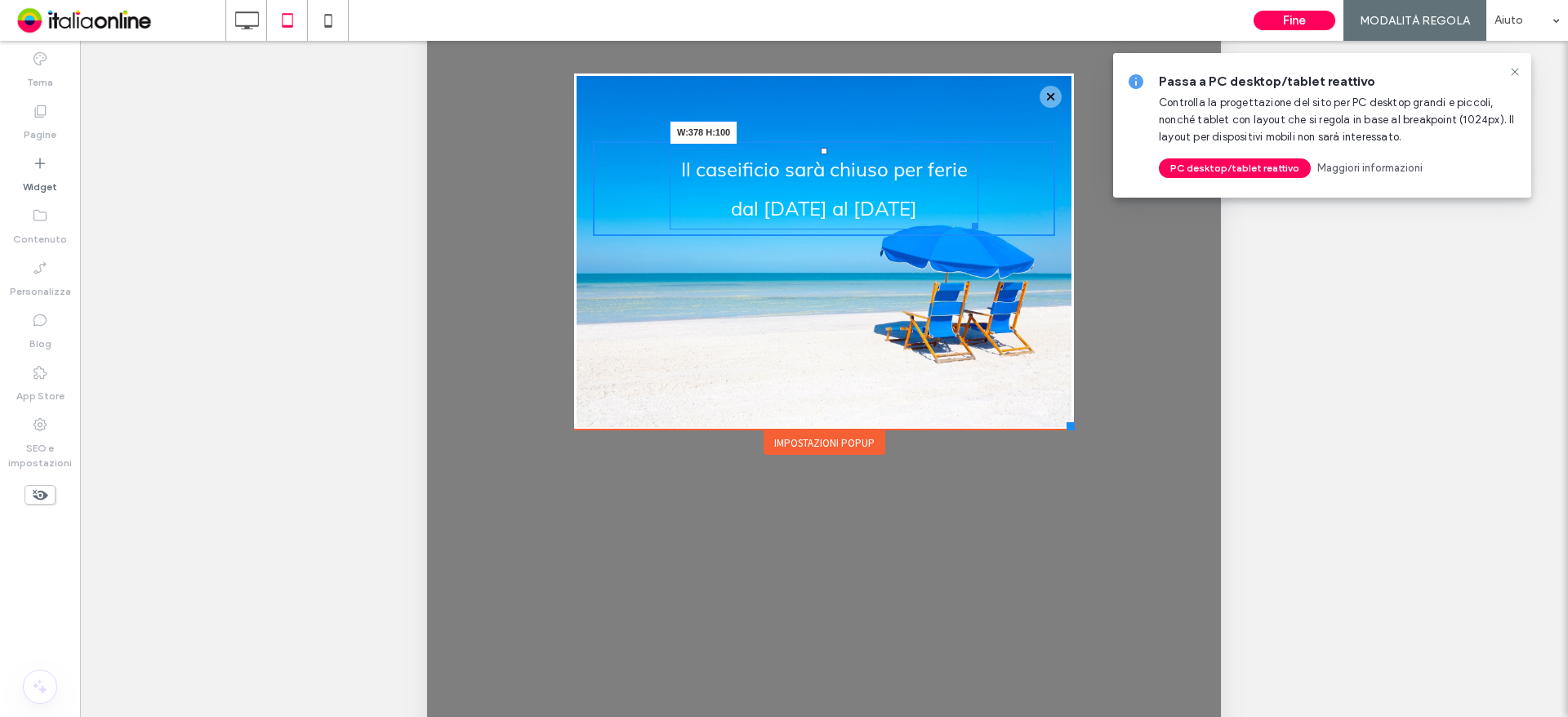
drag, startPoint x: 1046, startPoint y: 217, endPoint x: 1390, endPoint y: -54, distance: 437.9
click at [970, 206] on div "Il caseificio sarà chiuso per ferie dal 18 al 31 agosto W:378 H:100" at bounding box center [824, 188] width 309 height 82
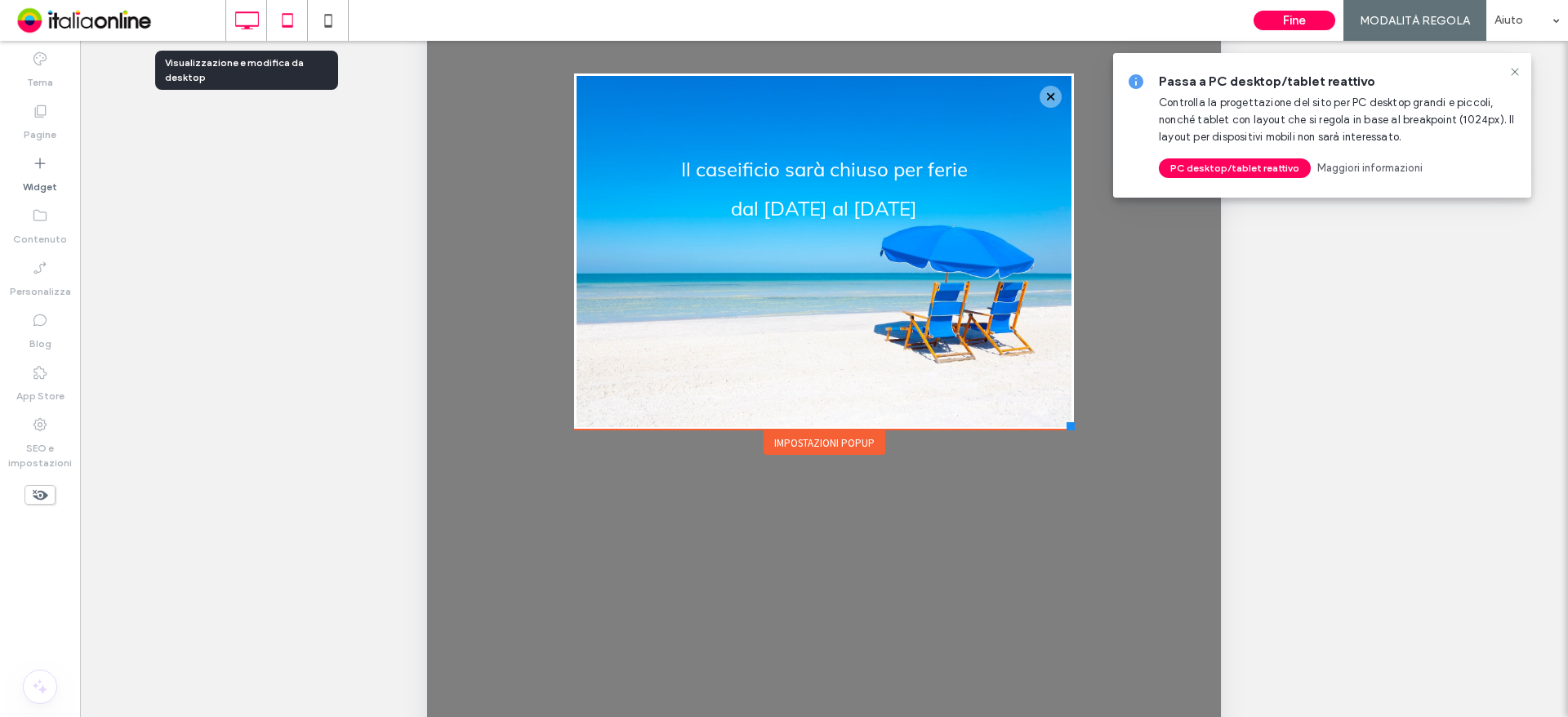
click at [246, 16] on icon at bounding box center [247, 20] width 33 height 33
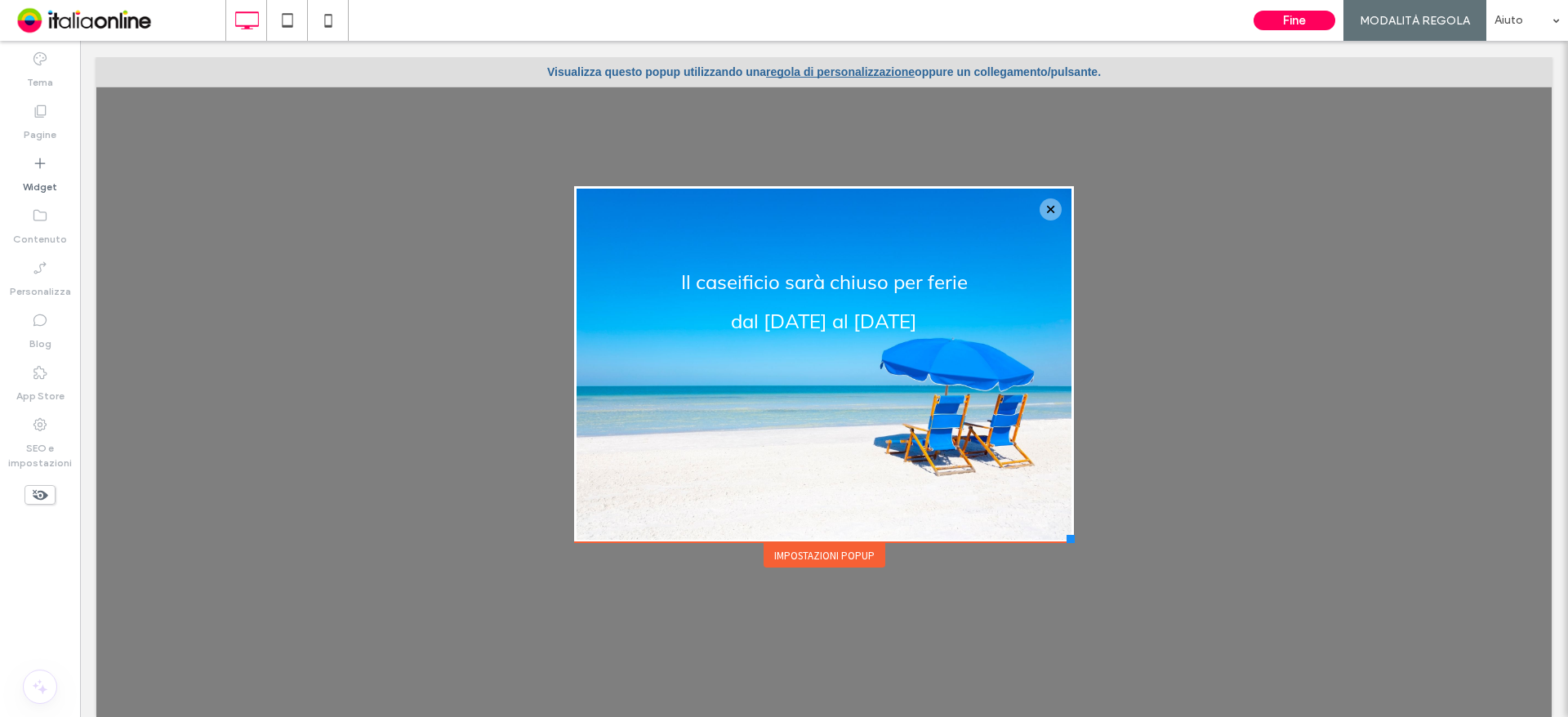
scroll to position [0, 0]
drag, startPoint x: 812, startPoint y: 262, endPoint x: 891, endPoint y: 286, distance: 82.6
click at [812, 249] on div "Il caseificio sarà chiuso per ferie dal 18 al 31 agosto T:0 Click To Paste" at bounding box center [824, 301] width 462 height 144
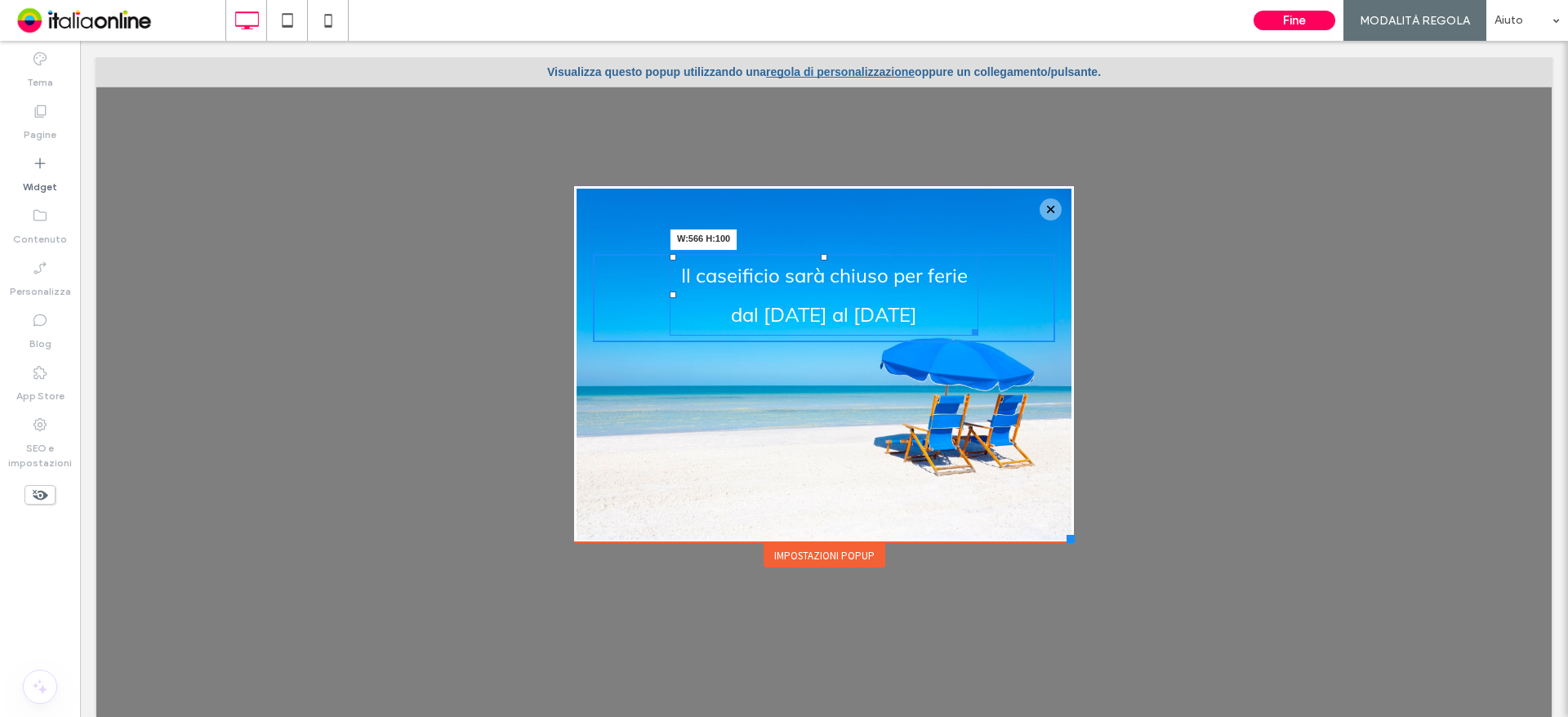
drag, startPoint x: 960, startPoint y: 327, endPoint x: 1075, endPoint y: 313, distance: 115.8
click at [1075, 313] on div "**********" at bounding box center [824, 387] width 1455 height 660
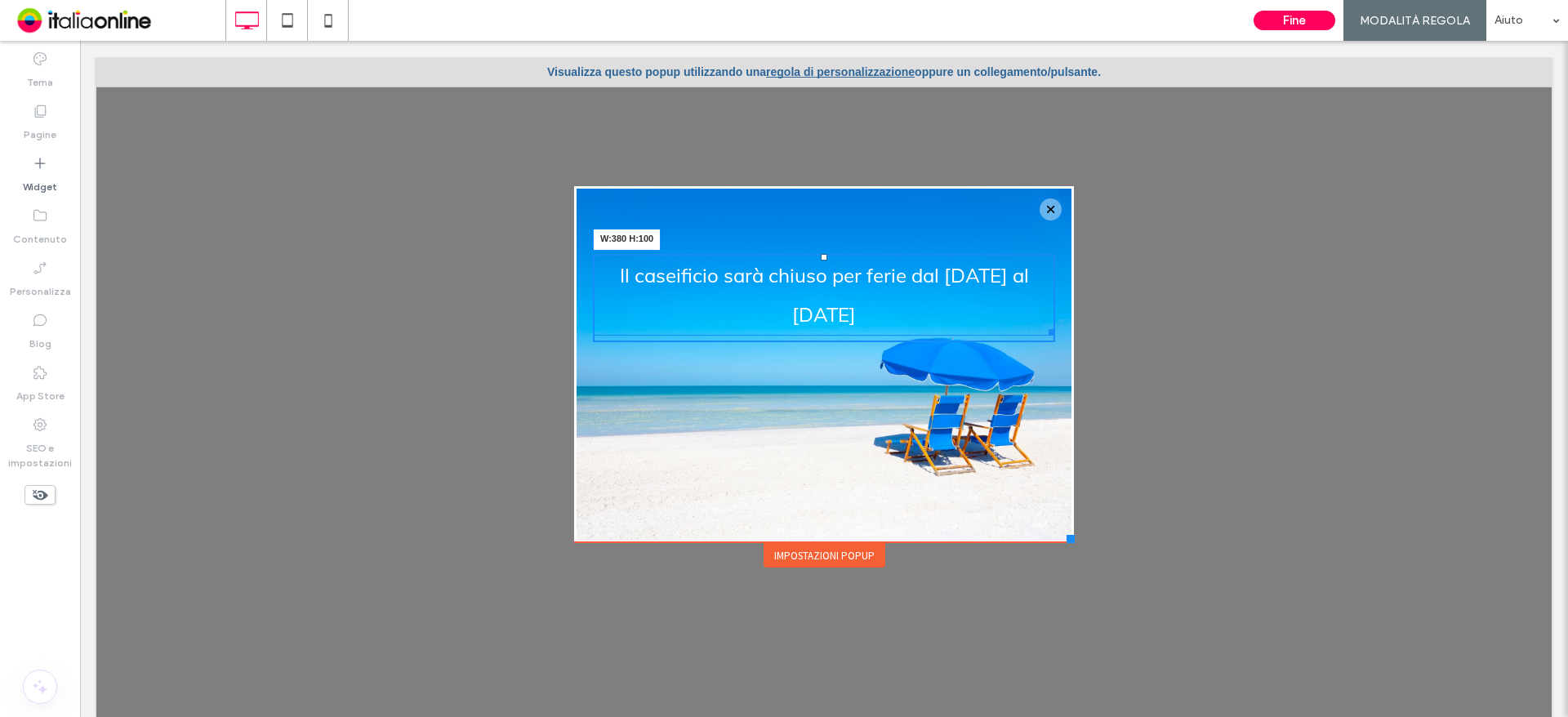
drag, startPoint x: 1032, startPoint y: 328, endPoint x: 1142, endPoint y: 166, distance: 195.8
click at [962, 318] on div "Il caseificio sarà chiuso per ferie dal 18 al 31 agosto W:380 H:100" at bounding box center [824, 294] width 462 height 82
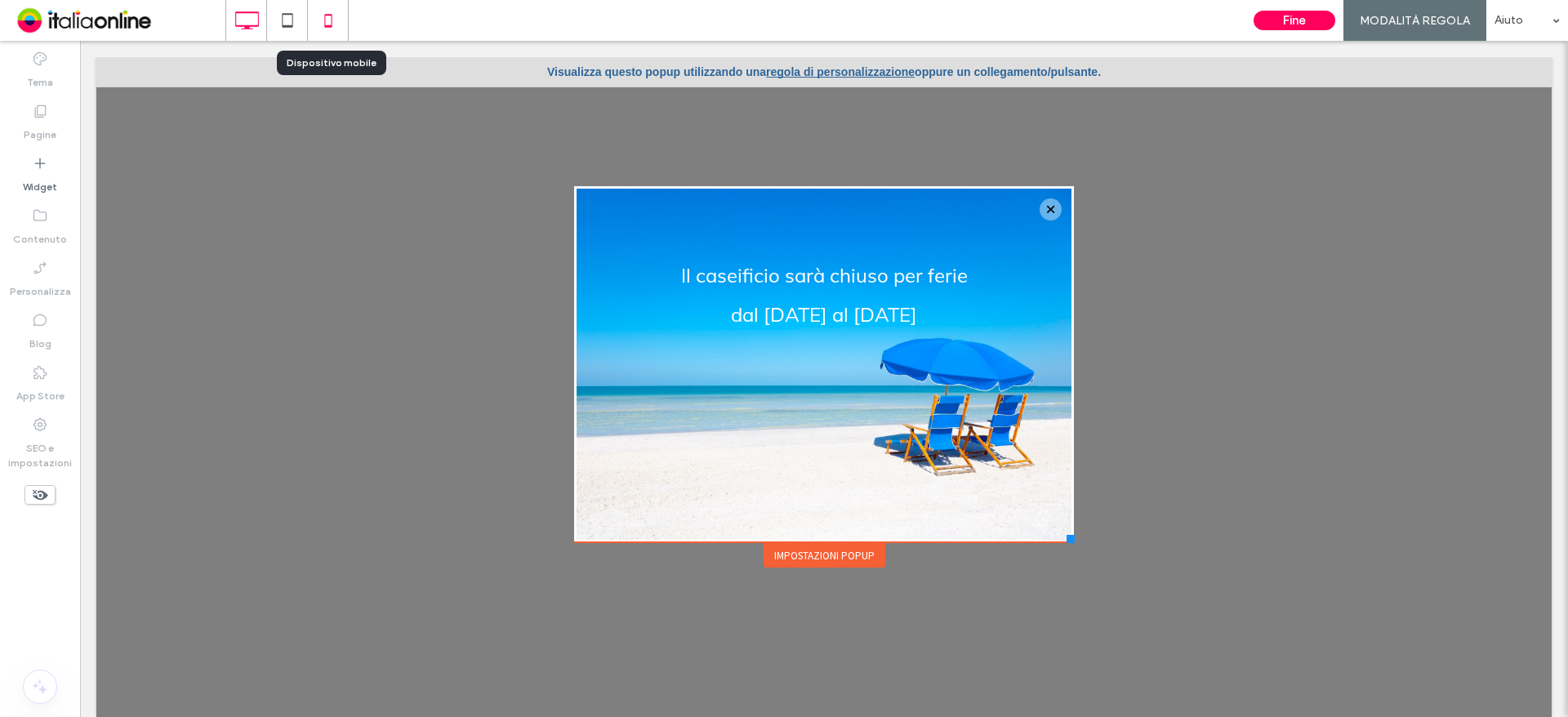
click at [337, 25] on icon at bounding box center [328, 20] width 33 height 33
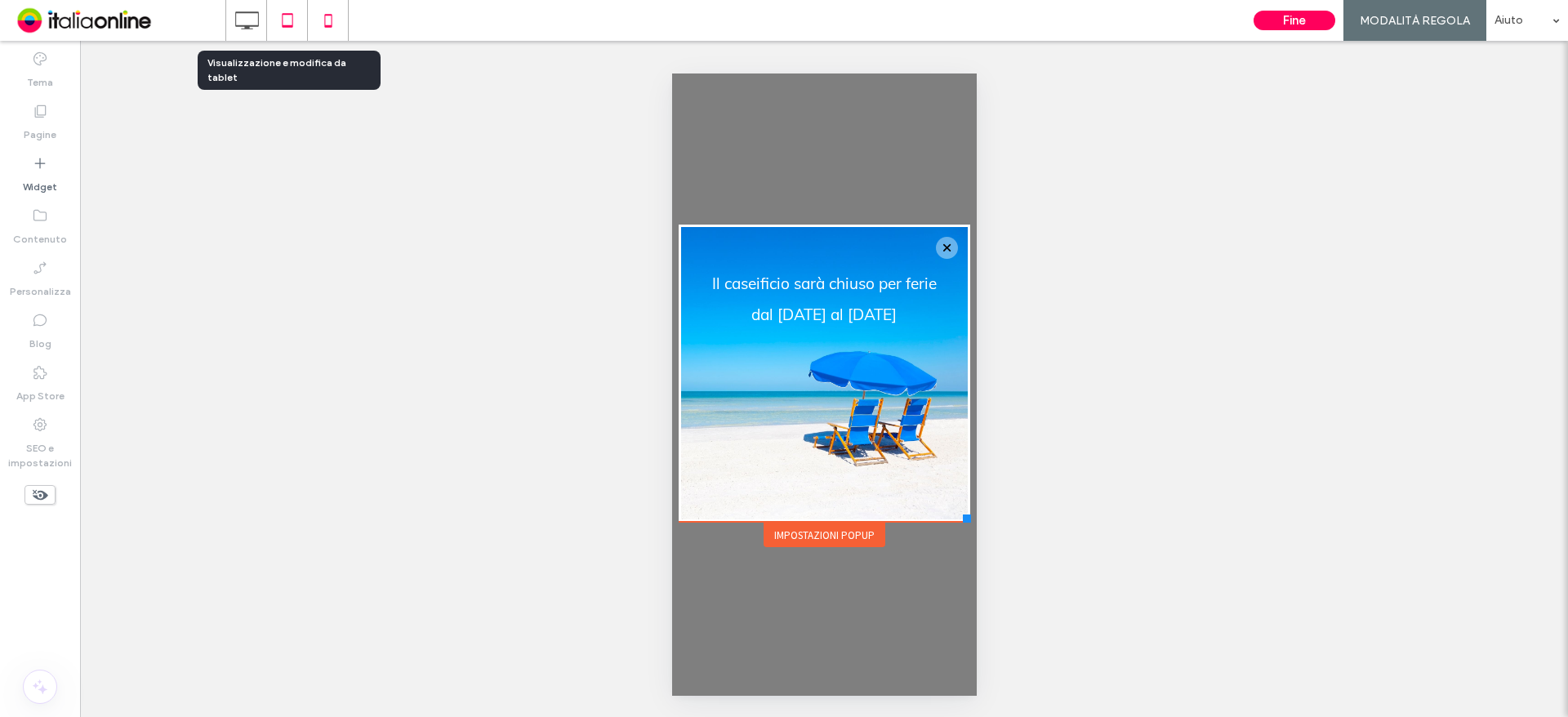
click at [289, 30] on icon at bounding box center [288, 20] width 33 height 33
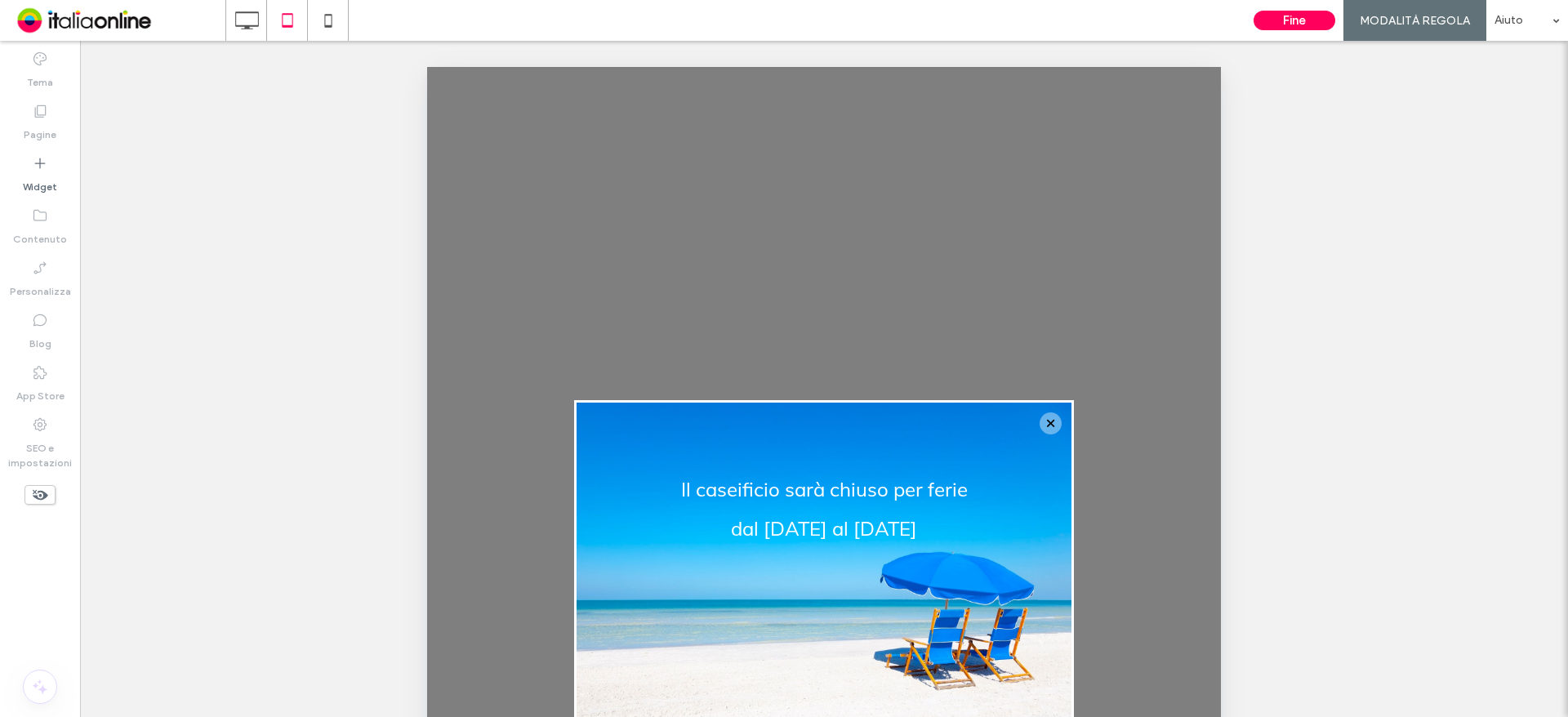
scroll to position [163, 0]
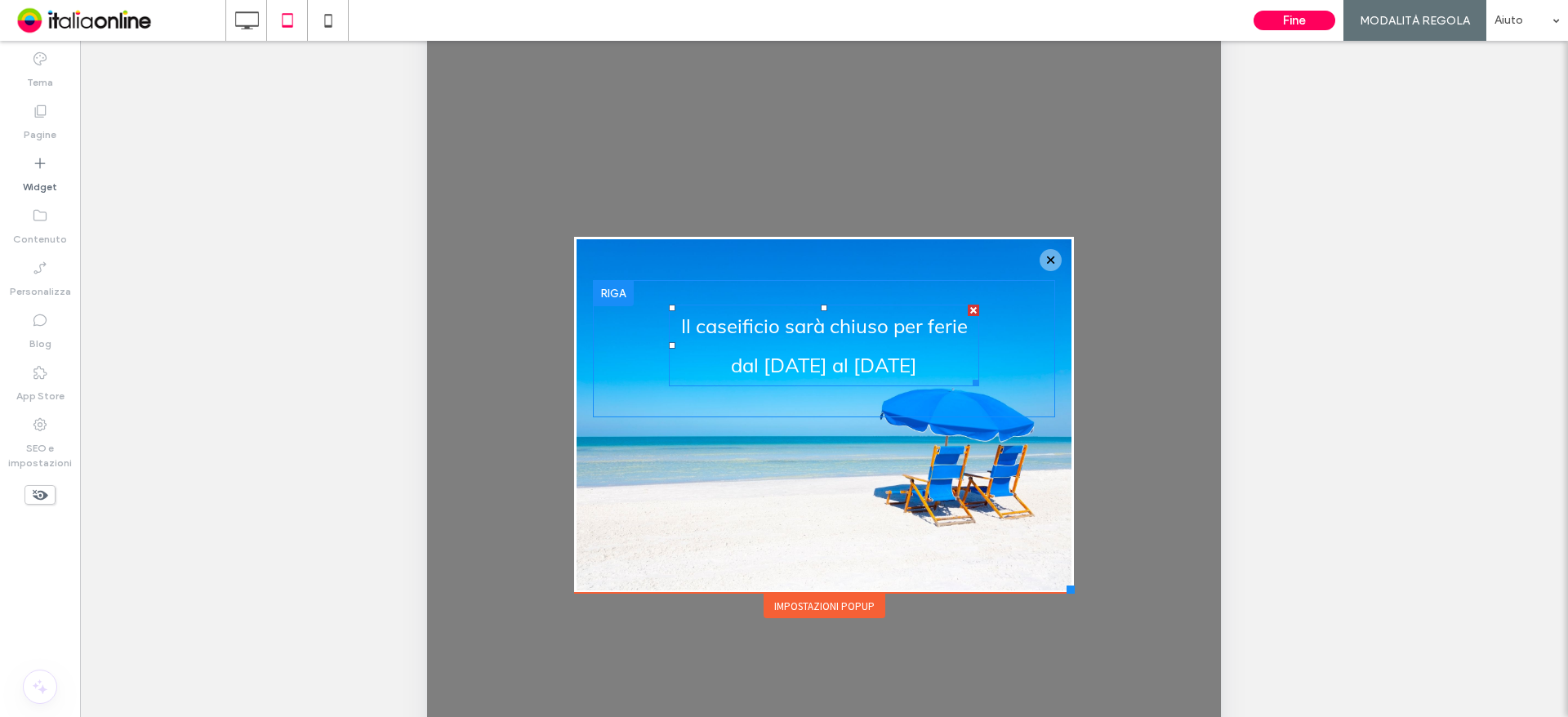
click at [793, 317] on span "Il caseificio sarà chiuso per ferie dal 18 al 31 agosto" at bounding box center [824, 345] width 287 height 64
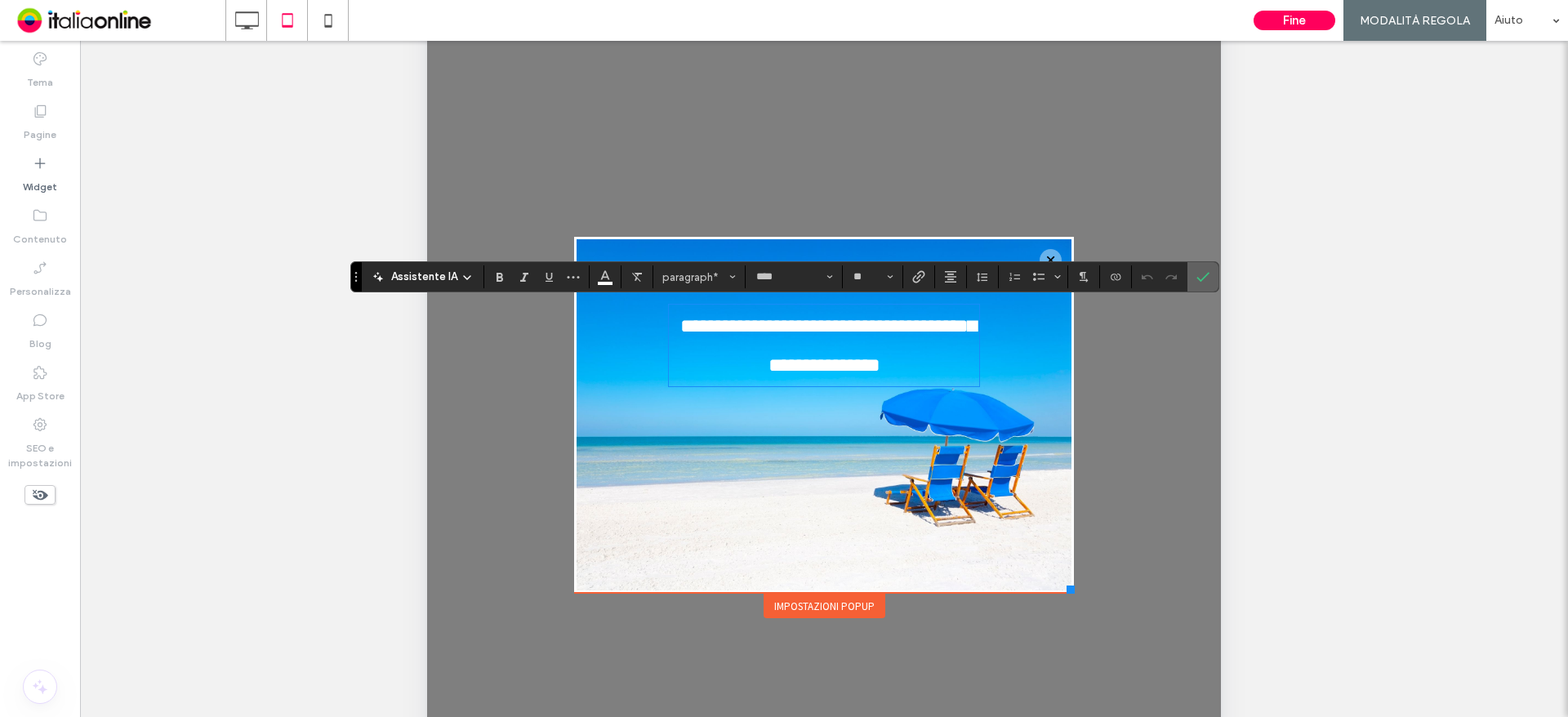
click at [1203, 278] on use "Conferma" at bounding box center [1203, 277] width 14 height 10
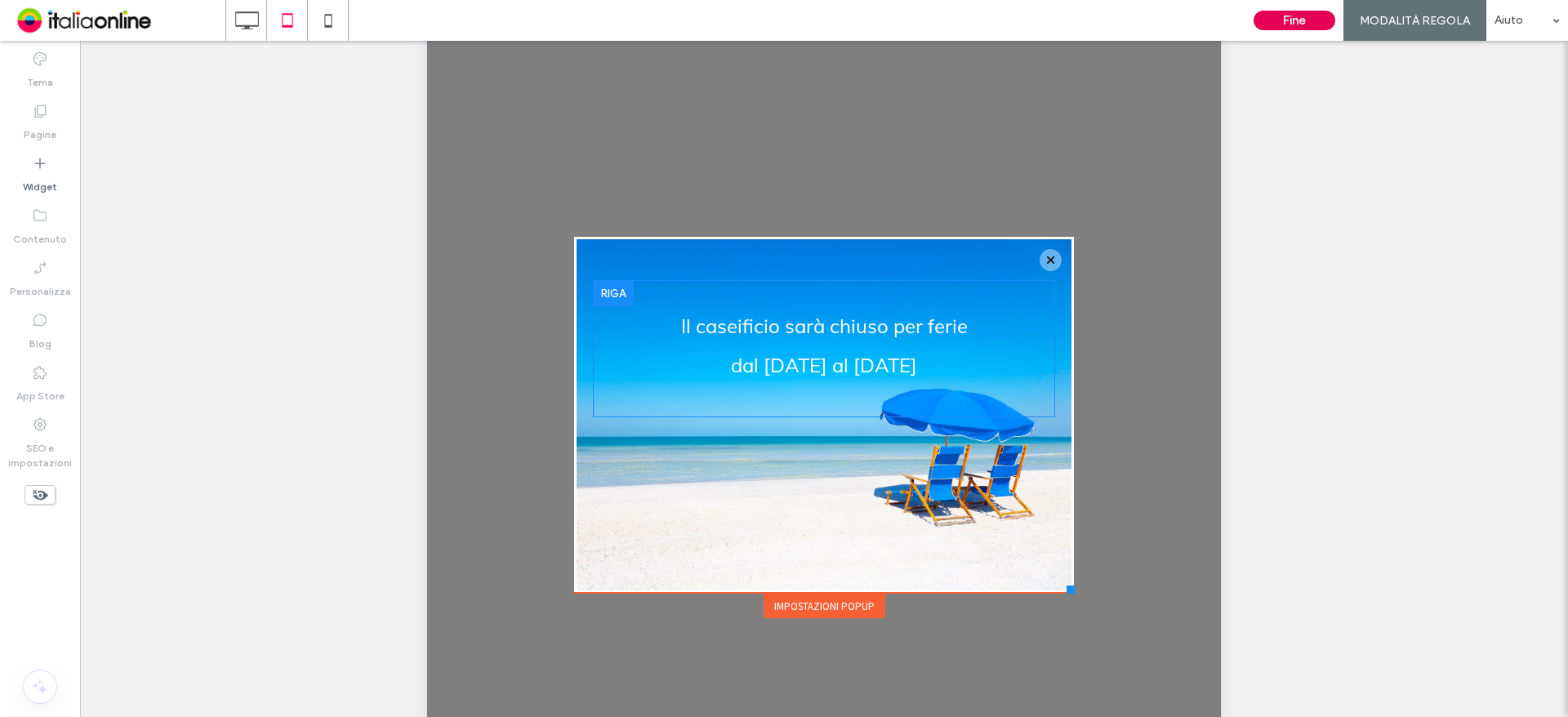
click at [1283, 29] on button "Fine" at bounding box center [1294, 20] width 82 height 19
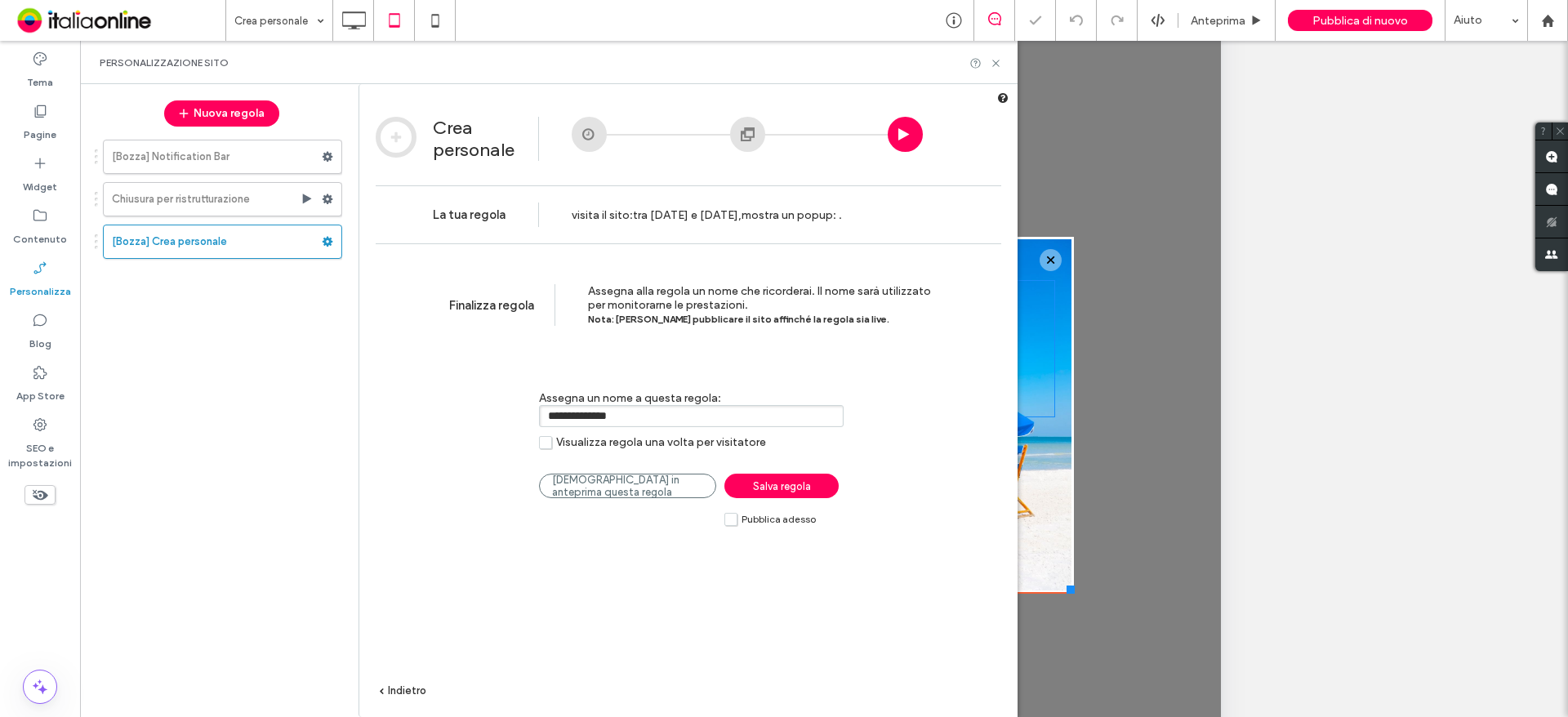
click at [544, 439] on label "Visualizza regola una volta per visitatore" at bounding box center [652, 442] width 227 height 14
click at [572, 418] on input "**********" at bounding box center [692, 416] width 305 height 22
type input "**********"
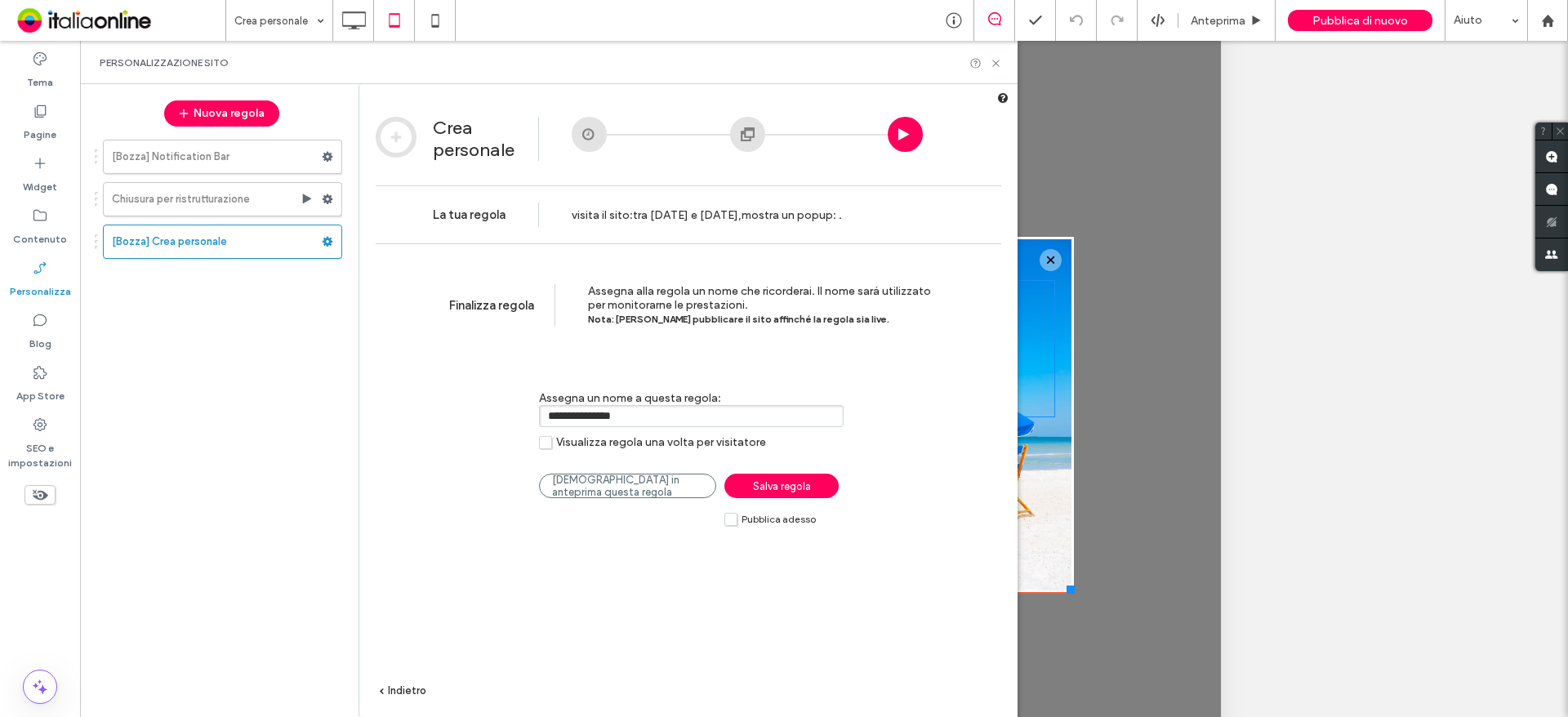
drag, startPoint x: 726, startPoint y: 520, endPoint x: 728, endPoint y: 503, distance: 17.1
click at [727, 520] on label "Pubblica adesso" at bounding box center [770, 519] width 92 height 14
click at [753, 477] on link "Salva regola" at bounding box center [782, 485] width 115 height 24
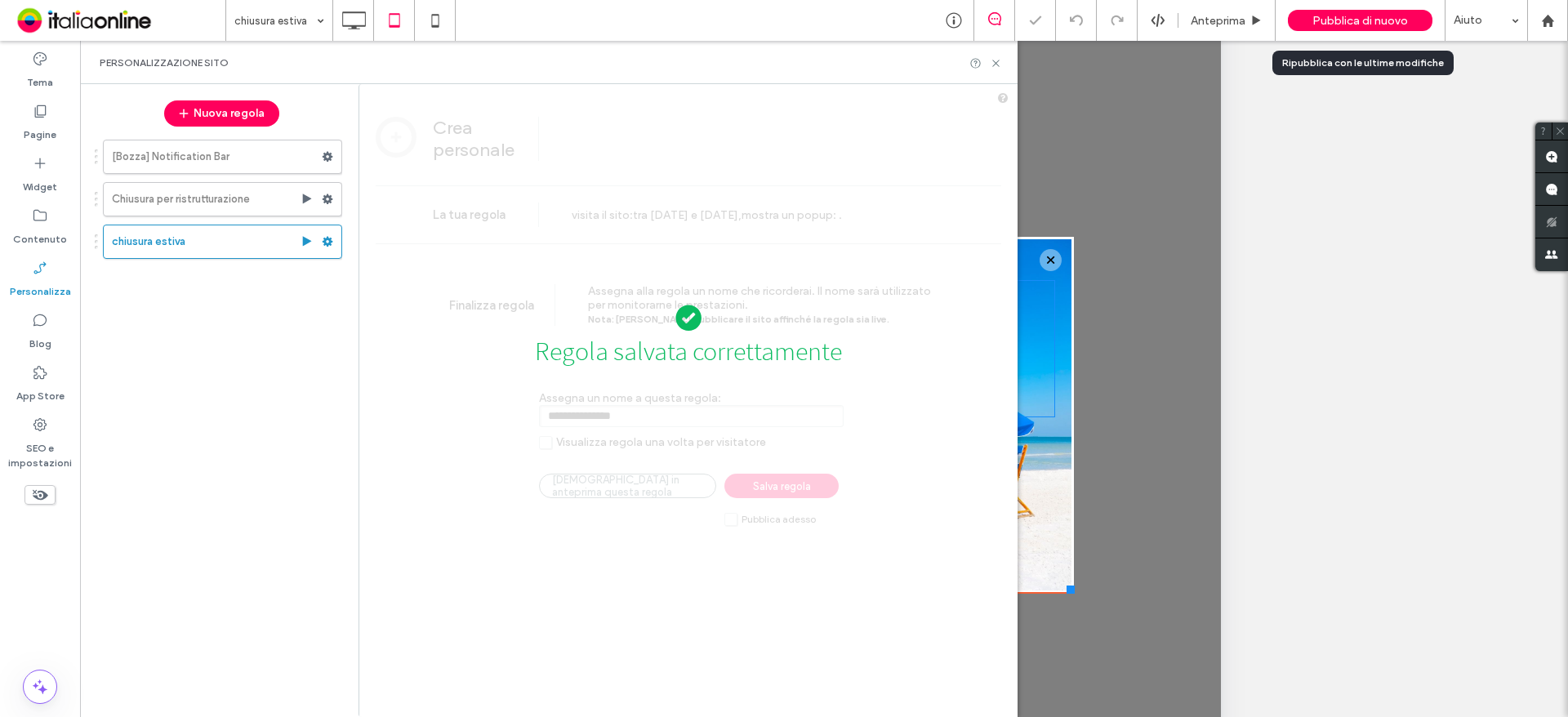
click at [1338, 14] on span "Pubblica di nuovo" at bounding box center [1360, 20] width 96 height 14
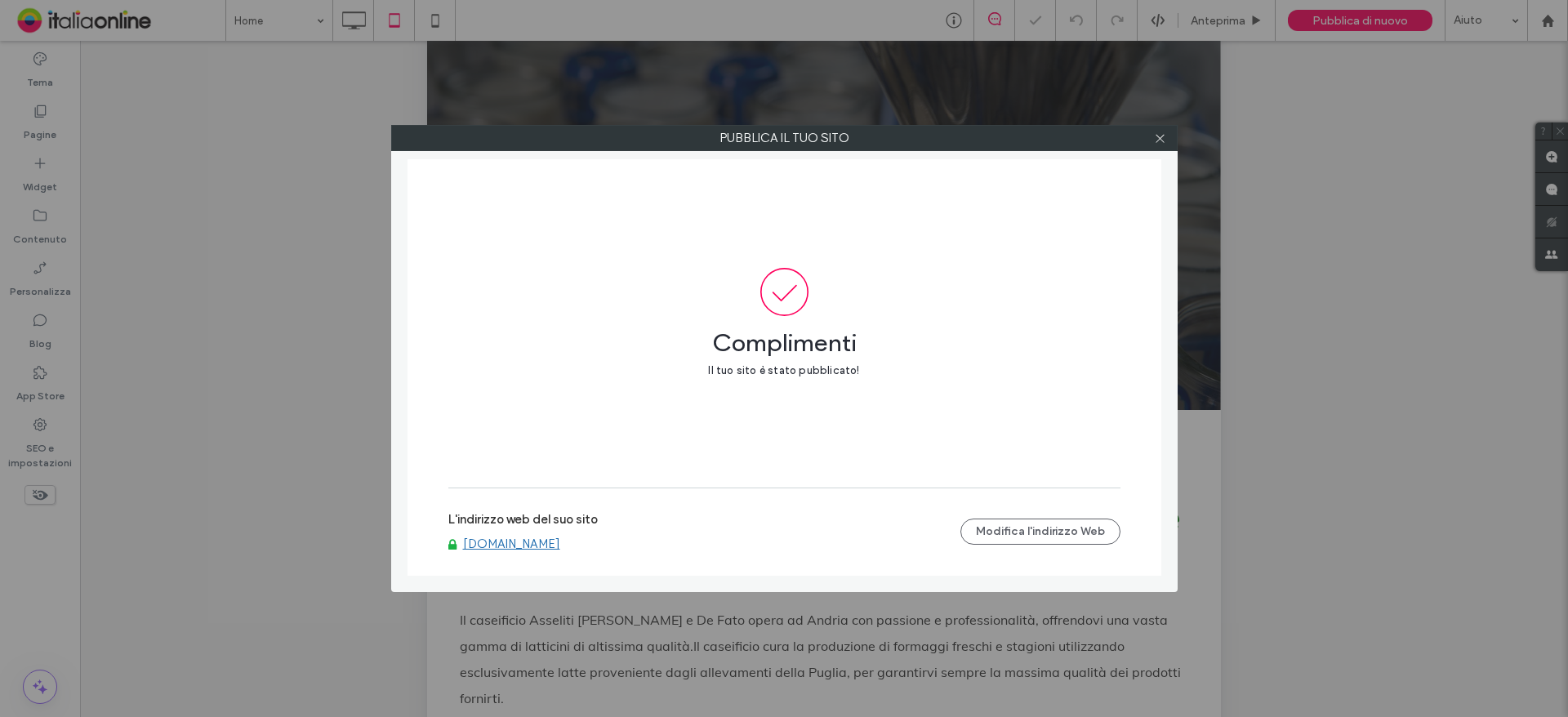
click at [511, 524] on label "L'indirizzo web del suo sito" at bounding box center [523, 524] width 150 height 24
click at [509, 542] on link "www.caseificioasseliti.it" at bounding box center [511, 543] width 97 height 14
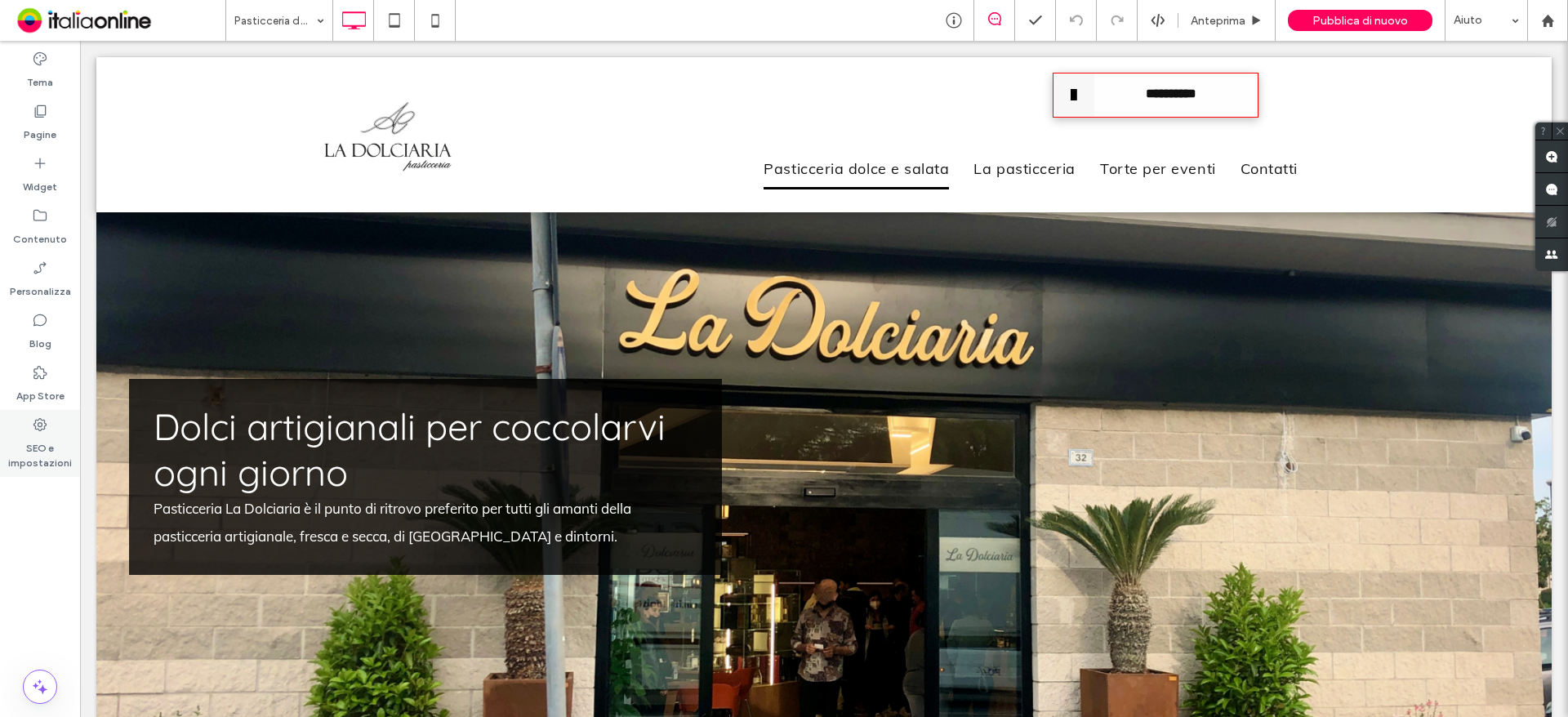
click at [30, 438] on label "SEO e impostazioni" at bounding box center [40, 452] width 80 height 38
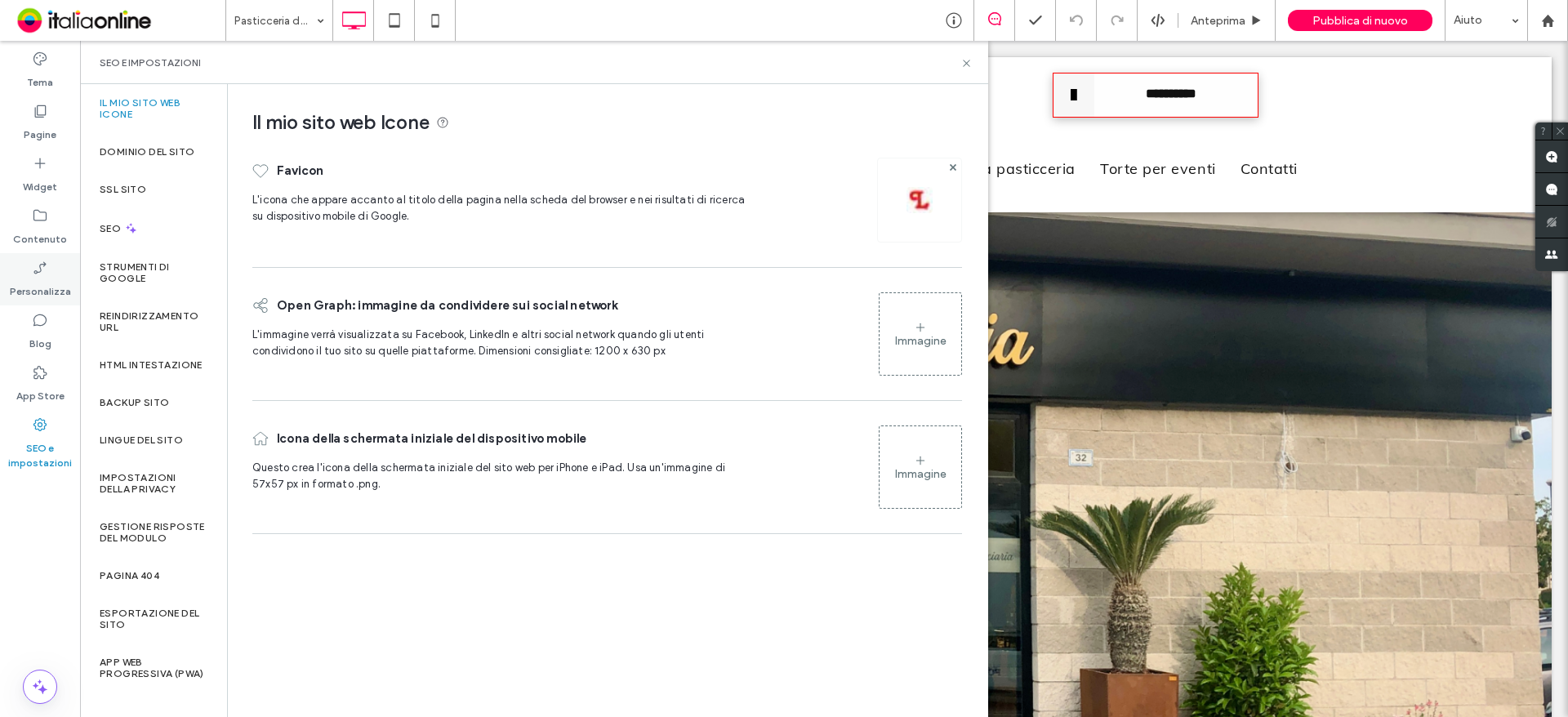
click at [40, 272] on use at bounding box center [40, 267] width 13 height 13
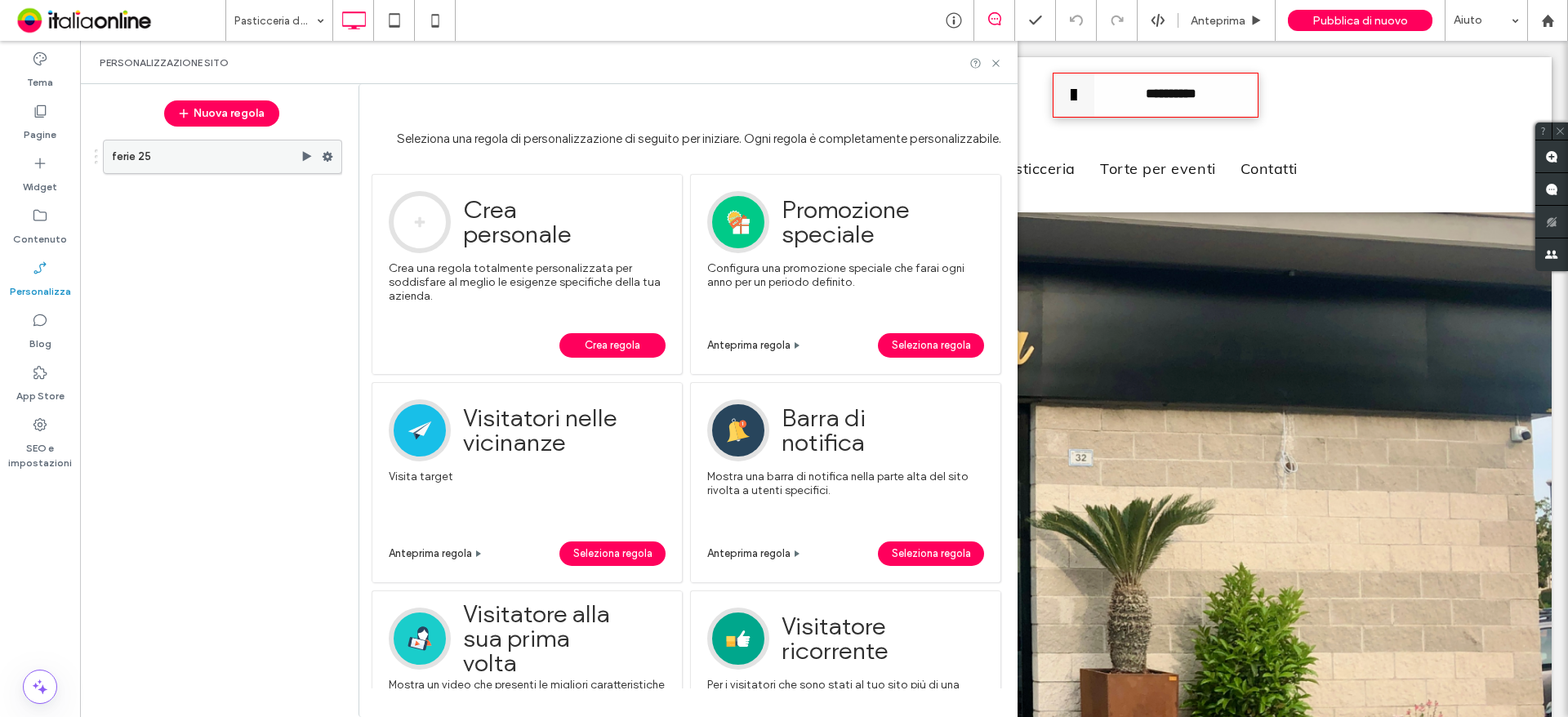
click at [197, 163] on label "ferie 25" at bounding box center [206, 157] width 189 height 33
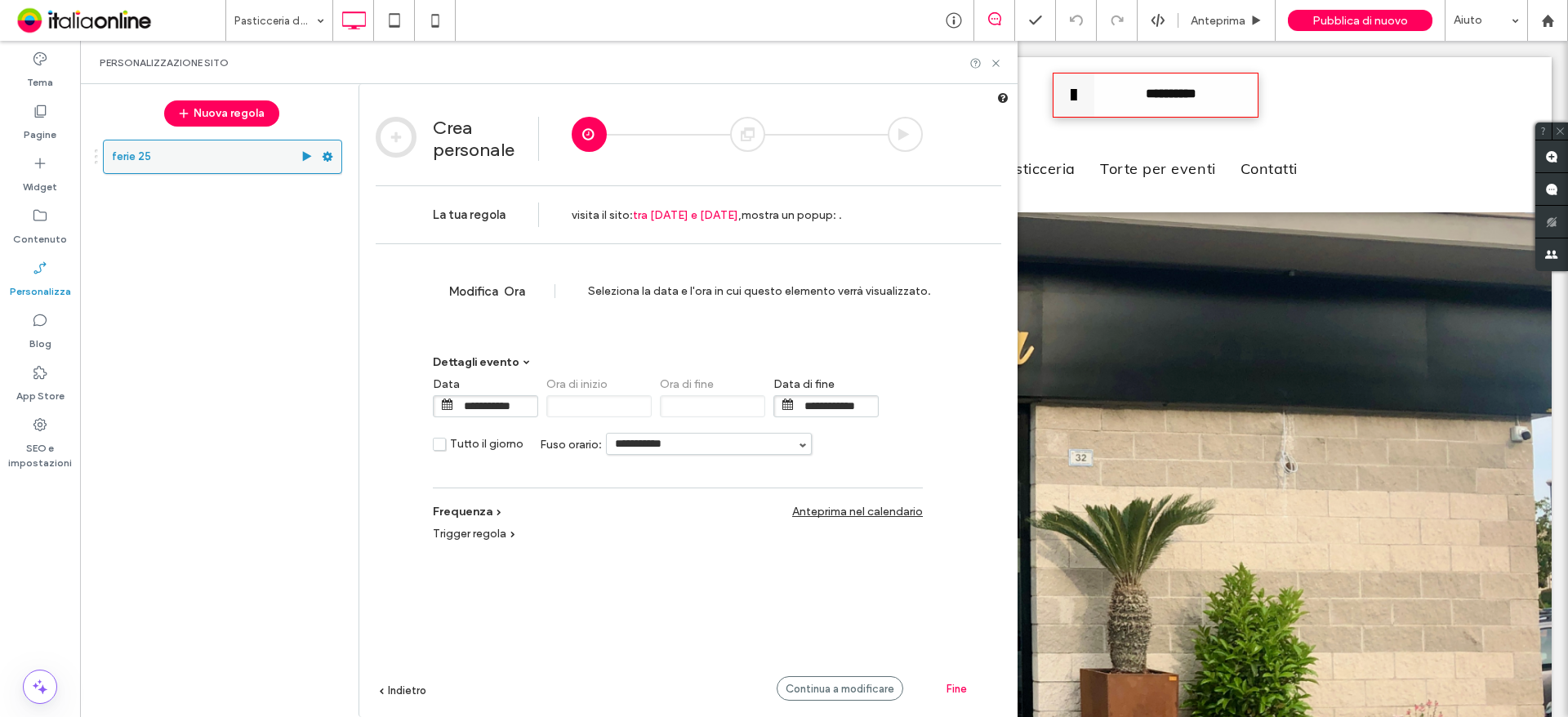
click at [331, 148] on span at bounding box center [328, 156] width 12 height 24
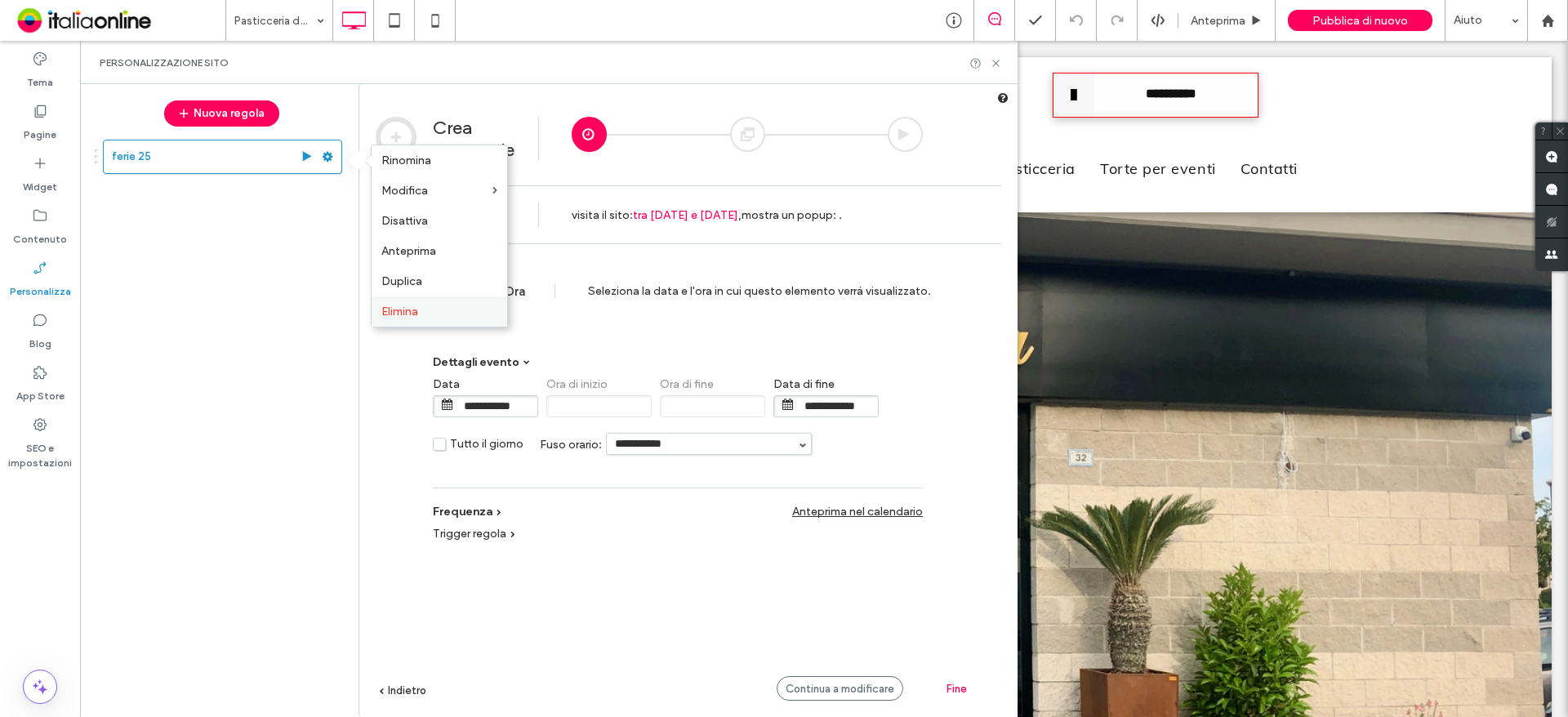
click at [404, 307] on span "Elimina" at bounding box center [399, 312] width 37 height 14
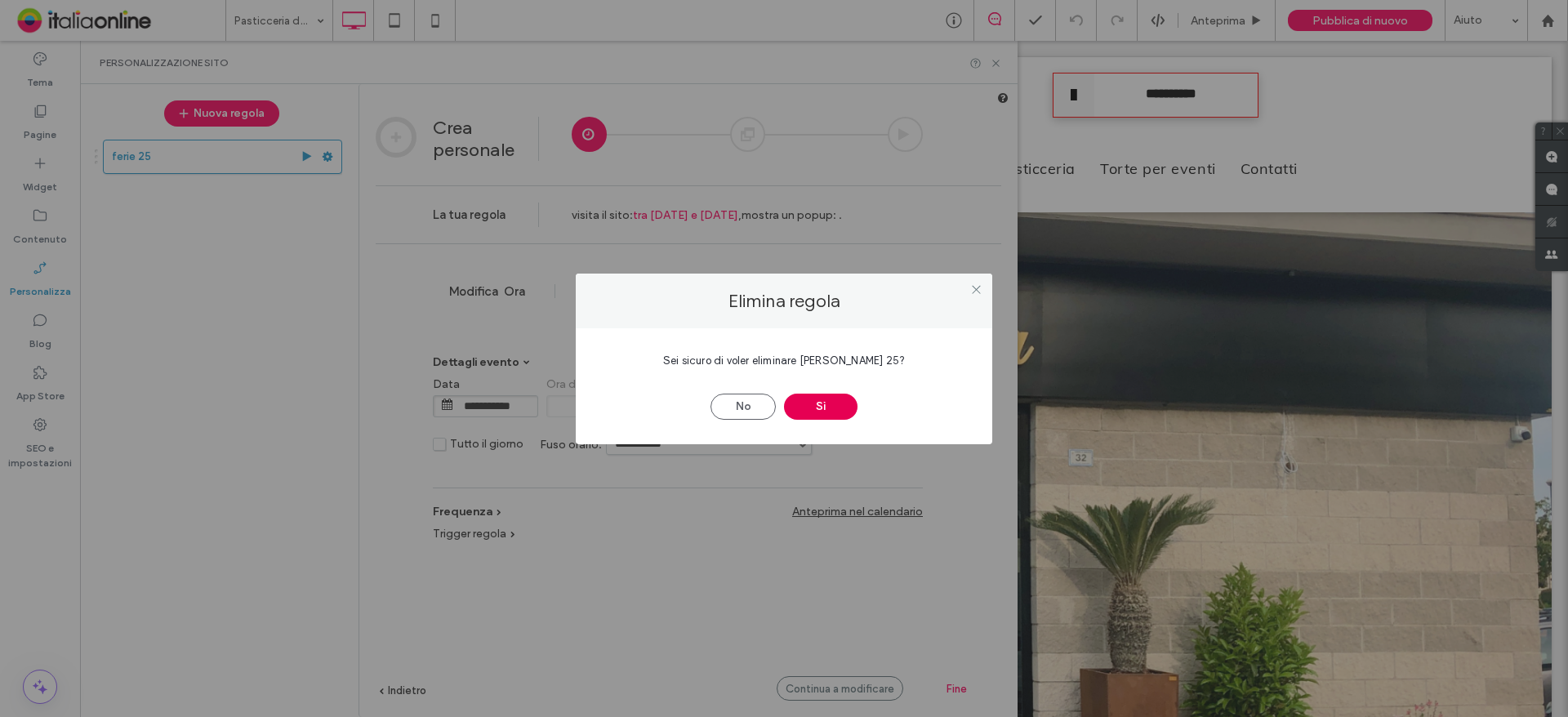
click at [810, 396] on button "Sì" at bounding box center [821, 406] width 73 height 26
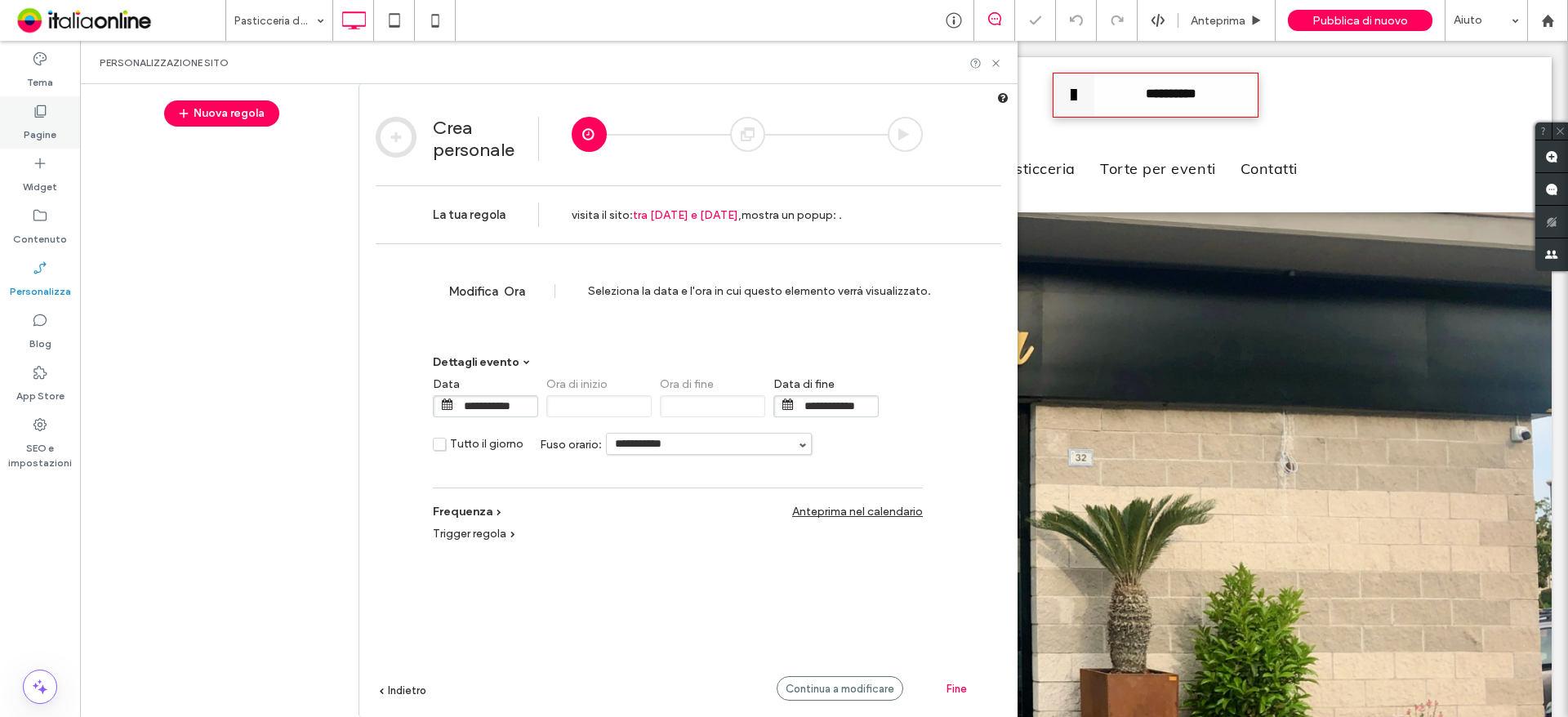
click at [28, 131] on label "Pagine" at bounding box center [41, 131] width 33 height 23
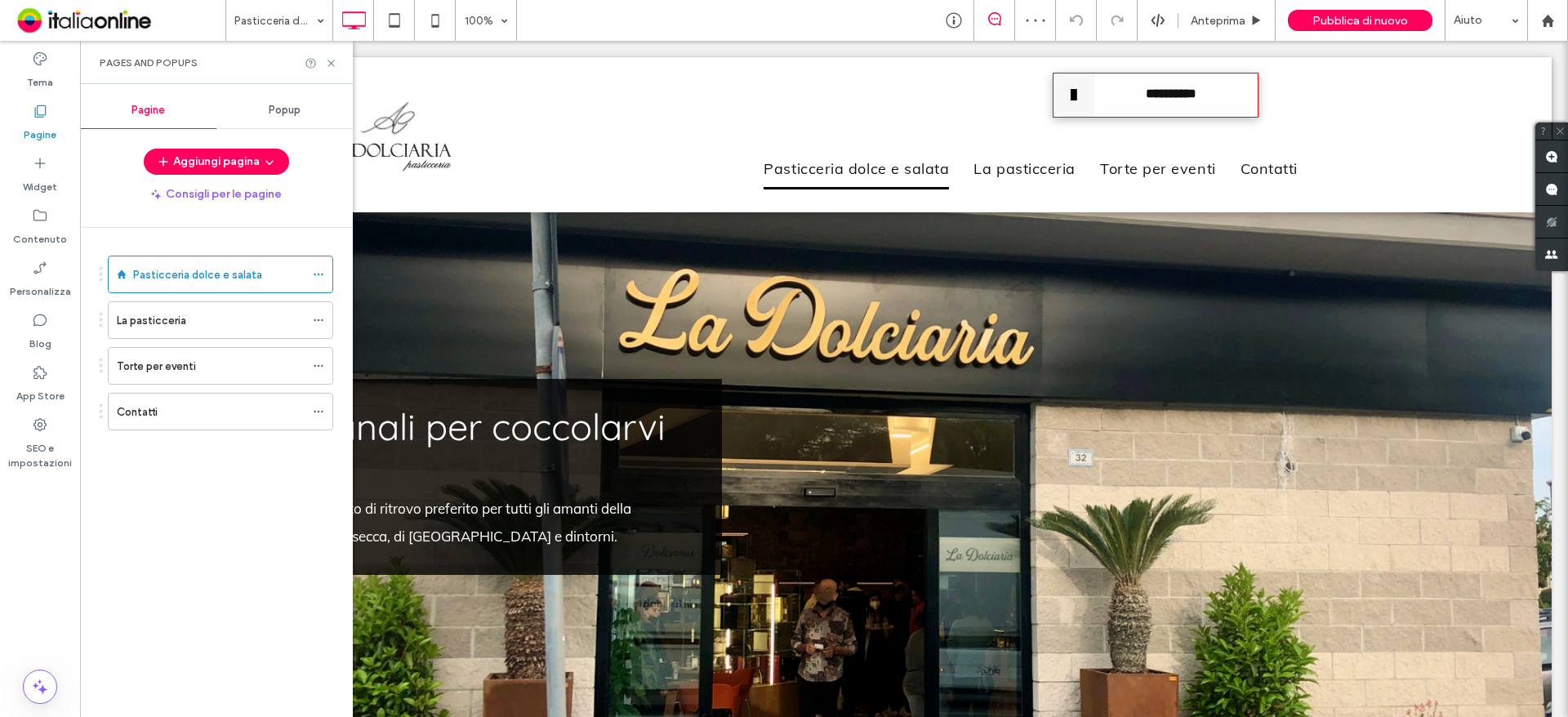
click at [267, 121] on div "Popup" at bounding box center [284, 110] width 136 height 36
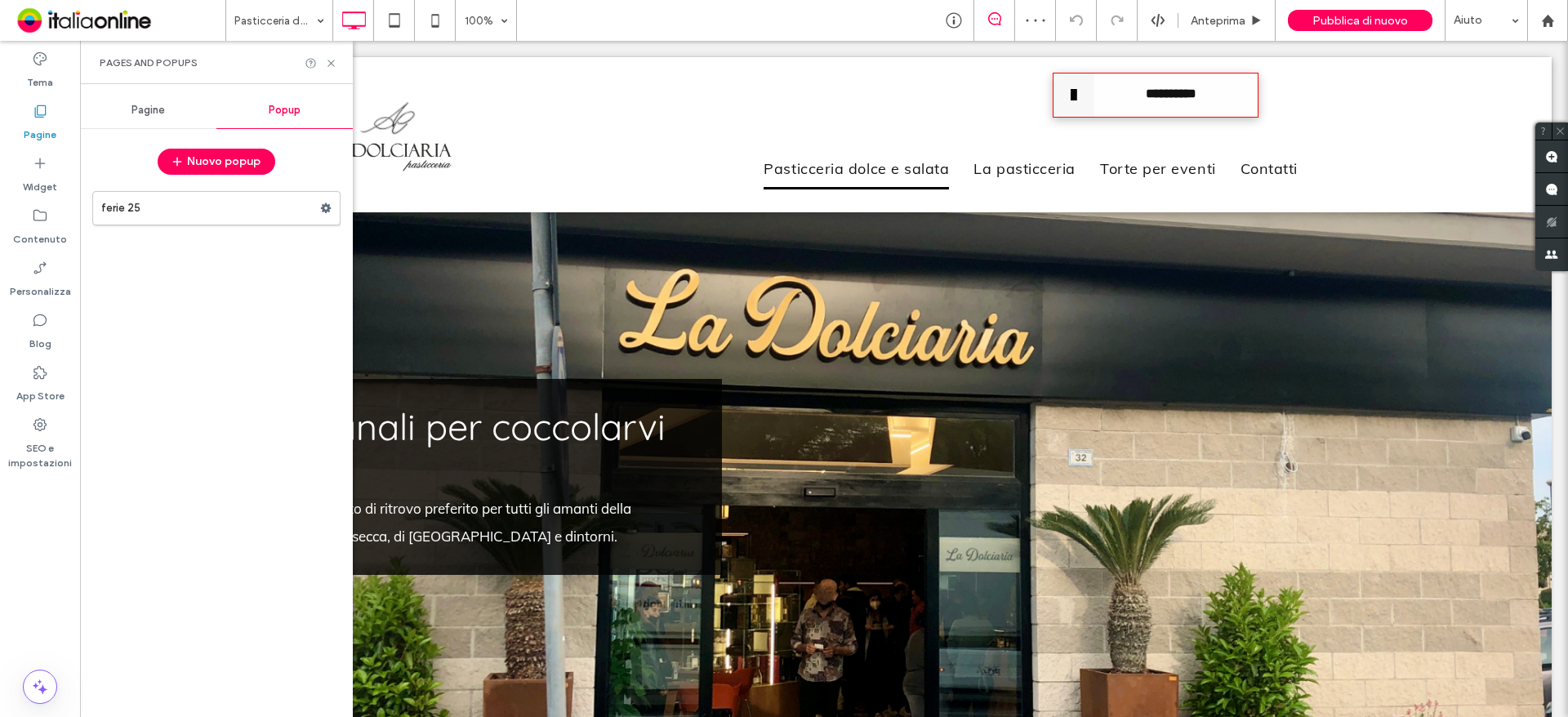
click at [264, 112] on div "Popup" at bounding box center [284, 110] width 136 height 36
click at [162, 211] on label "ferie 25" at bounding box center [210, 208] width 219 height 33
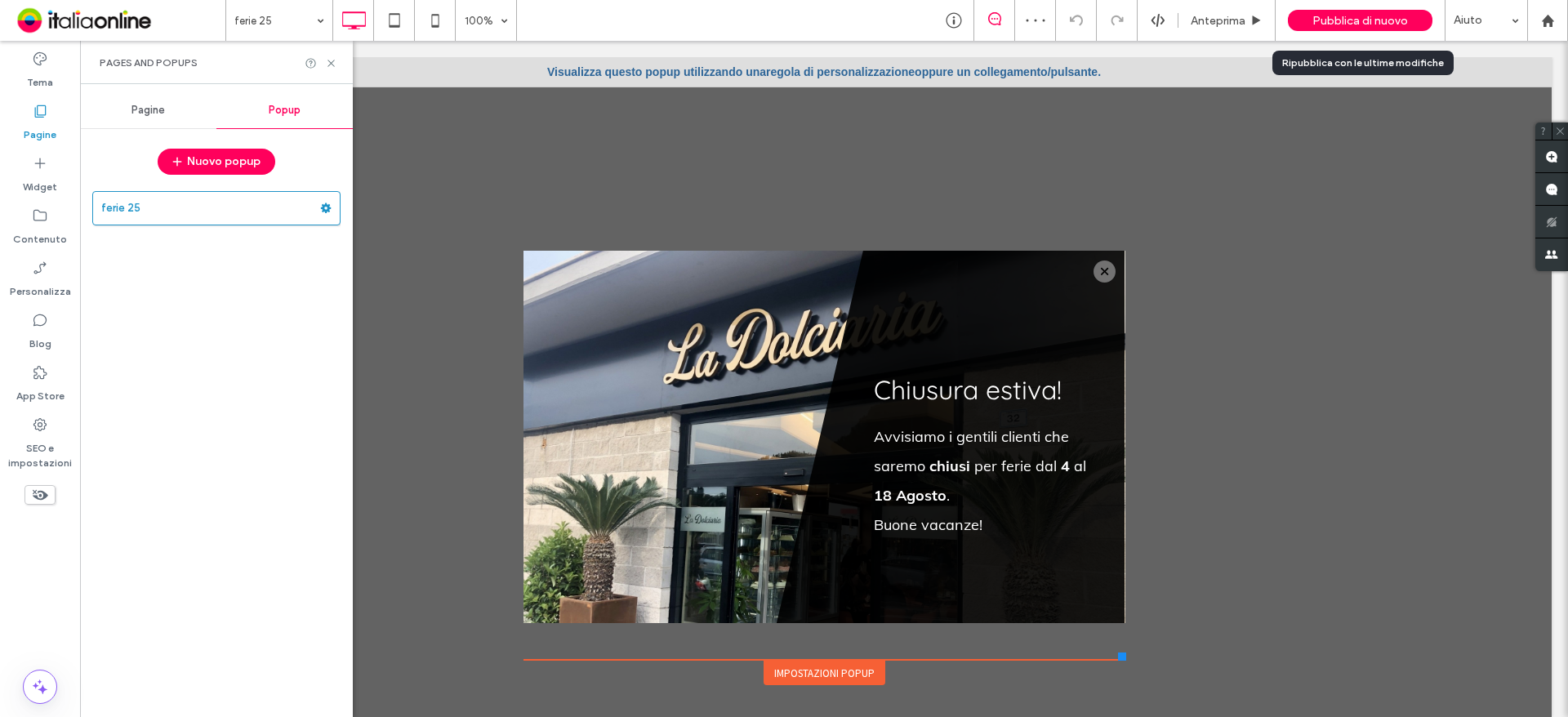
click at [1362, 19] on span "Pubblica di nuovo" at bounding box center [1360, 20] width 96 height 14
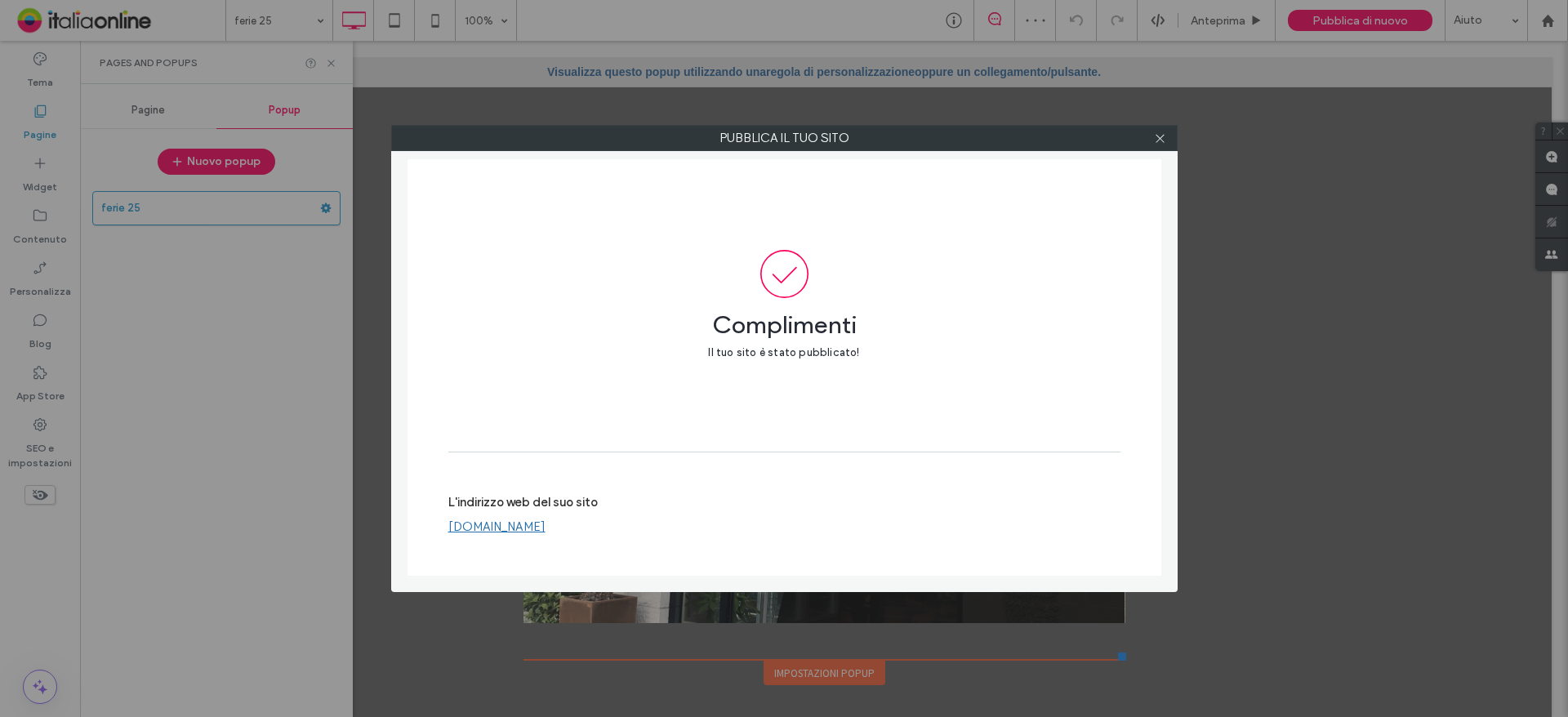
click at [503, 530] on link "www.ladolciariagrosseto.it" at bounding box center [497, 526] width 97 height 14
